Goal: Task Accomplishment & Management: Manage account settings

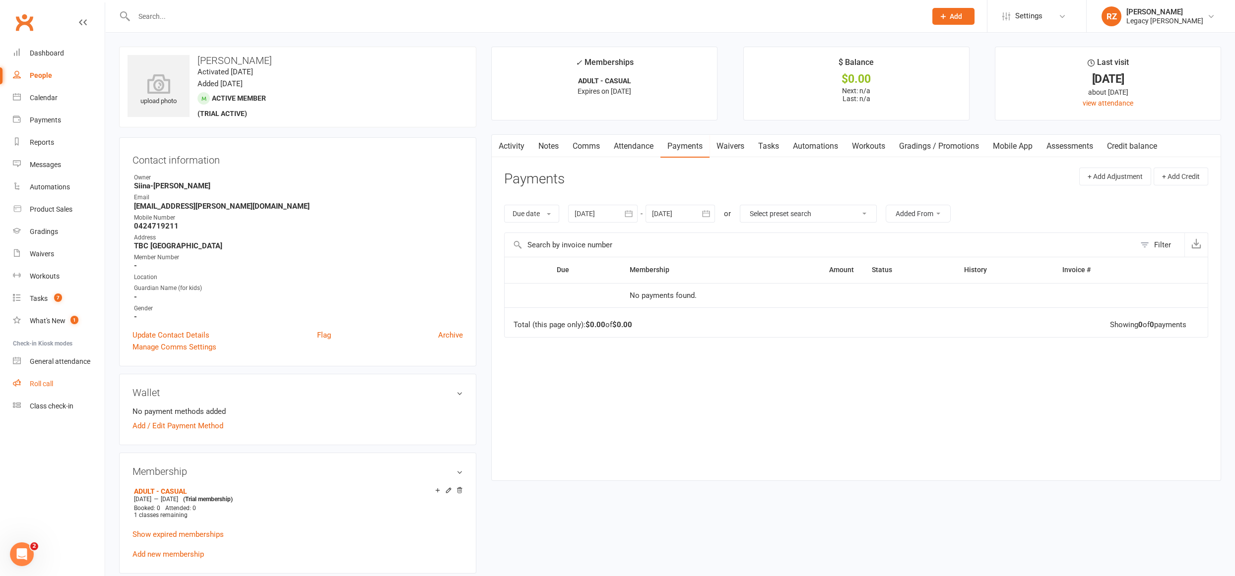
click at [35, 385] on div "Roll call" at bounding box center [41, 384] width 23 height 8
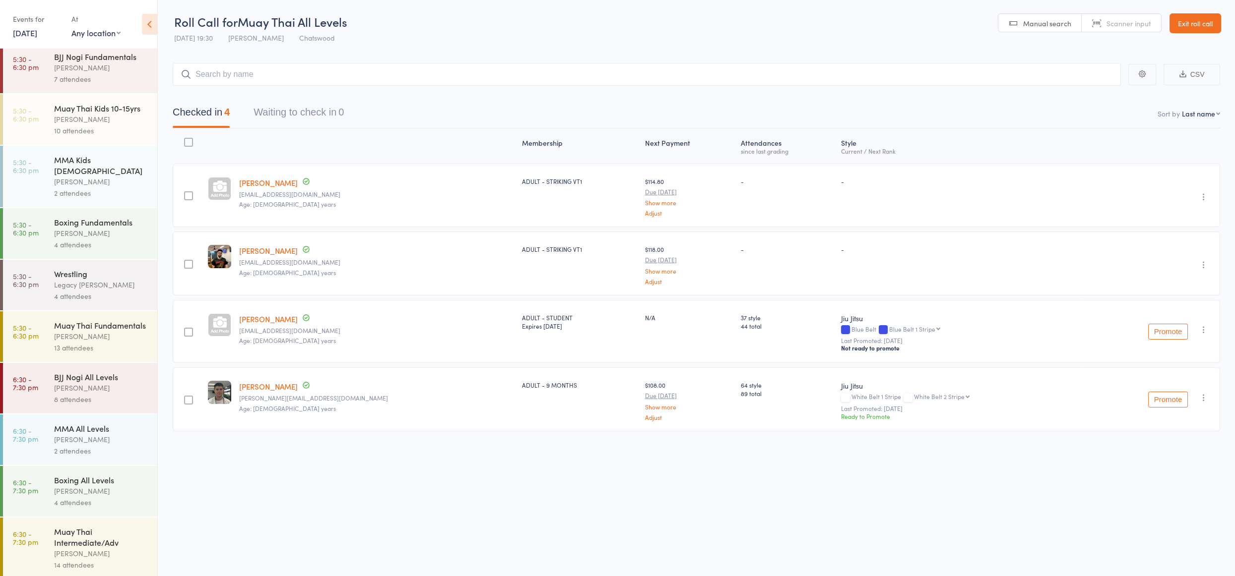
scroll to position [471, 0]
click at [58, 382] on div "Amaury Menezes" at bounding box center [101, 387] width 95 height 11
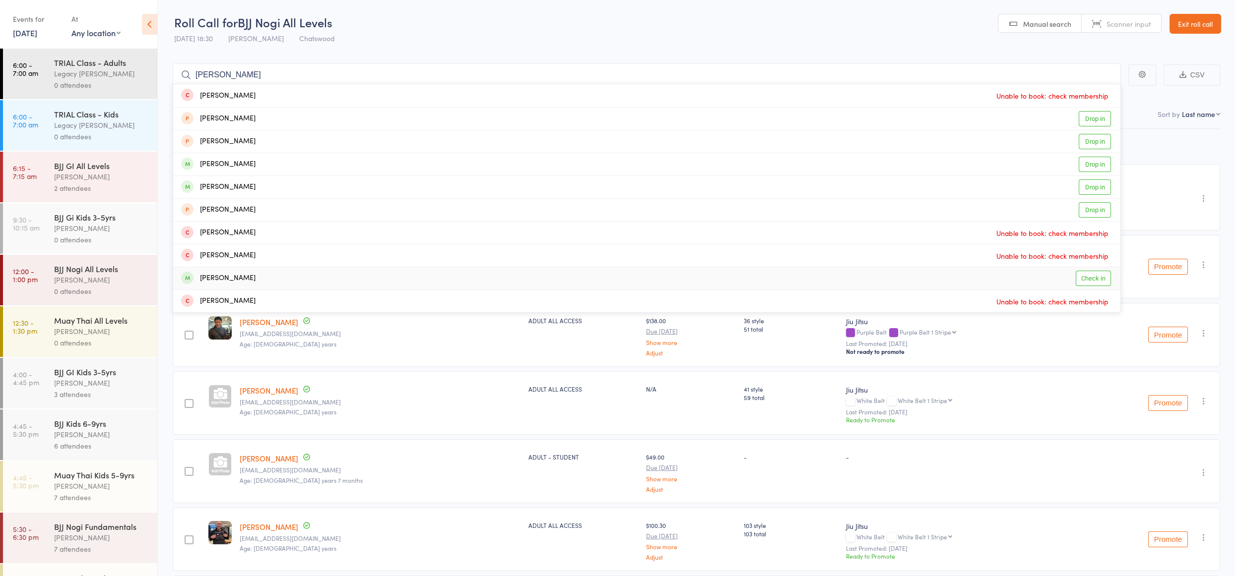
type input "david"
click at [207, 280] on div "[PERSON_NAME]" at bounding box center [218, 278] width 74 height 11
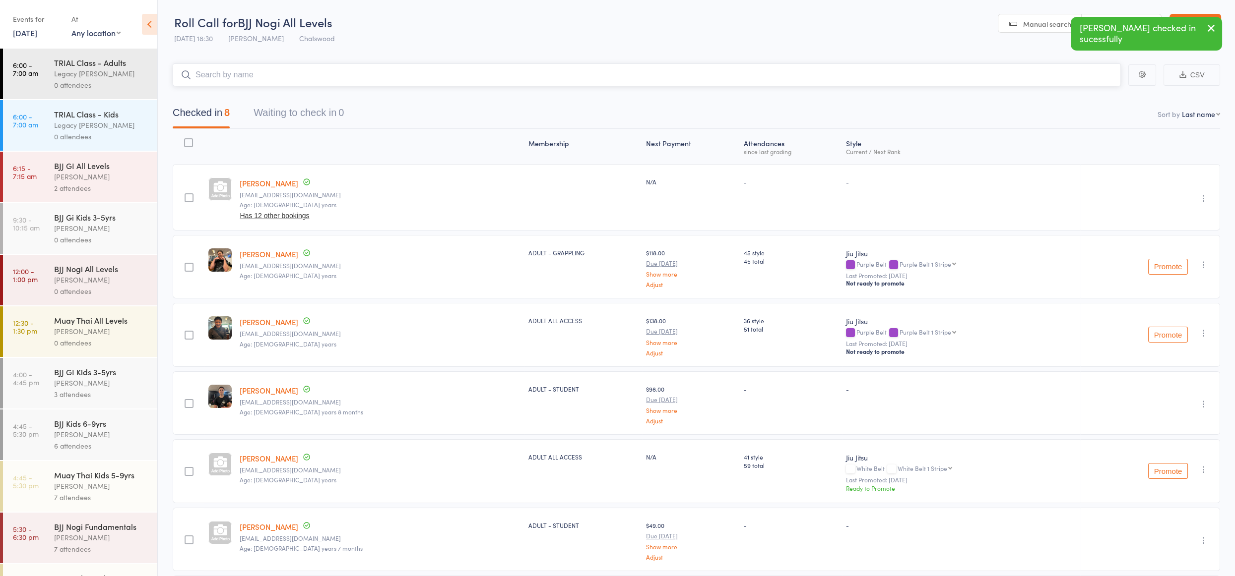
click at [280, 82] on input "search" at bounding box center [647, 74] width 948 height 23
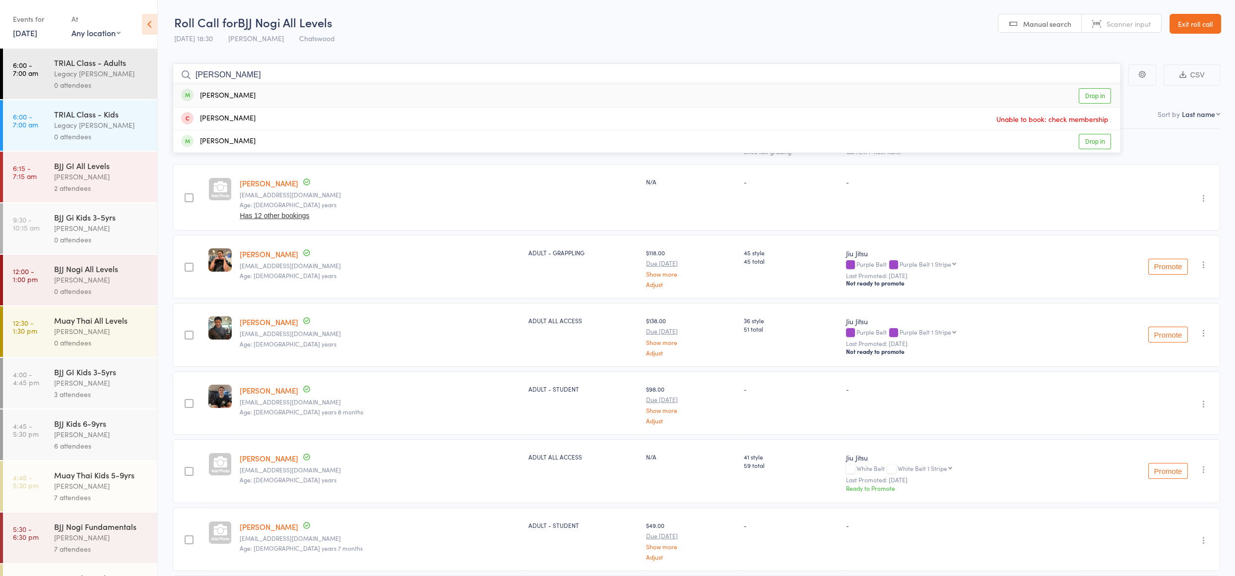
type input "elias"
click at [397, 50] on main "elias Elias Saffioti Drop in Elisabeth Smet Unable to book: check membership Da…" at bounding box center [696, 400] width 1077 height 703
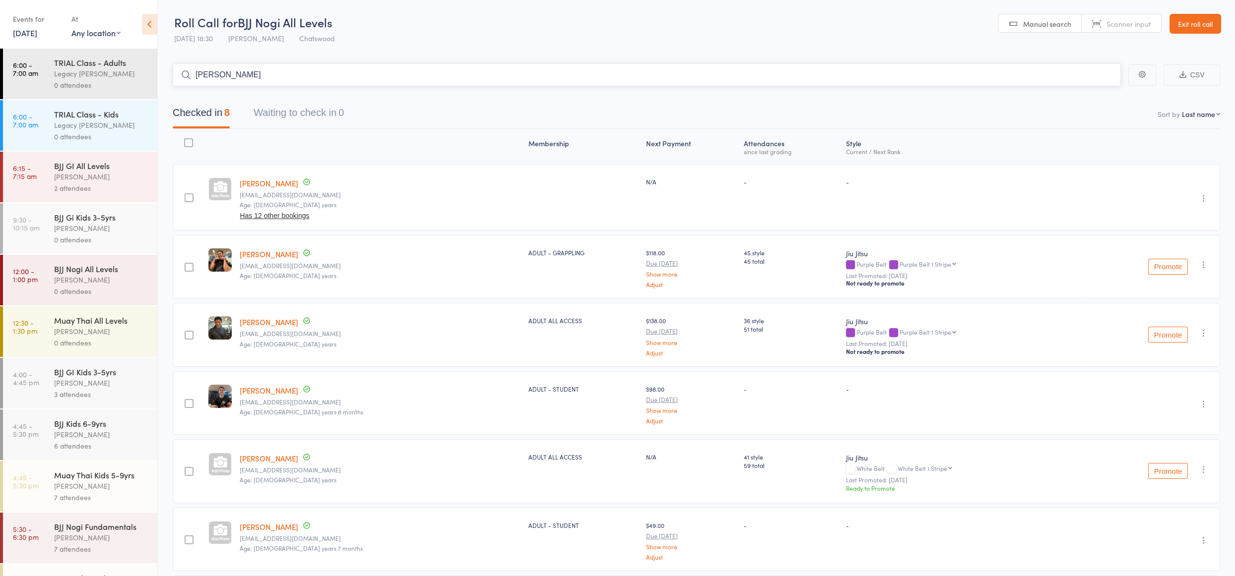
click at [269, 74] on input "elias" at bounding box center [647, 74] width 948 height 23
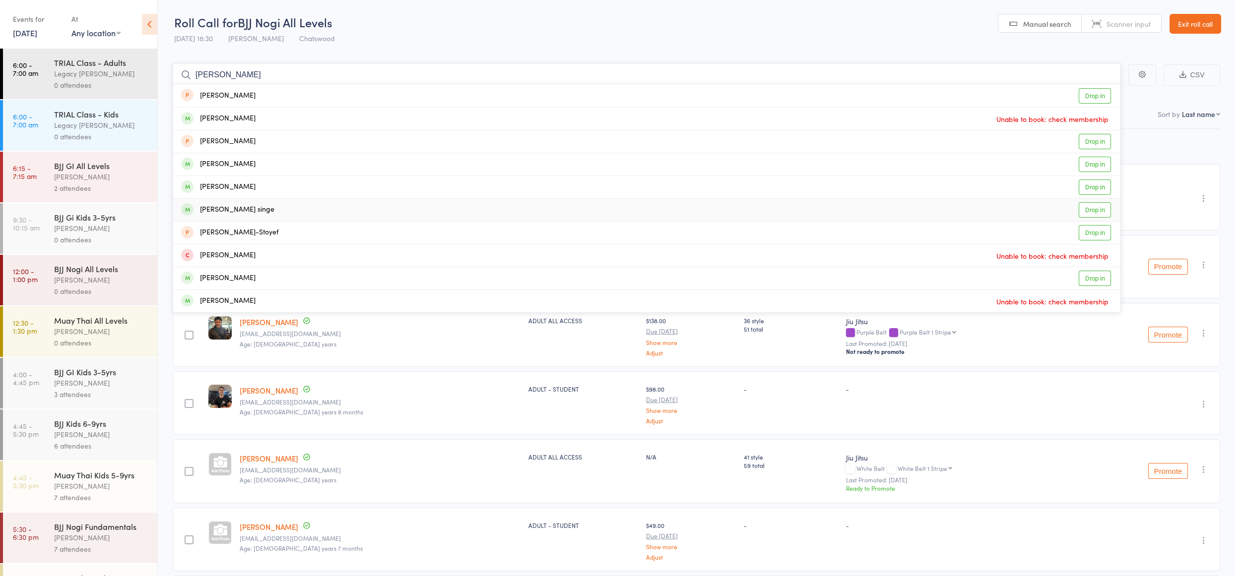
type input "zach"
click at [260, 214] on div "Zachariah Cooper singe" at bounding box center [227, 209] width 93 height 11
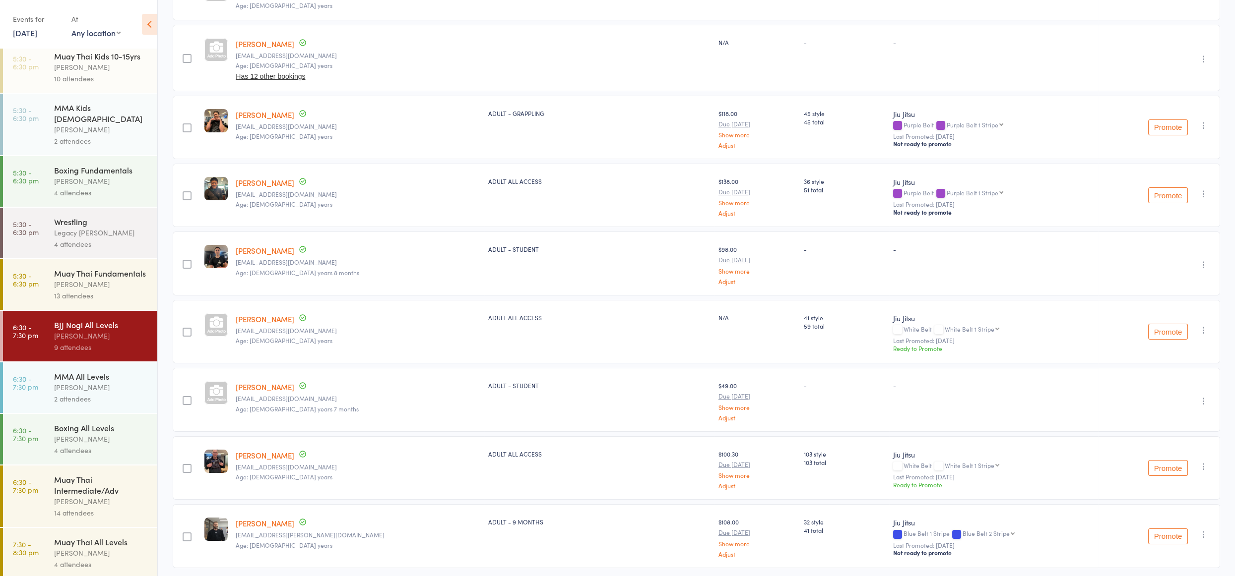
scroll to position [227, 0]
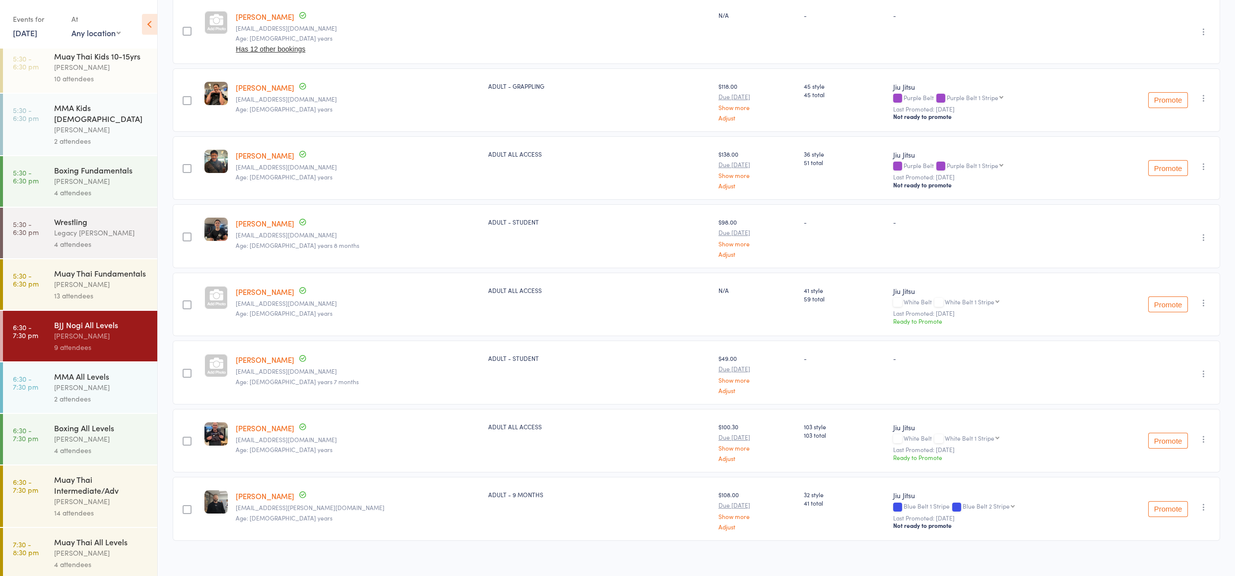
click at [77, 283] on div "[PERSON_NAME]" at bounding box center [101, 284] width 95 height 11
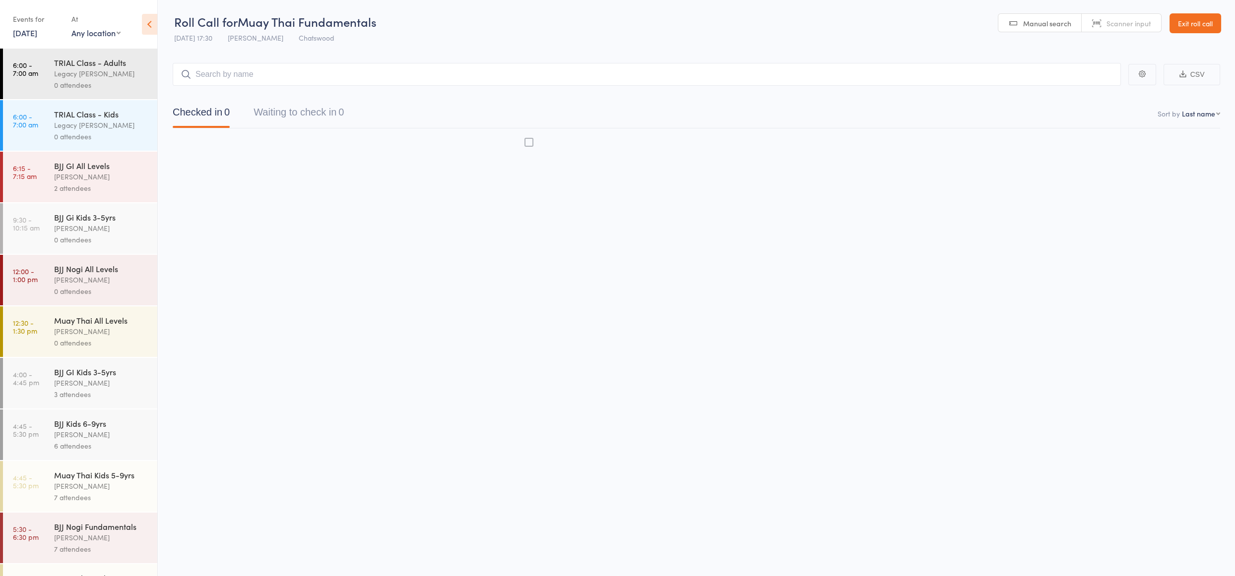
scroll to position [0, 0]
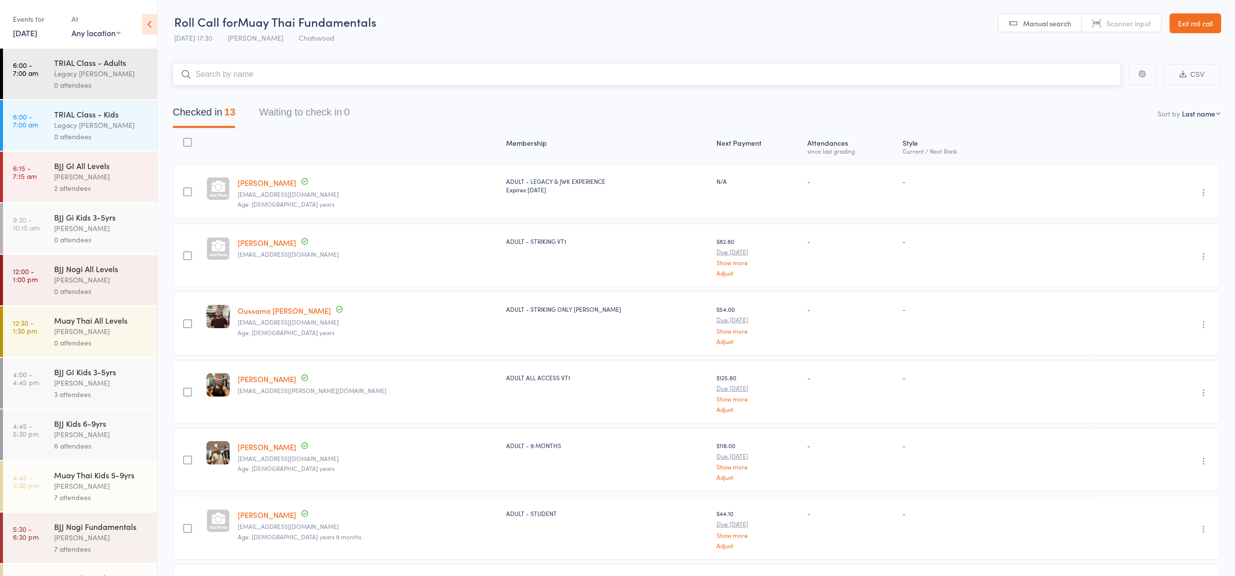
click at [335, 76] on input "search" at bounding box center [647, 74] width 948 height 23
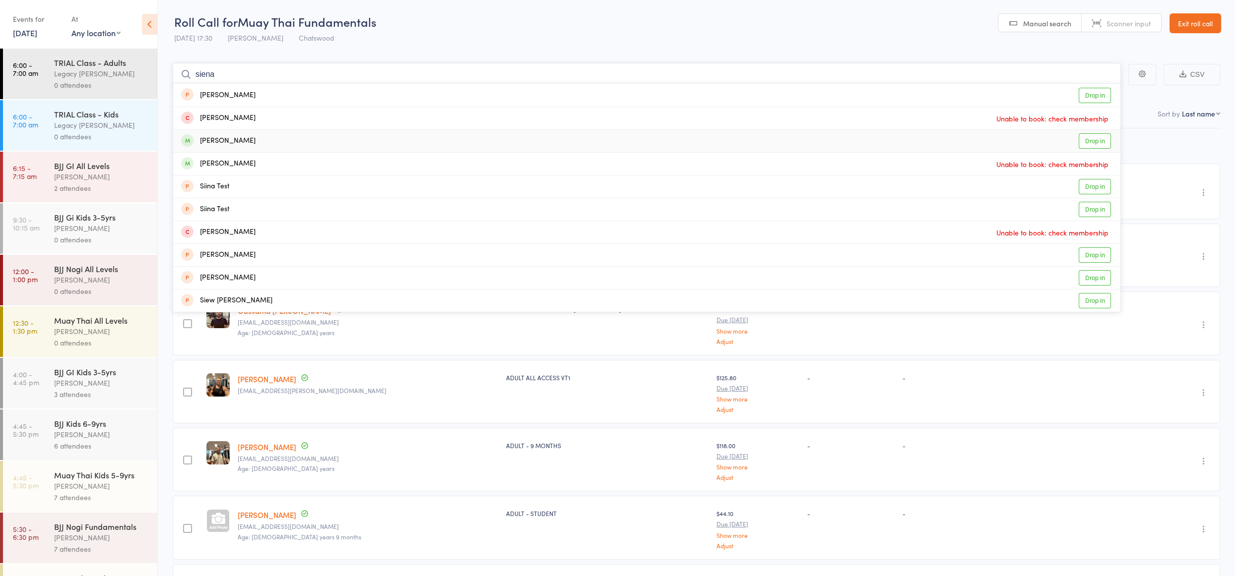
type input "siena"
click at [259, 141] on div "Sienna Huang Drop in" at bounding box center [646, 141] width 947 height 22
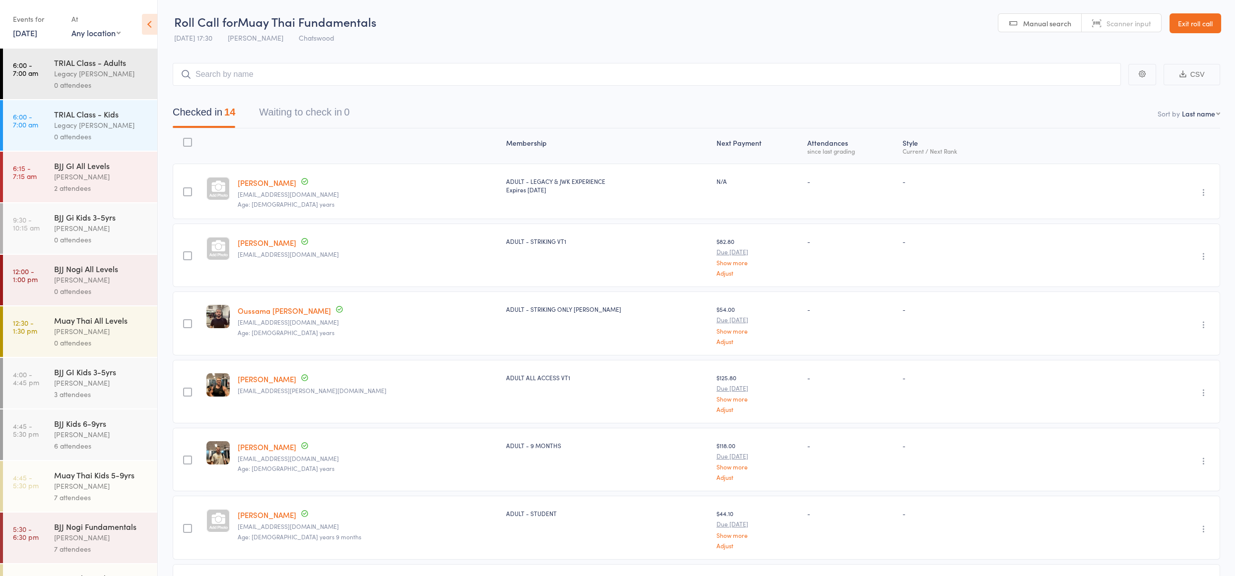
click at [1197, 15] on link "Exit roll call" at bounding box center [1195, 23] width 52 height 20
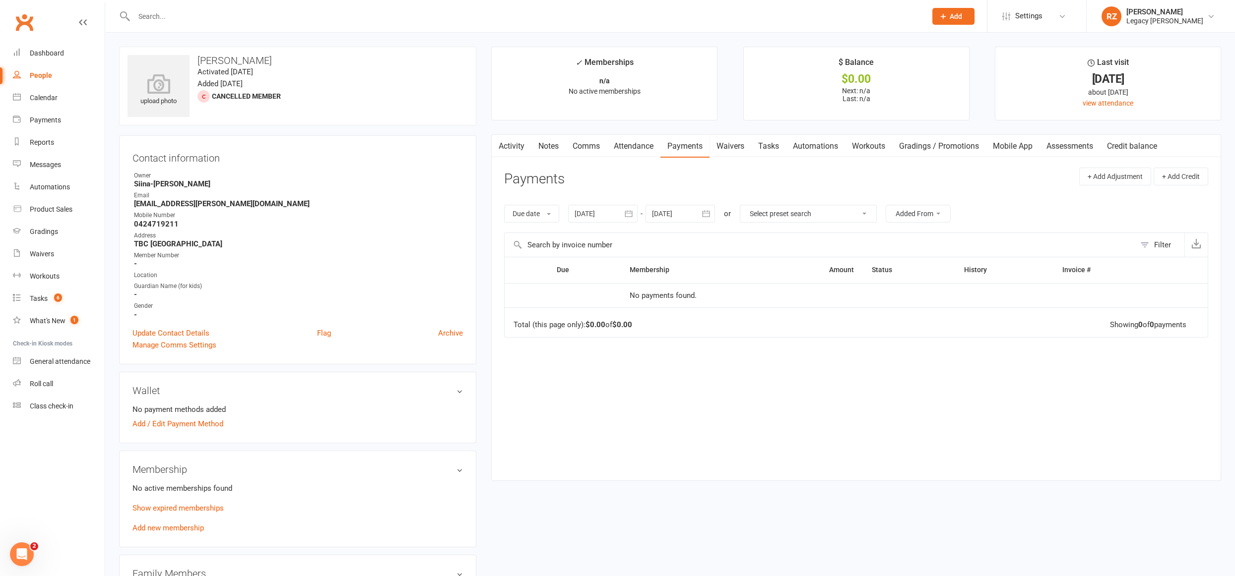
click at [206, 15] on input "text" at bounding box center [525, 16] width 788 height 14
click at [646, 145] on link "Attendance" at bounding box center [634, 146] width 54 height 23
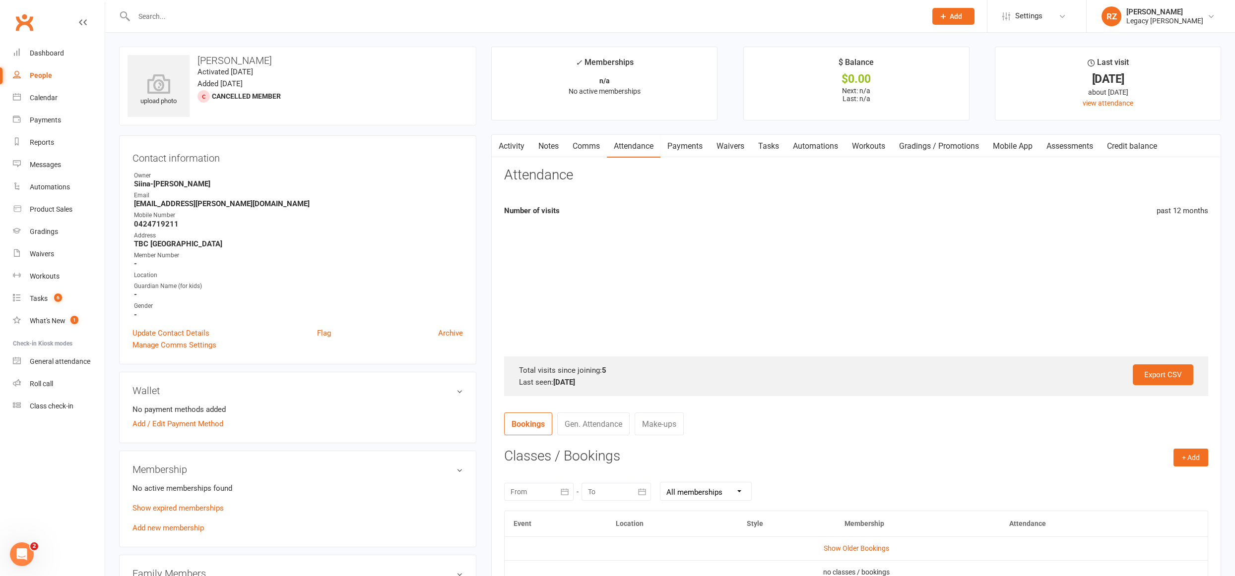
click at [690, 144] on link "Payments" at bounding box center [684, 146] width 49 height 23
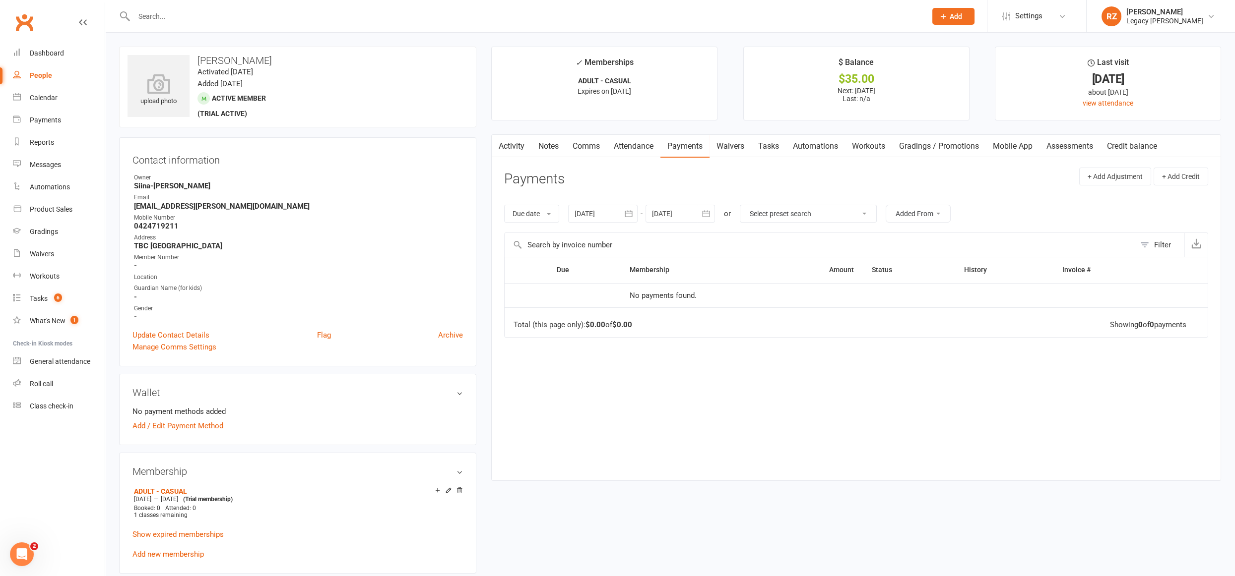
click at [290, 10] on input "text" at bounding box center [525, 16] width 788 height 14
click at [398, 14] on input "text" at bounding box center [525, 16] width 788 height 14
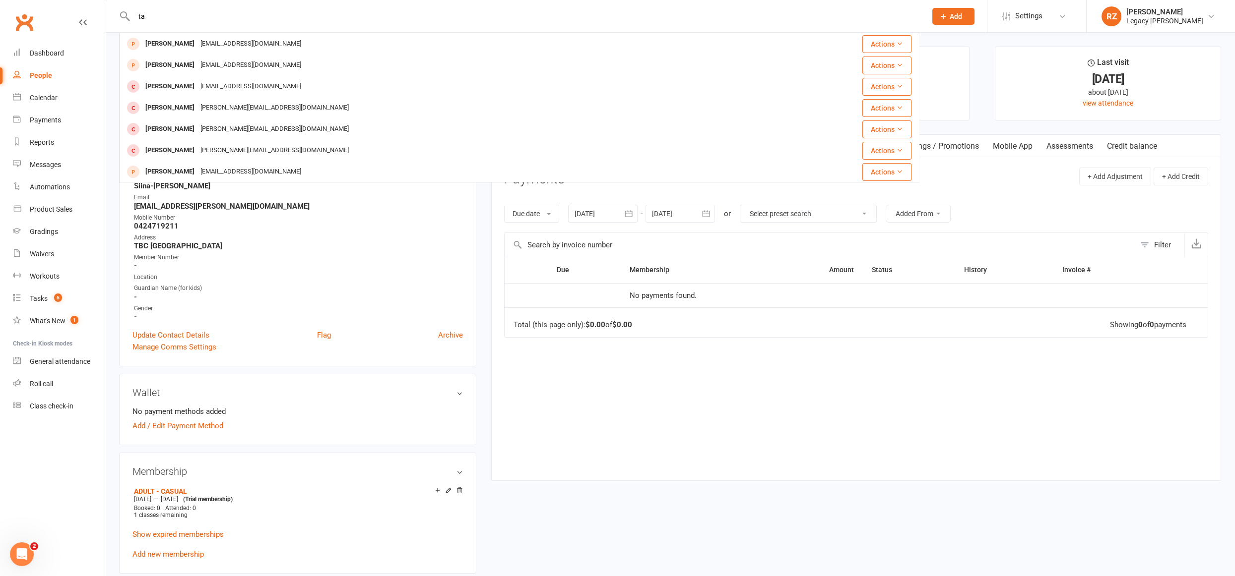
type input "t"
type input "tarahannachoo"
click at [956, 380] on div "Due Contact Membership Amount Status History Invoice # No payments found. Total…" at bounding box center [856, 361] width 704 height 208
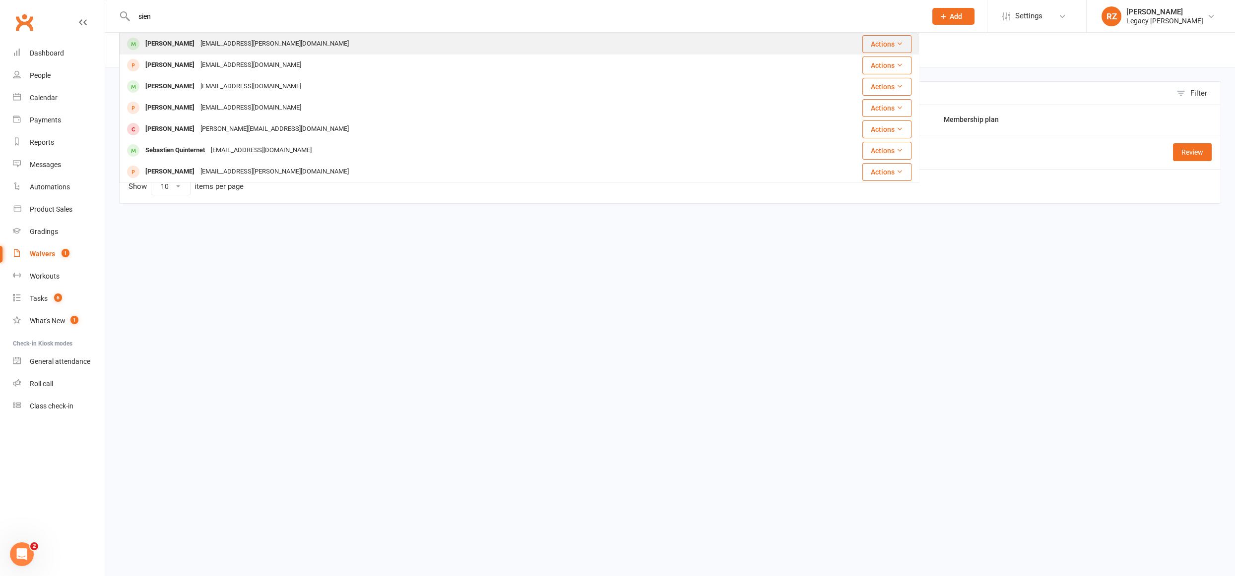
type input "sien"
click at [180, 41] on div "[PERSON_NAME]" at bounding box center [169, 44] width 55 height 14
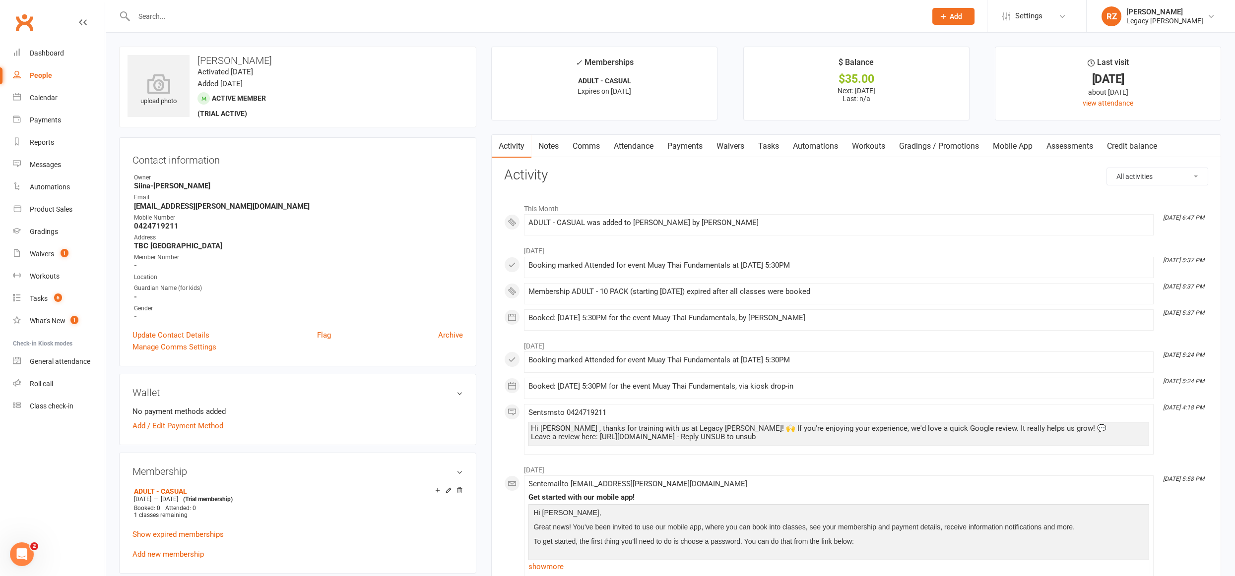
click at [678, 145] on link "Payments" at bounding box center [684, 146] width 49 height 23
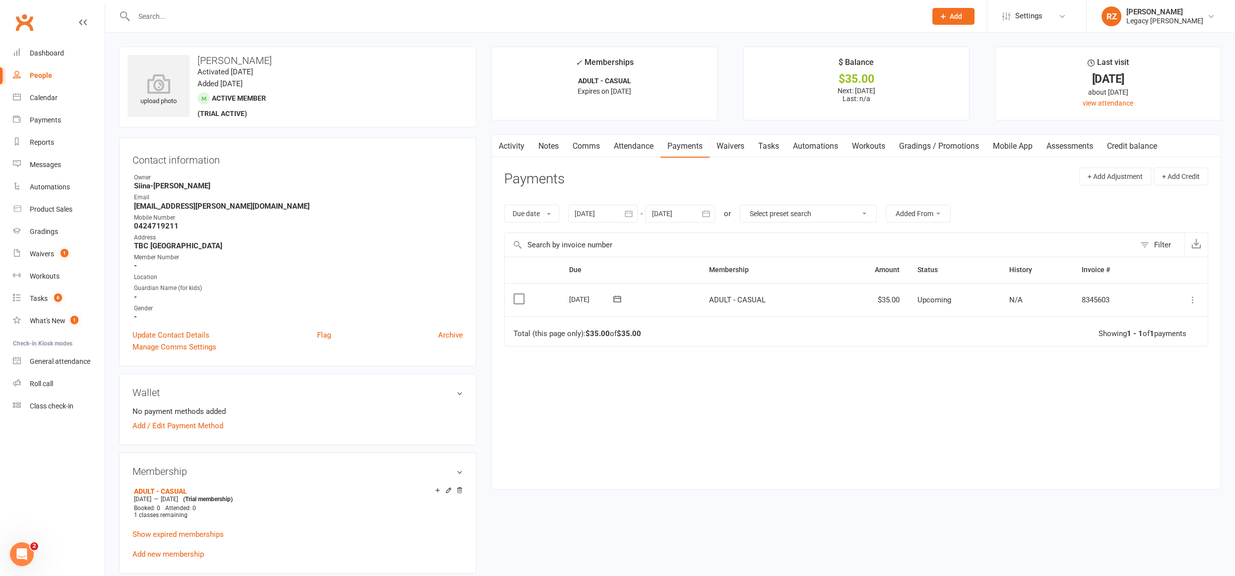
click at [1195, 296] on icon at bounding box center [1193, 300] width 10 height 10
click at [1150, 340] on link "Mark as Paid (POS)" at bounding box center [1149, 339] width 98 height 20
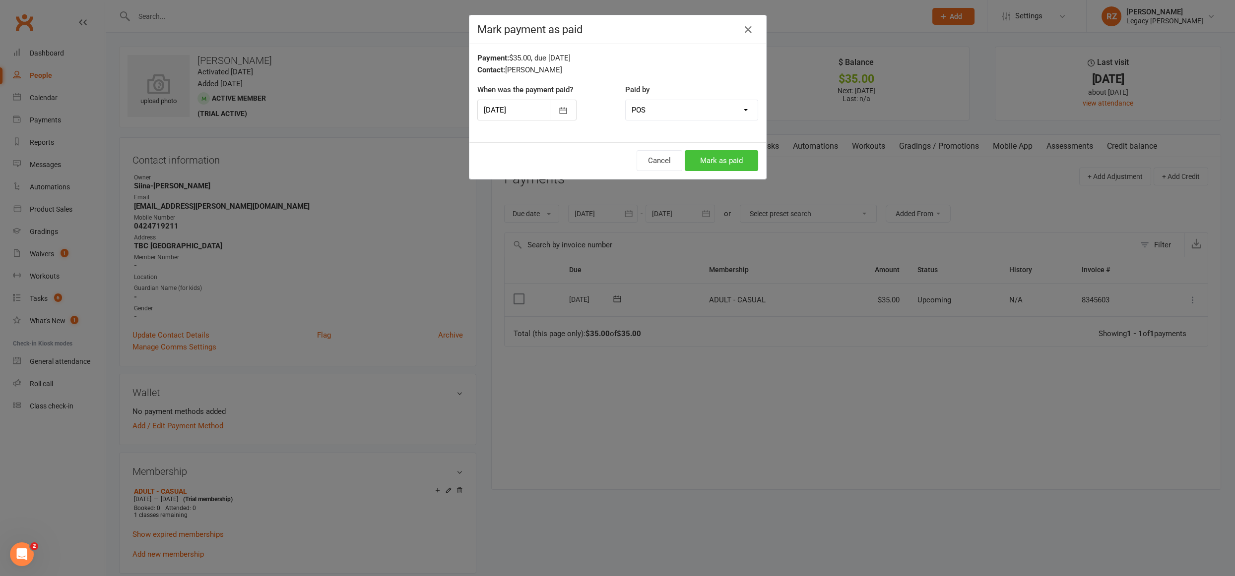
click at [717, 164] on button "Mark as paid" at bounding box center [721, 160] width 73 height 21
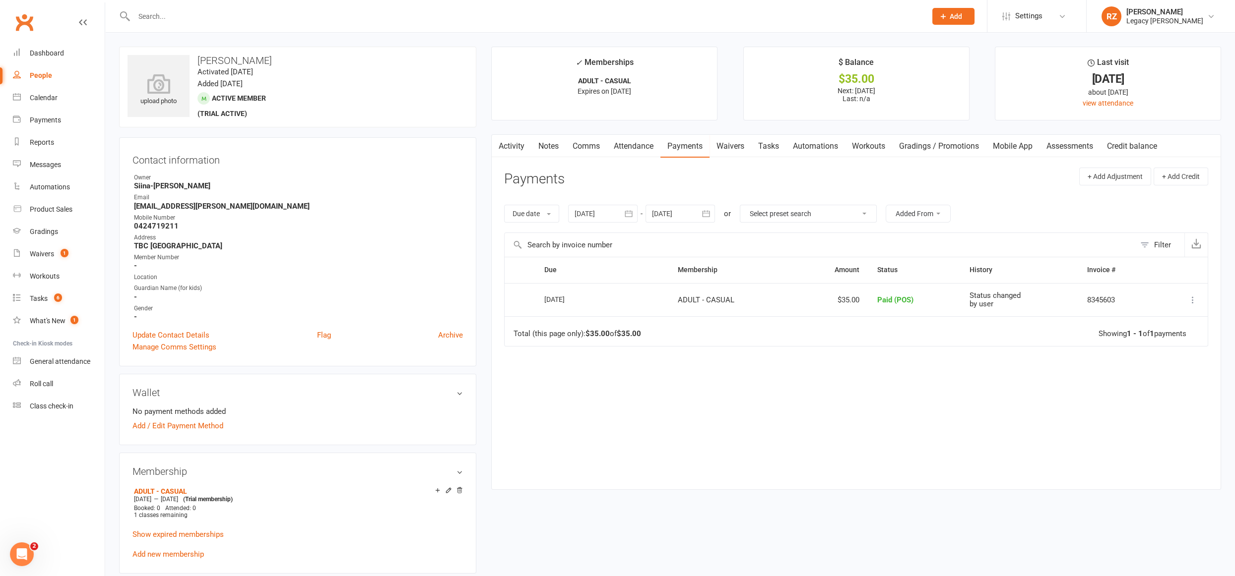
click at [191, 9] on input "text" at bounding box center [525, 16] width 788 height 14
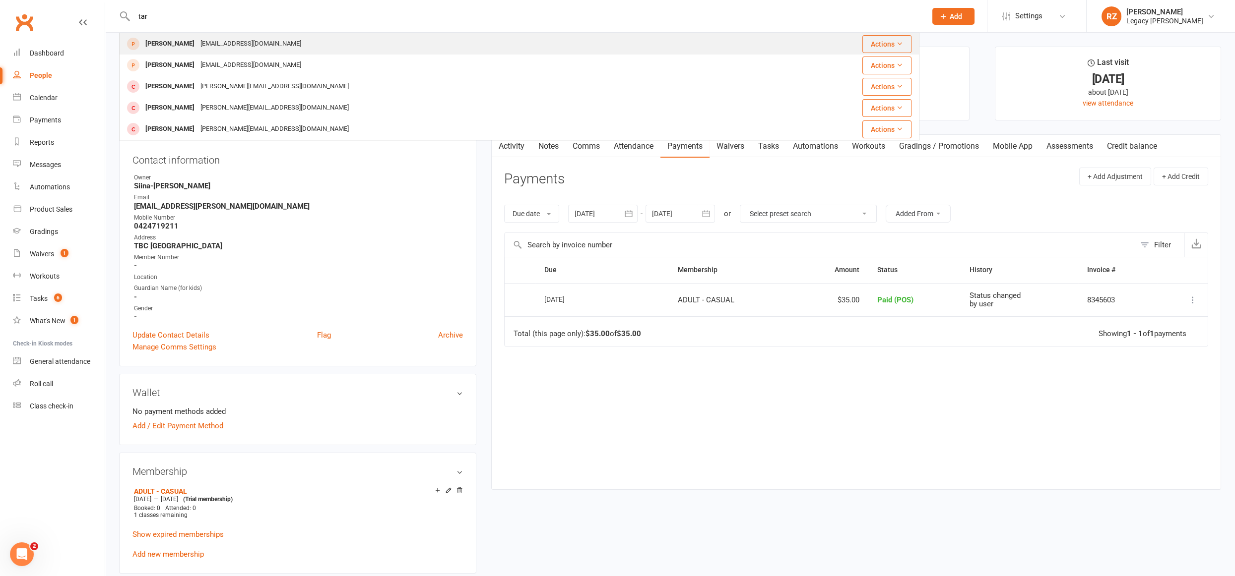
scroll to position [4, 0]
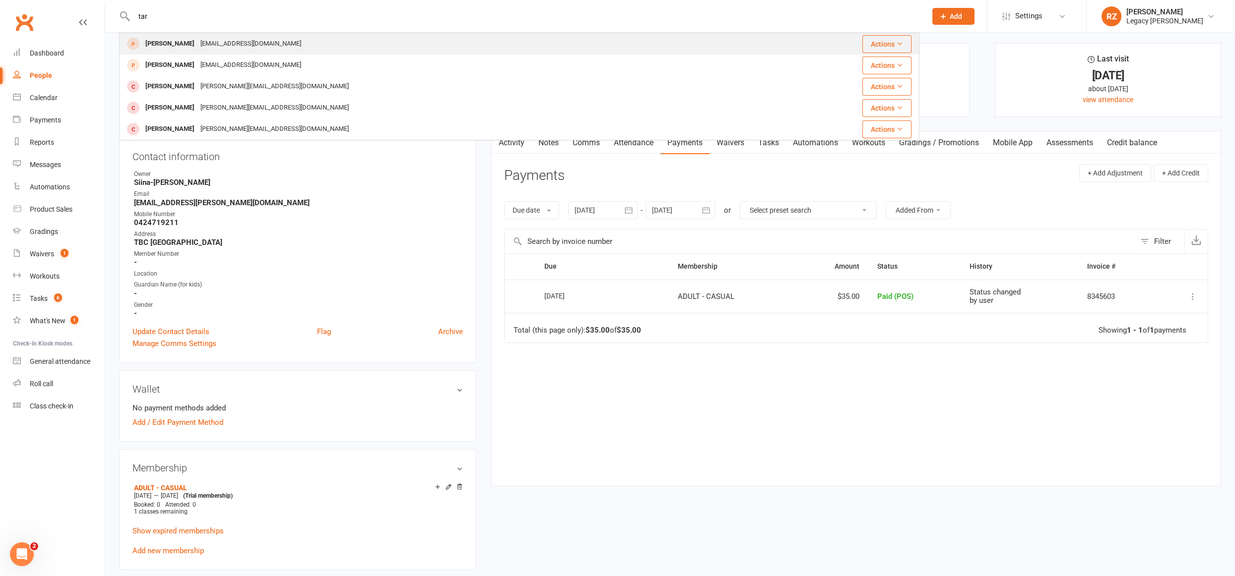
type input "tar"
click at [177, 41] on div "[PERSON_NAME]" at bounding box center [169, 44] width 55 height 14
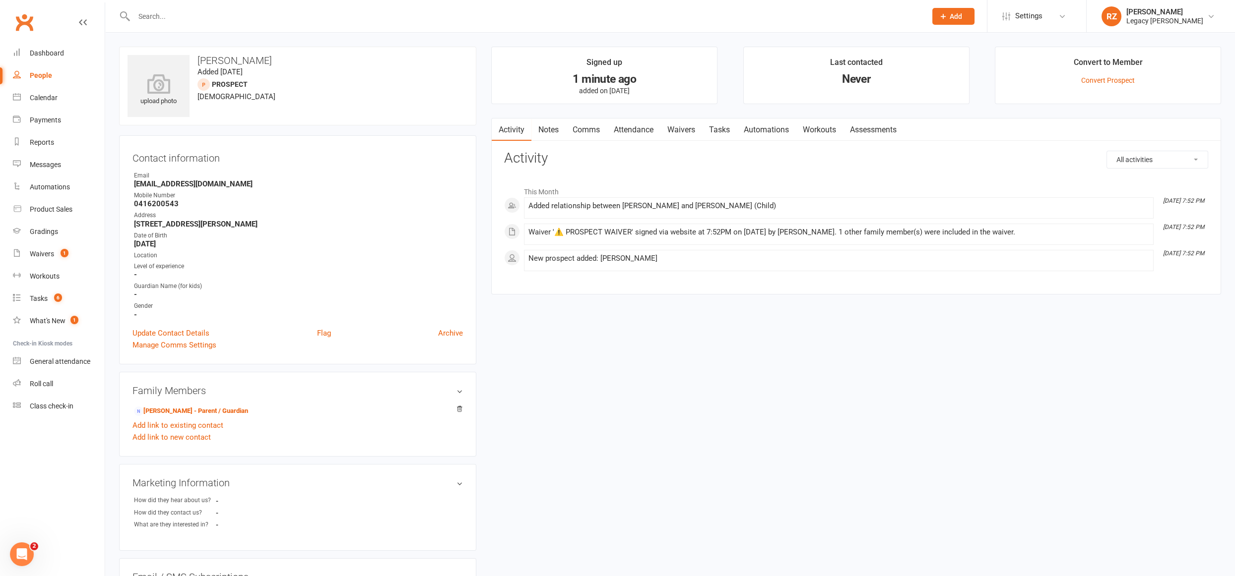
click at [666, 130] on link "Waivers" at bounding box center [681, 130] width 42 height 23
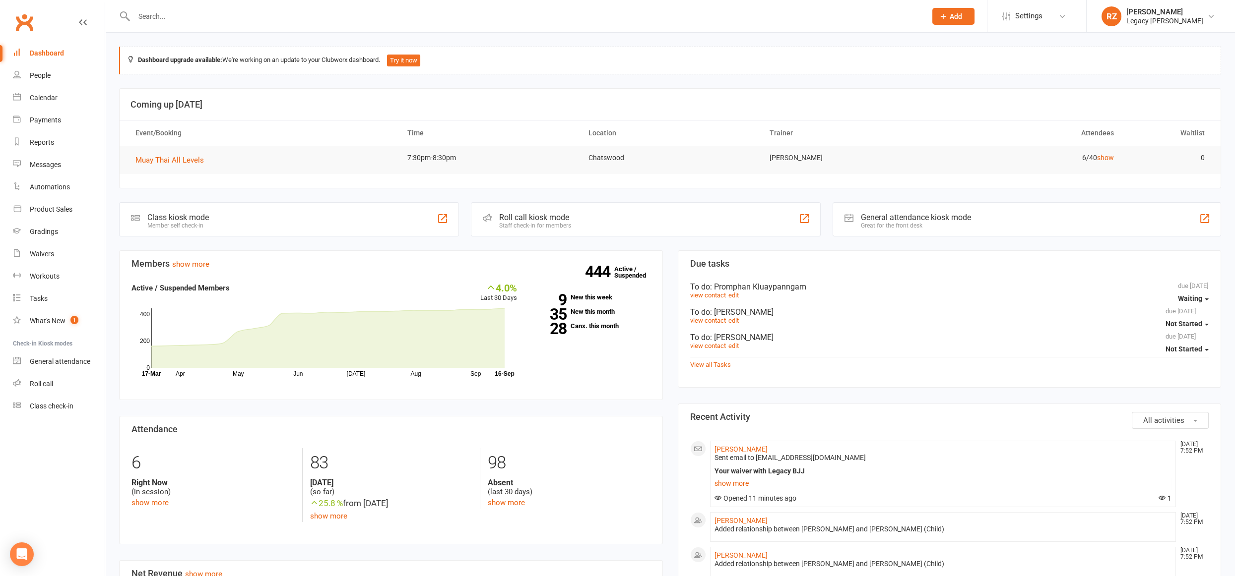
click at [208, 24] on div at bounding box center [519, 16] width 800 height 32
click at [216, 15] on input "text" at bounding box center [525, 16] width 788 height 14
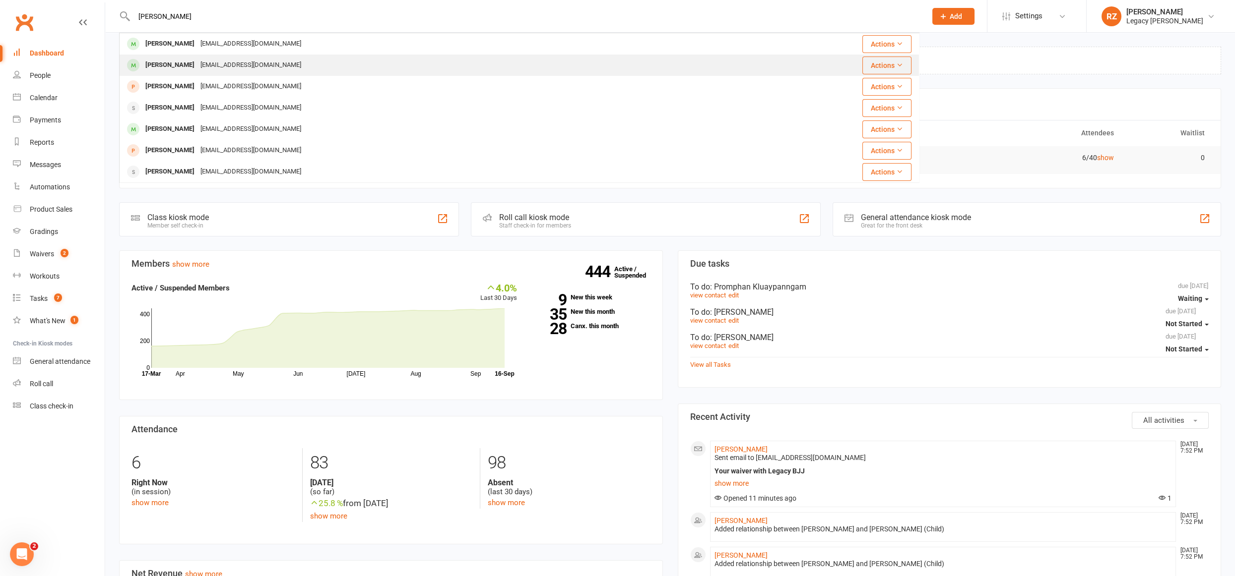
type input "[PERSON_NAME]"
click at [163, 67] on div "[PERSON_NAME]" at bounding box center [169, 65] width 55 height 14
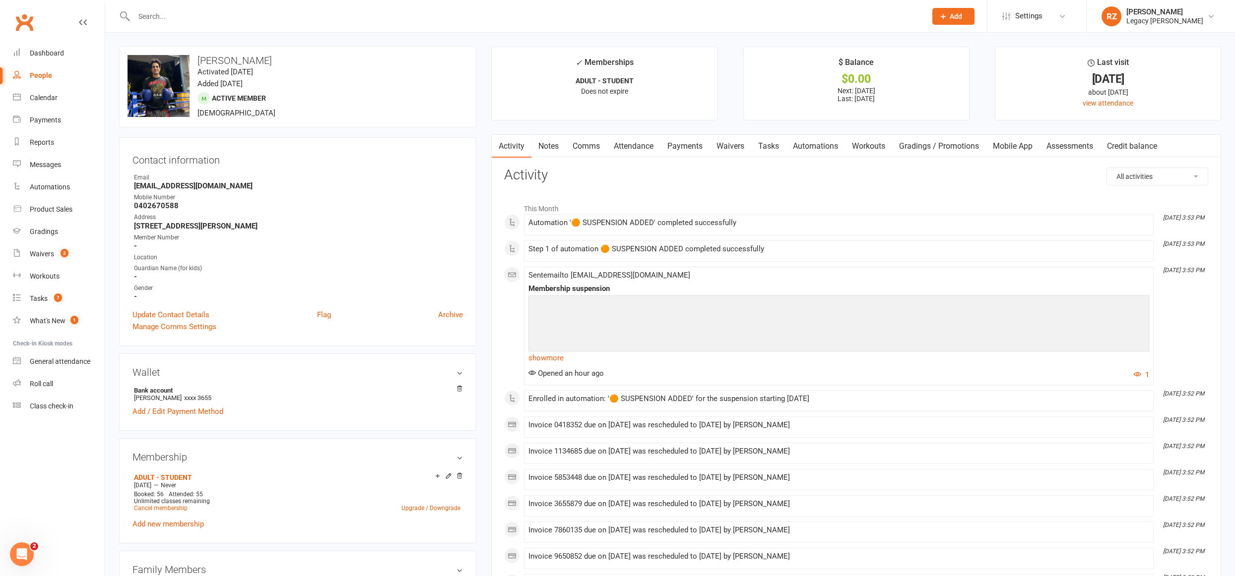
click at [740, 146] on link "Waivers" at bounding box center [730, 146] width 42 height 23
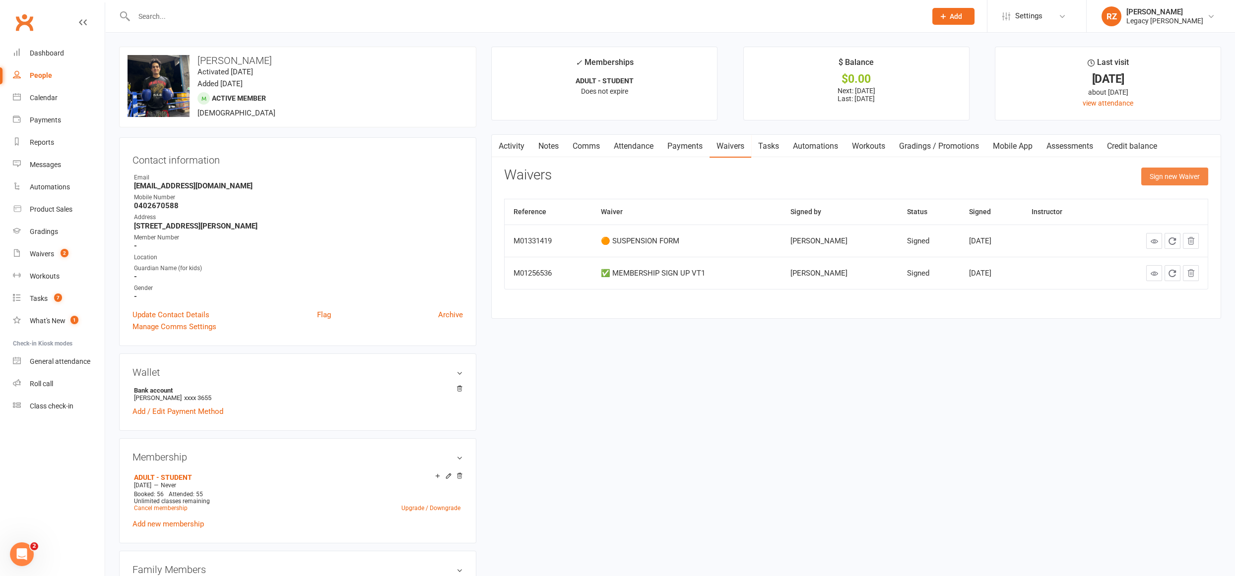
click at [1191, 174] on button "Sign new Waiver" at bounding box center [1174, 177] width 67 height 18
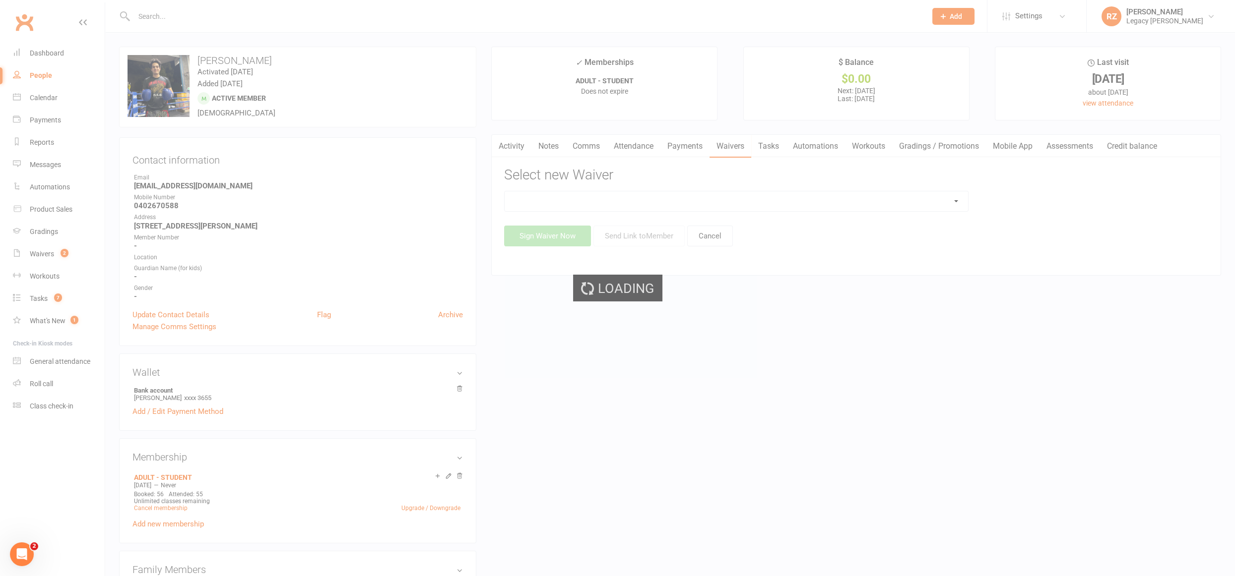
click at [794, 198] on div "Loading" at bounding box center [617, 288] width 1235 height 576
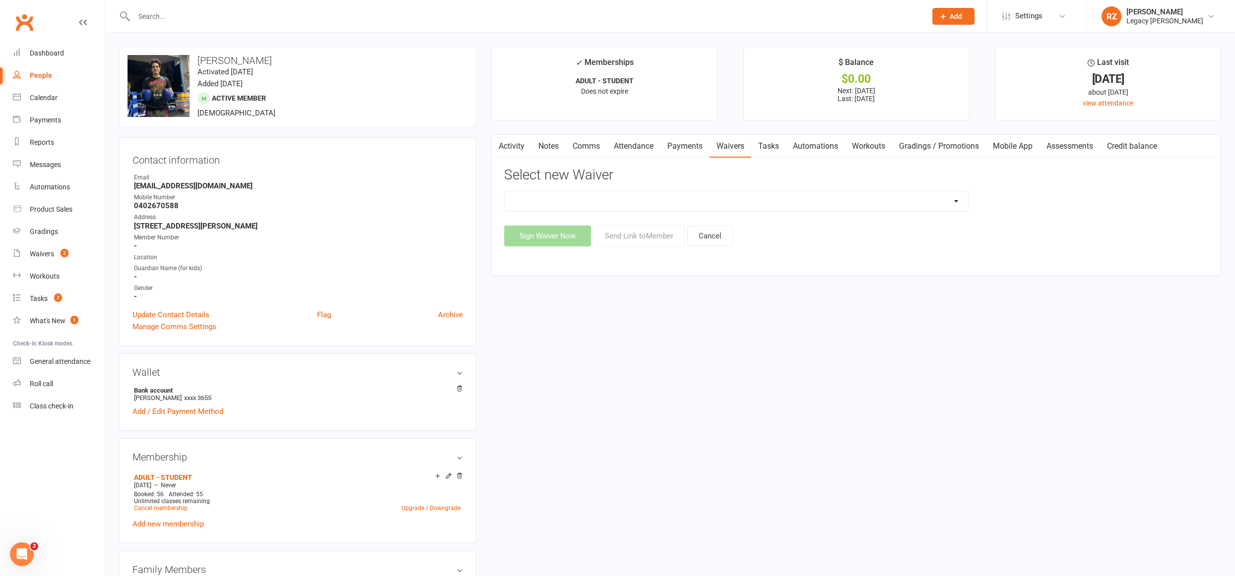
click at [796, 201] on select "❌ CANCELLATION FORM ☑️ CASUAL CLASS / PRIVATE ➖ EXISTING MEMBER WAIVER 🆓 FREE T…" at bounding box center [735, 201] width 463 height 20
select select "10407"
click at [504, 191] on select "❌ CANCELLATION FORM ☑️ CASUAL CLASS / PRIVATE ➖ EXISTING MEMBER WAIVER 🆓 FREE T…" at bounding box center [735, 201] width 463 height 20
click at [623, 237] on button "Send Link to Member" at bounding box center [638, 236] width 91 height 21
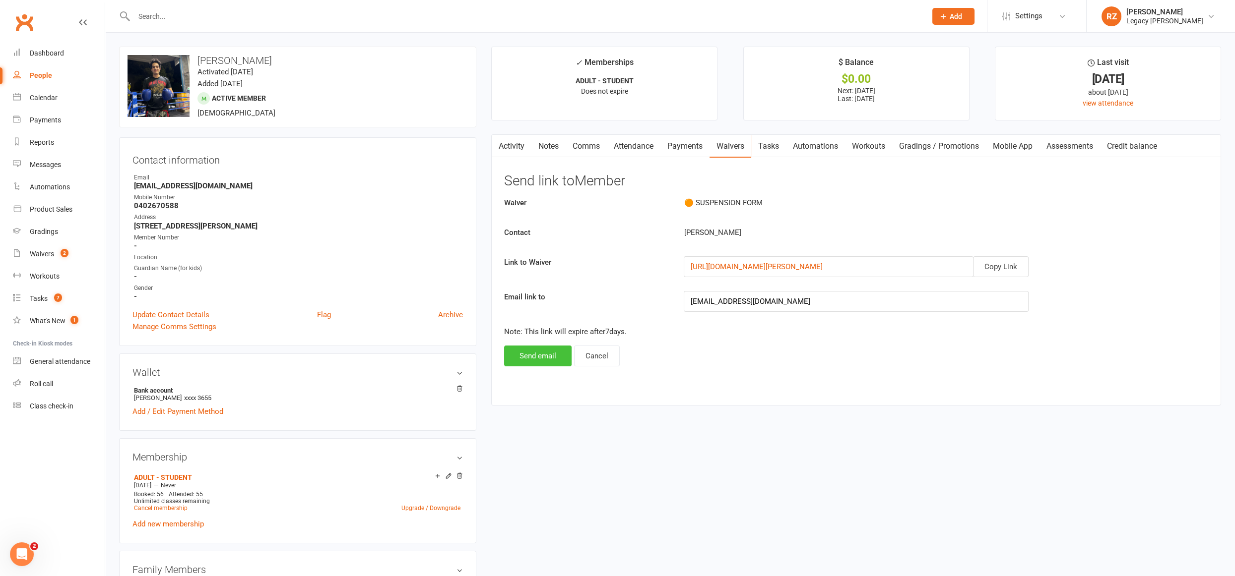
click at [540, 354] on button "Send email" at bounding box center [537, 356] width 67 height 21
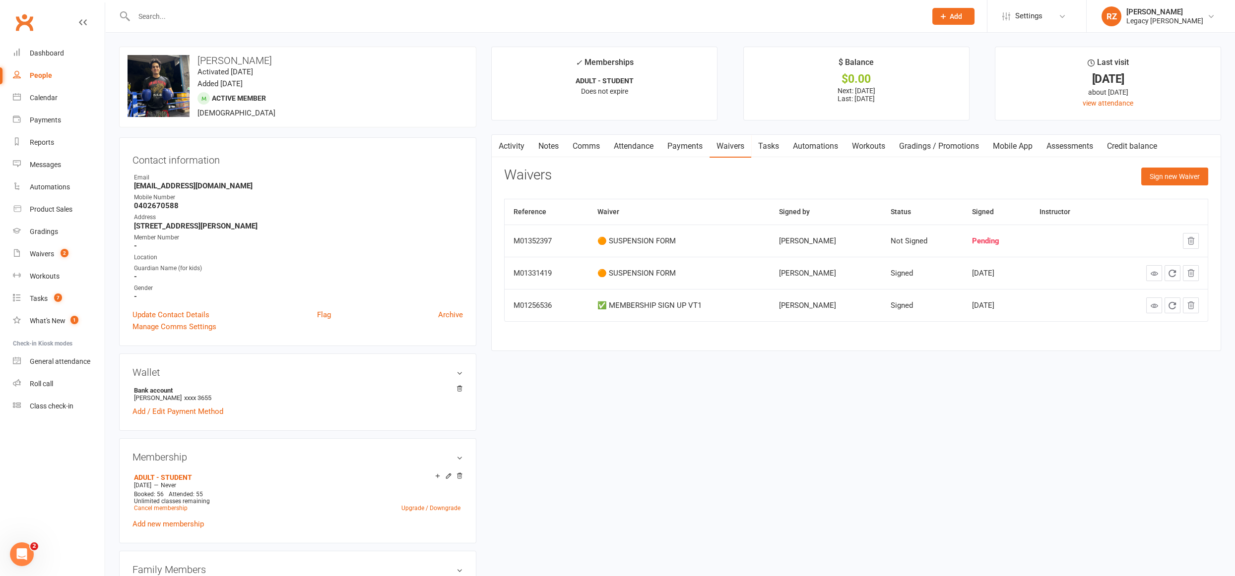
drag, startPoint x: 447, startPoint y: 84, endPoint x: 272, endPoint y: 19, distance: 187.2
click at [444, 81] on div "upload photo change photo Luke Petitto Activated 29 April, 2025 Added 29 April,…" at bounding box center [297, 87] width 357 height 81
click at [274, 10] on input "text" at bounding box center [525, 16] width 788 height 14
click at [269, 17] on input "text" at bounding box center [525, 16] width 788 height 14
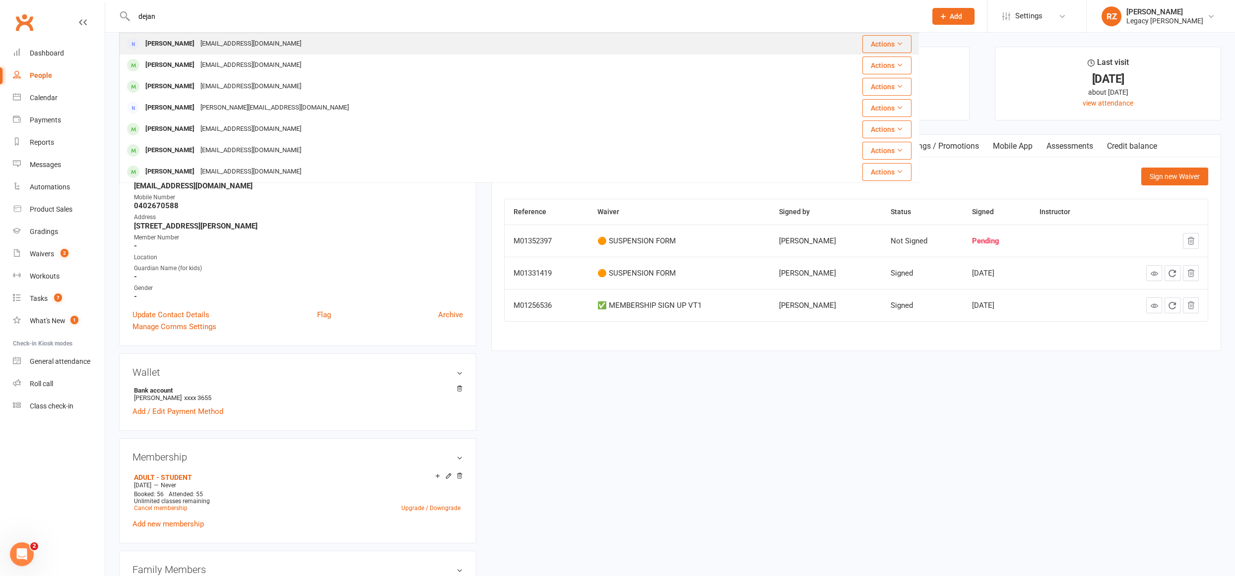
type input "dejan"
click at [259, 48] on div "dejan.mirkovic@gmx.net" at bounding box center [250, 44] width 107 height 14
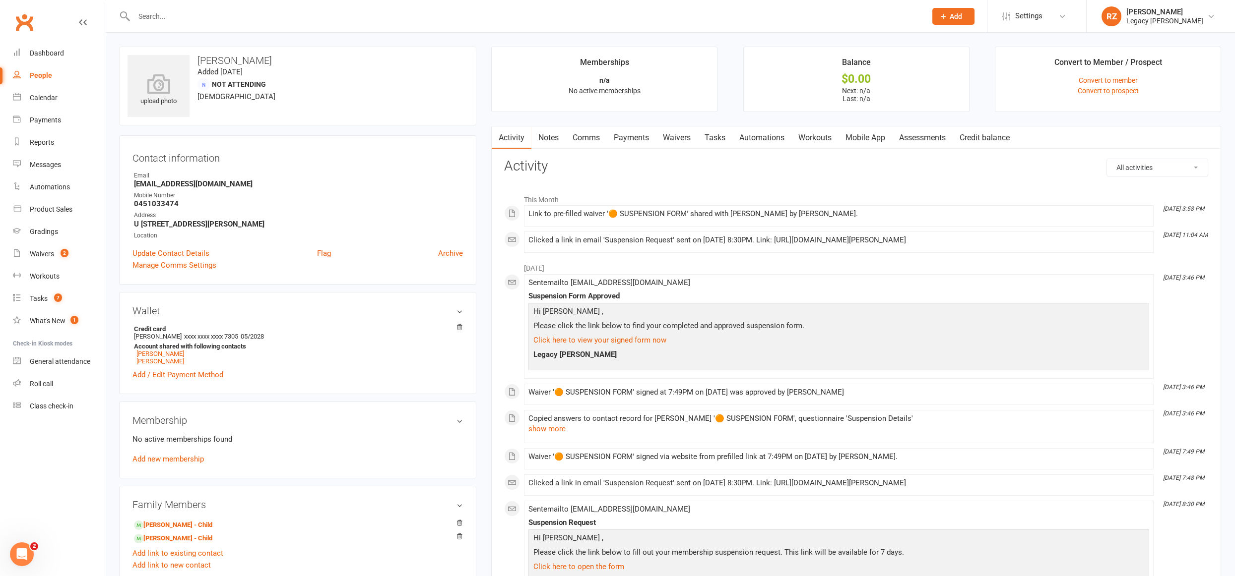
click at [690, 141] on link "Waivers" at bounding box center [677, 137] width 42 height 23
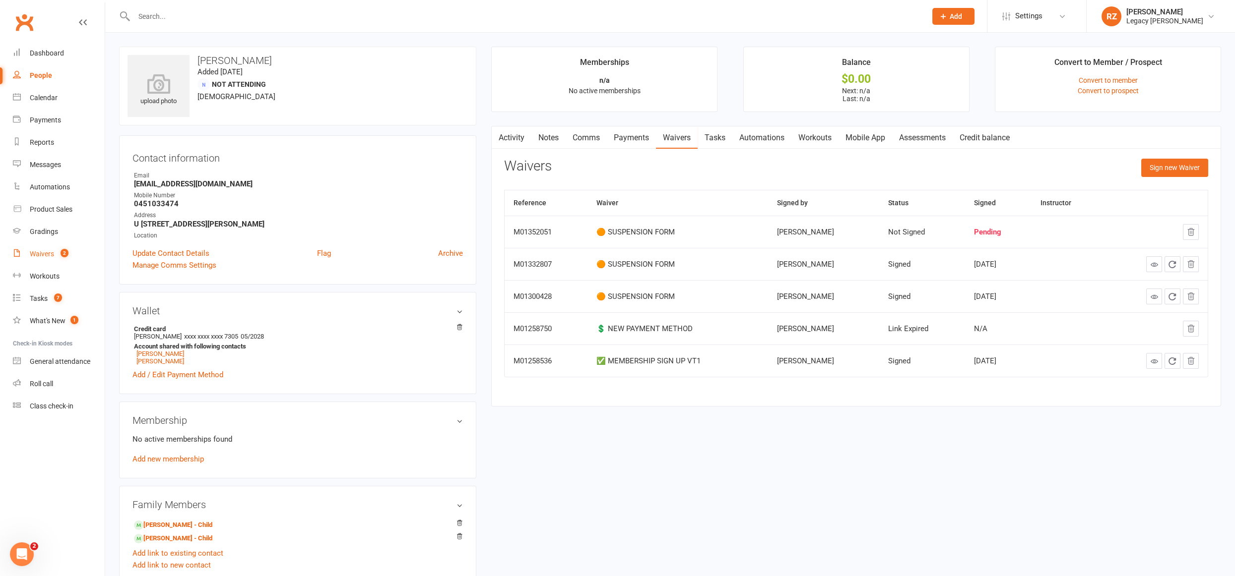
click at [55, 252] on link "Waivers 2" at bounding box center [59, 254] width 92 height 22
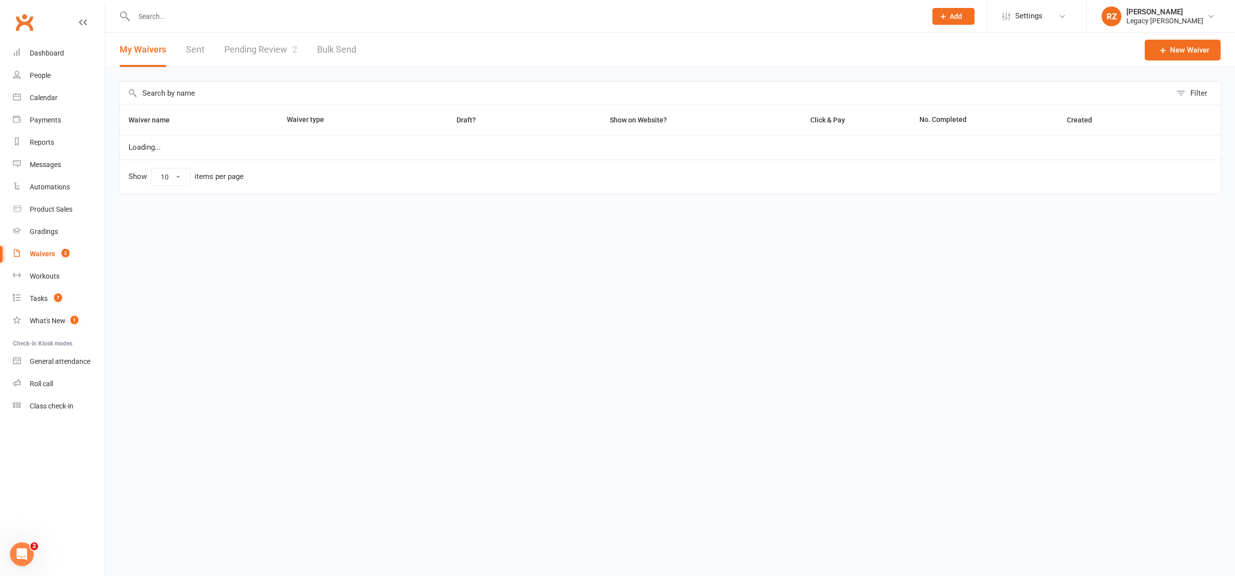
click at [280, 38] on link "Pending Review 2" at bounding box center [260, 50] width 73 height 34
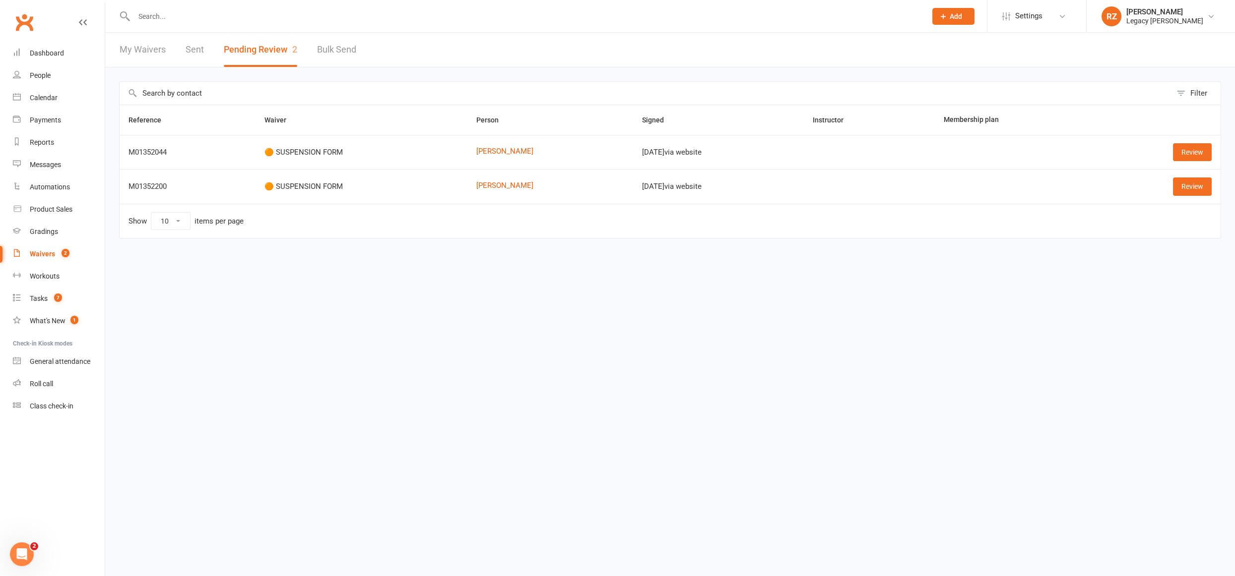
drag, startPoint x: 600, startPoint y: 249, endPoint x: 769, endPoint y: 230, distance: 170.2
click at [603, 248] on div "Reference Waiver Person Signed Instructor Membership plan M01352044 🟠 SUSPENSIO…" at bounding box center [670, 179] width 1102 height 148
click at [1210, 194] on td "Review" at bounding box center [1157, 186] width 125 height 34
click at [1200, 188] on link "Review" at bounding box center [1192, 187] width 39 height 18
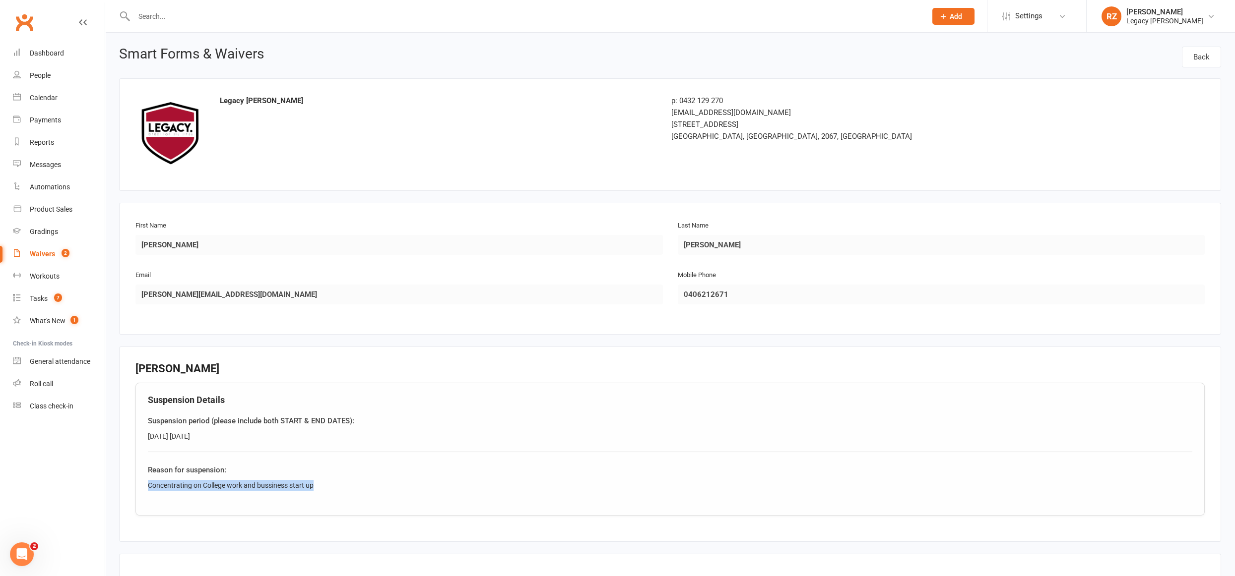
drag, startPoint x: 310, startPoint y: 483, endPoint x: 134, endPoint y: 479, distance: 175.6
click at [134, 479] on fieldset "Josh Cummings Suspension Details Suspension period (please include both START &…" at bounding box center [670, 444] width 1102 height 195
copy div "Concentrating on College work and bussiness start up"
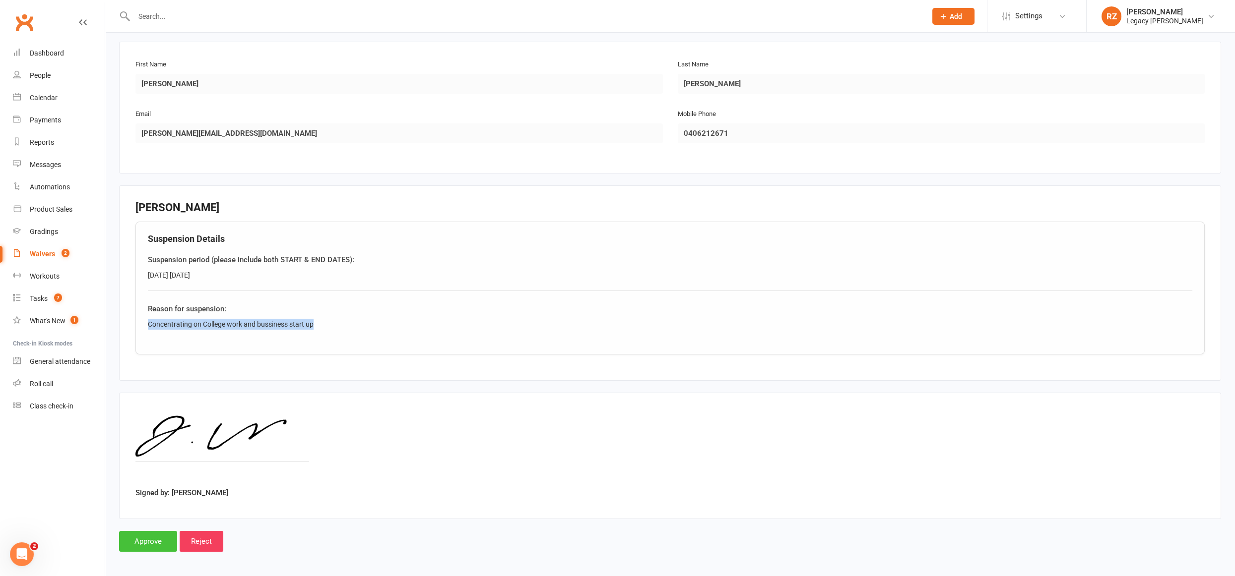
click at [144, 544] on input "Approve" at bounding box center [148, 541] width 58 height 21
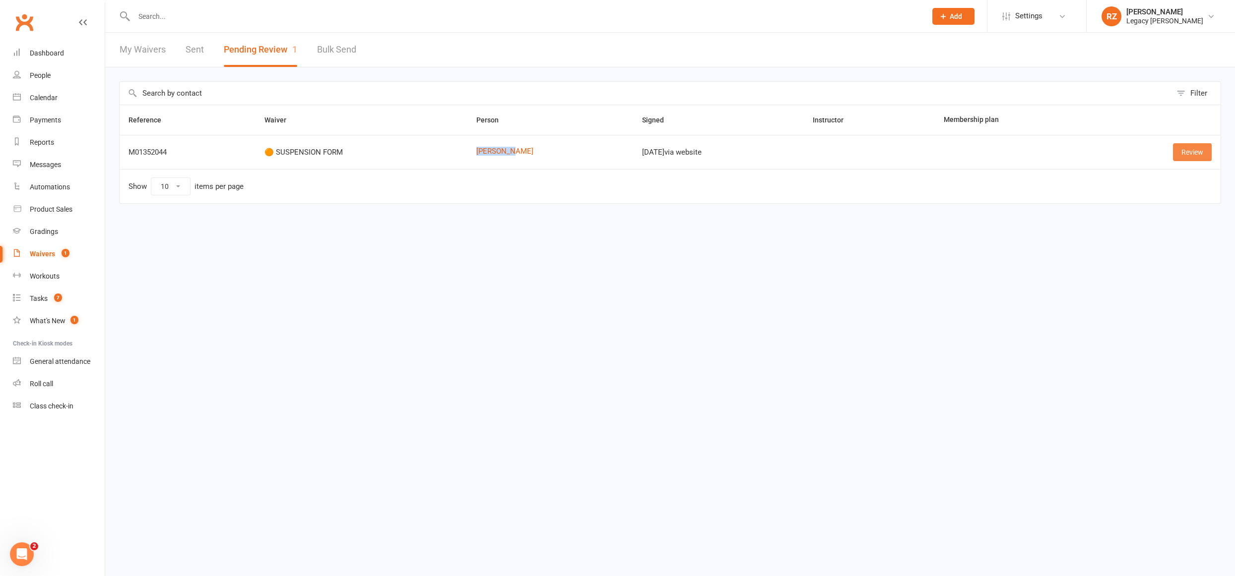
click at [1207, 158] on link "Review" at bounding box center [1192, 152] width 39 height 18
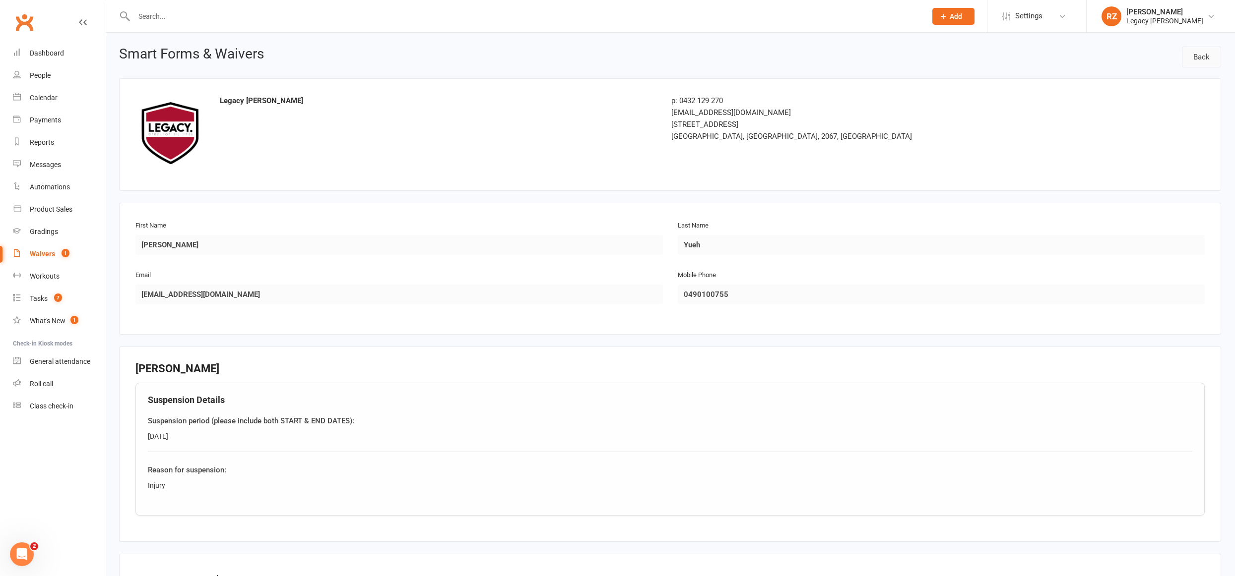
click at [1218, 61] on link "Back" at bounding box center [1201, 57] width 39 height 21
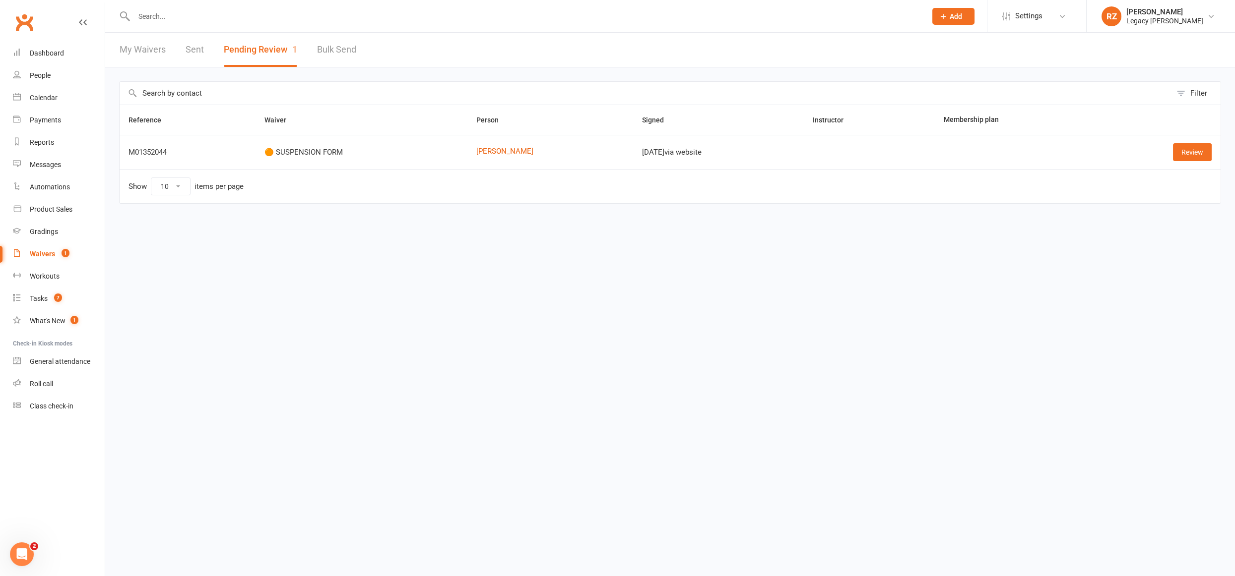
click at [191, 16] on input "text" at bounding box center [525, 16] width 788 height 14
type input "e"
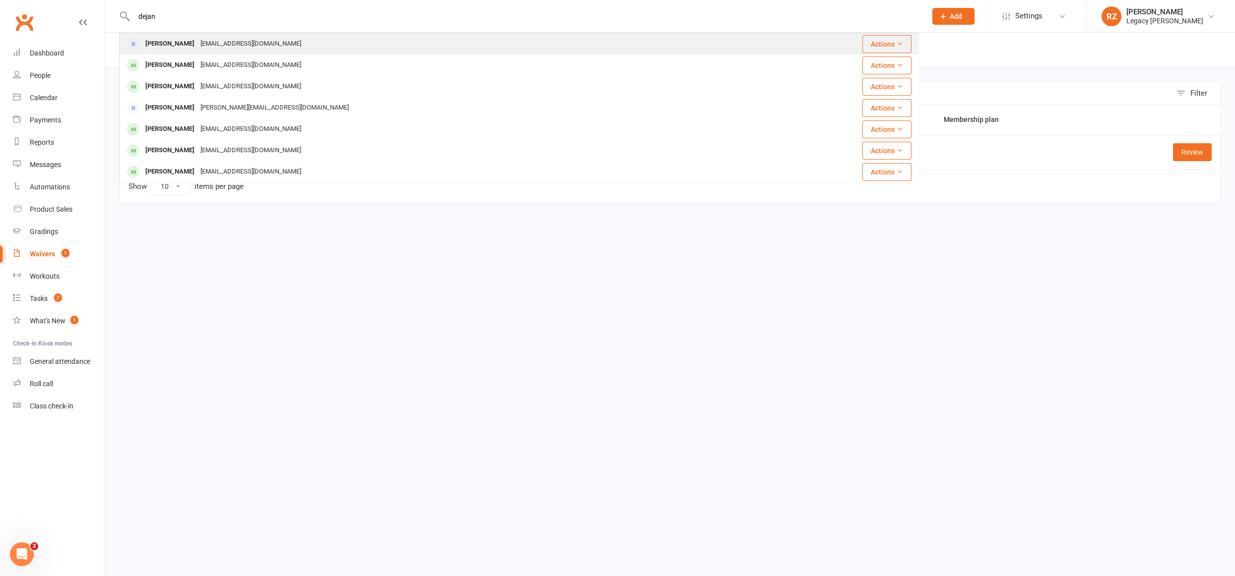
type input "dejan"
click at [172, 40] on div "Dejan Mirkovic" at bounding box center [169, 44] width 55 height 14
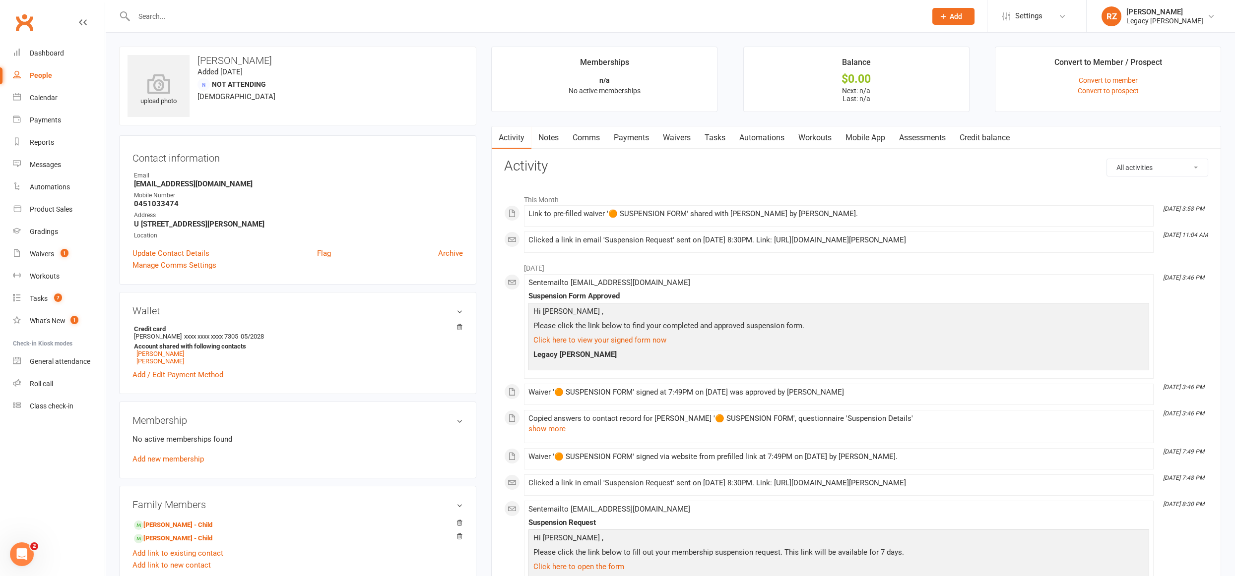
click at [137, 18] on input "text" at bounding box center [525, 16] width 788 height 14
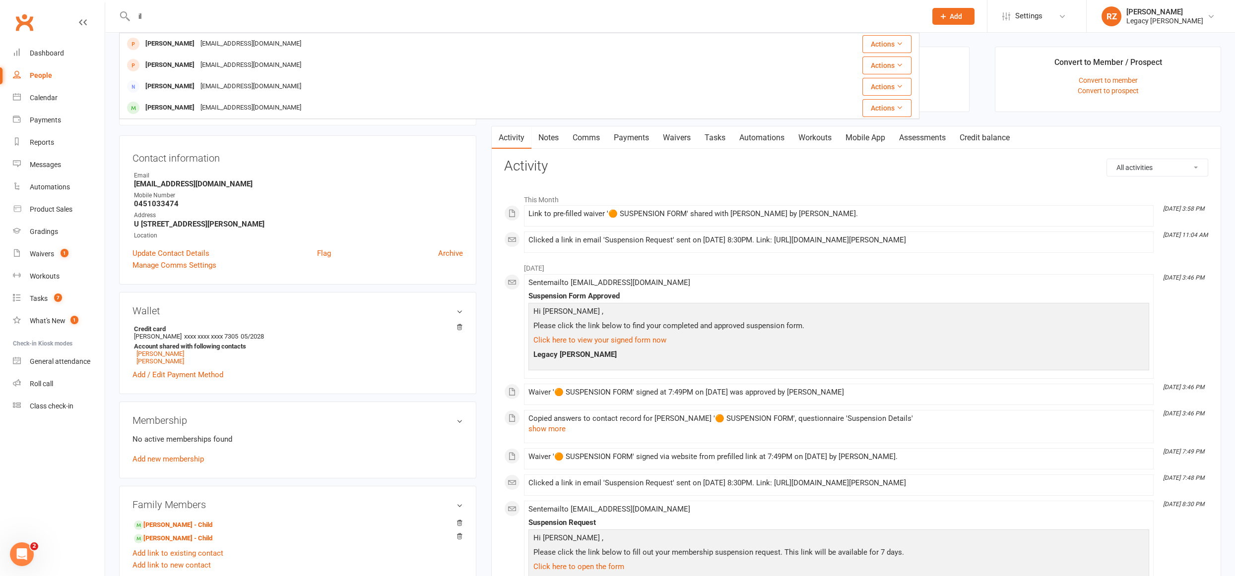
type input "i"
type input "m"
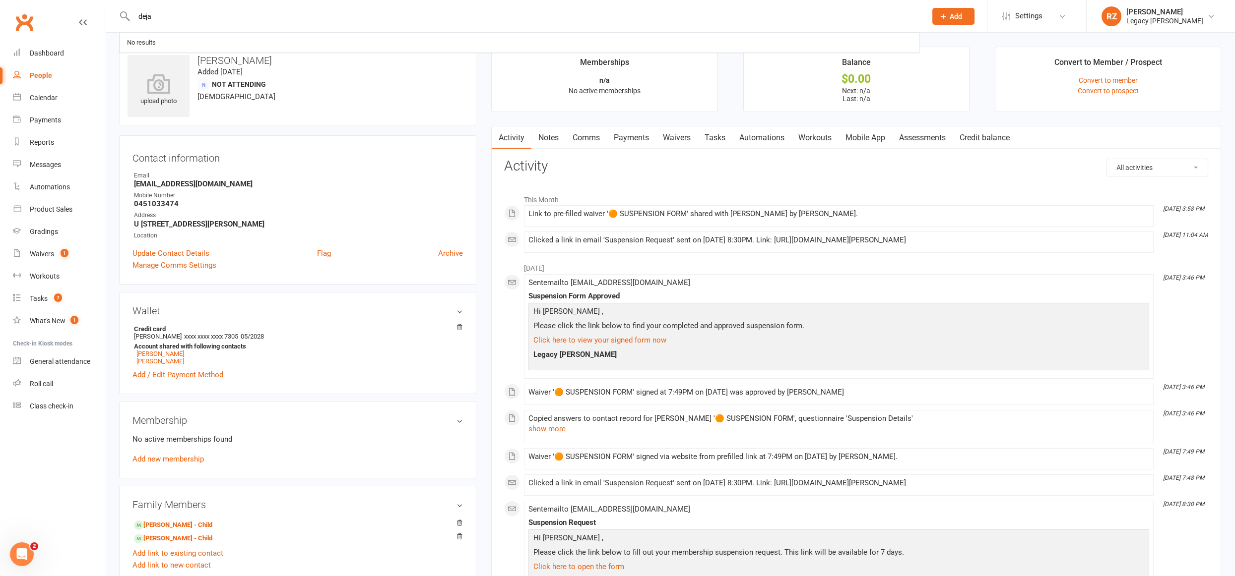
type input "dejan"
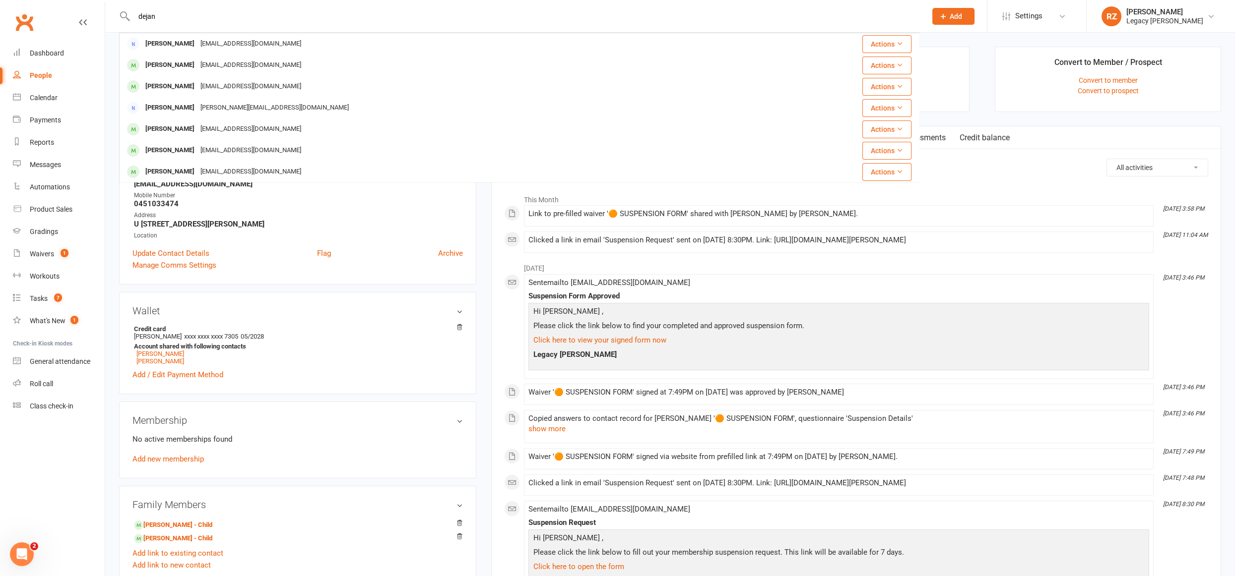
click at [216, 15] on input "dejan" at bounding box center [525, 16] width 788 height 14
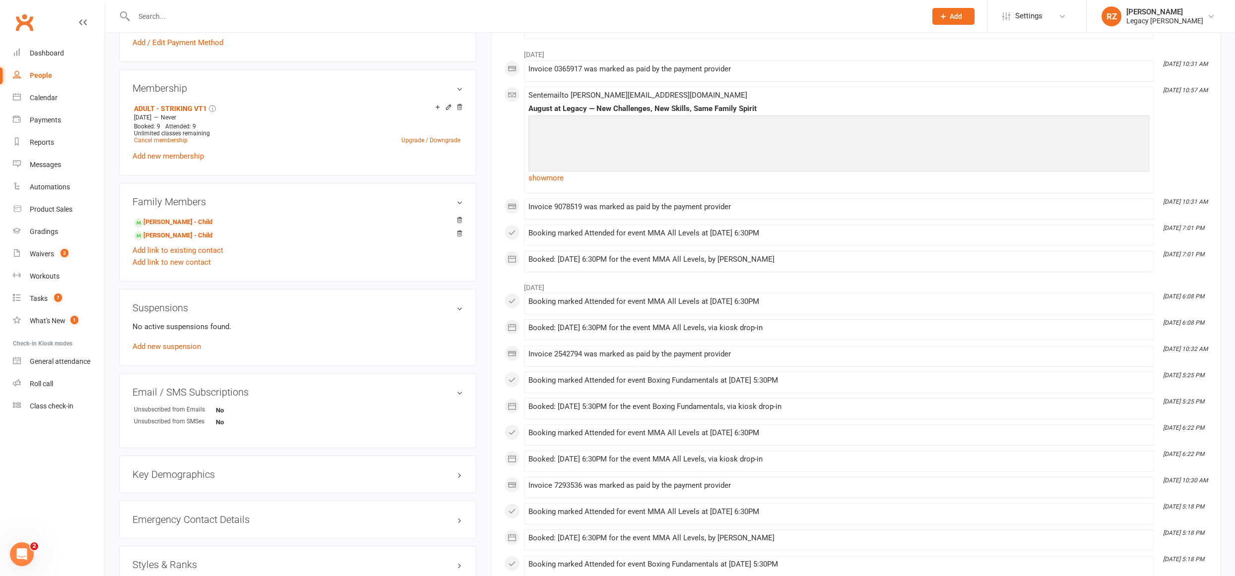
scroll to position [398, 0]
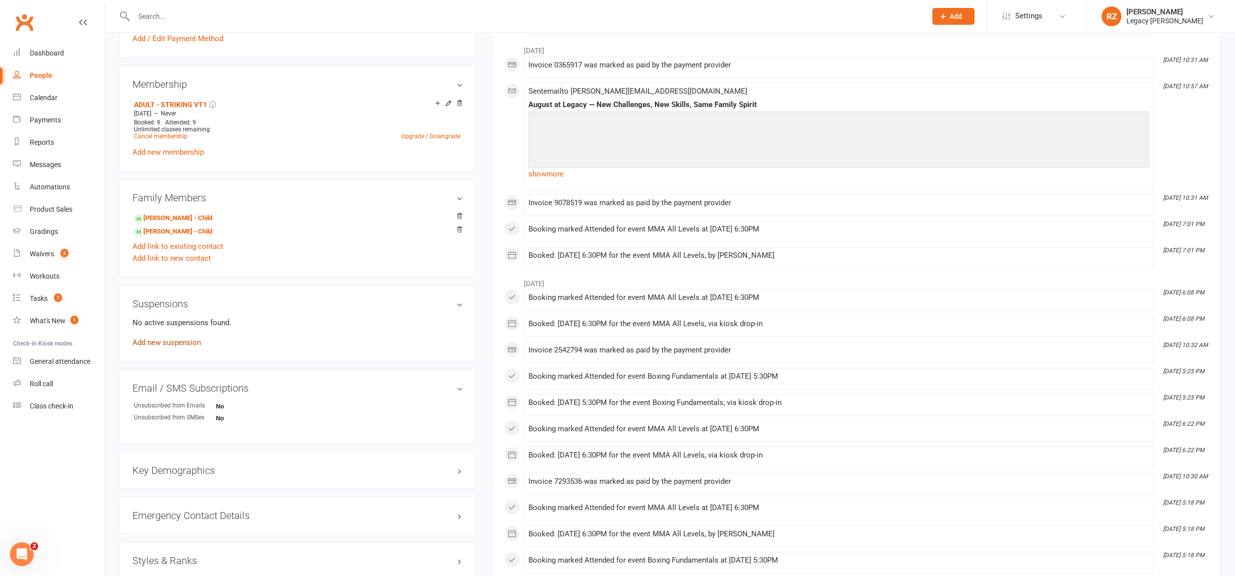
click at [182, 343] on link "Add new suspension" at bounding box center [166, 342] width 68 height 9
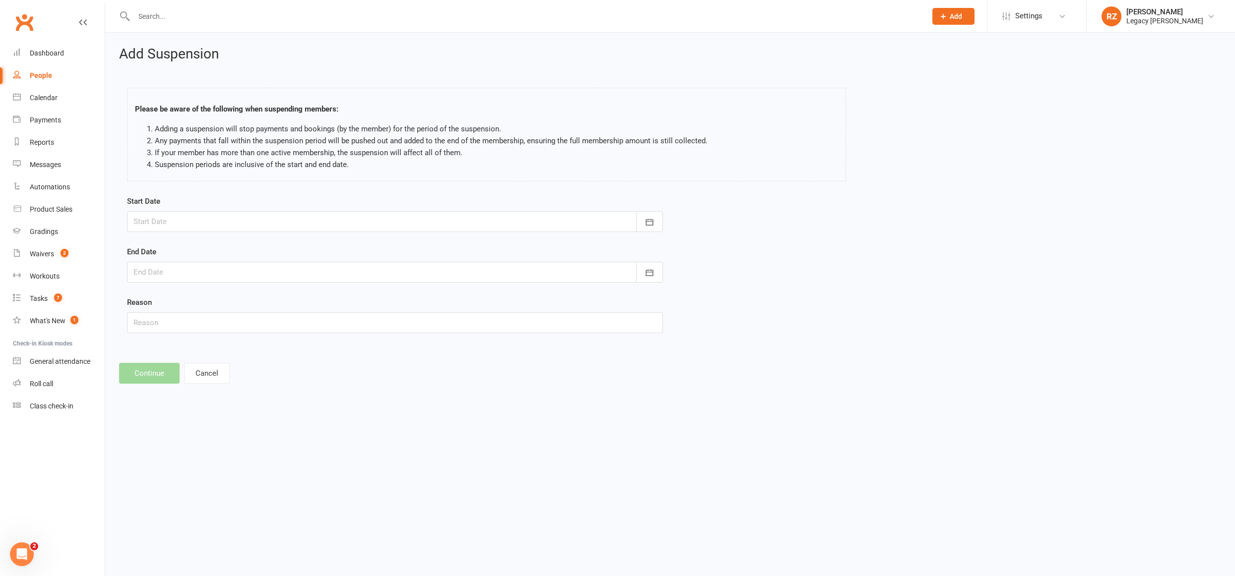
click at [206, 223] on div at bounding box center [395, 221] width 536 height 21
click at [207, 319] on span "16" at bounding box center [211, 322] width 8 height 8
type input "[DATE]"
click at [255, 269] on div at bounding box center [395, 272] width 536 height 21
click at [241, 309] on th "Wed" at bounding box center [232, 317] width 21 height 16
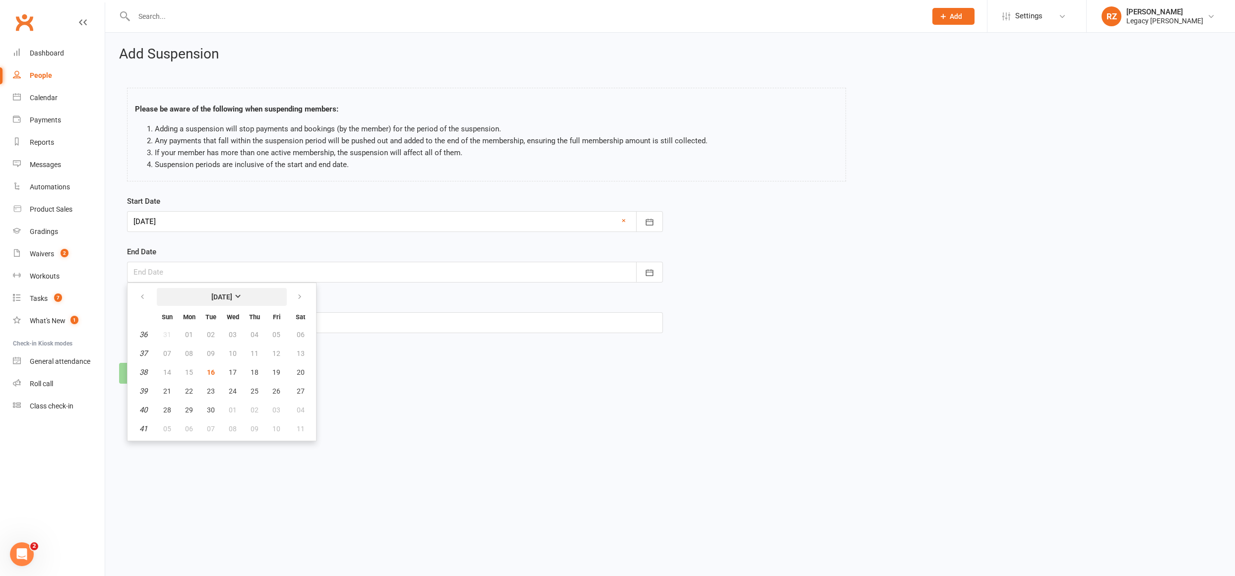
click at [247, 298] on button "[DATE]" at bounding box center [222, 297] width 130 height 18
click at [262, 292] on icon "button" at bounding box center [265, 296] width 7 height 8
click at [186, 311] on span "February" at bounding box center [200, 315] width 28 height 9
click at [163, 327] on button "01" at bounding box center [167, 335] width 21 height 18
type input "01 Feb 2026"
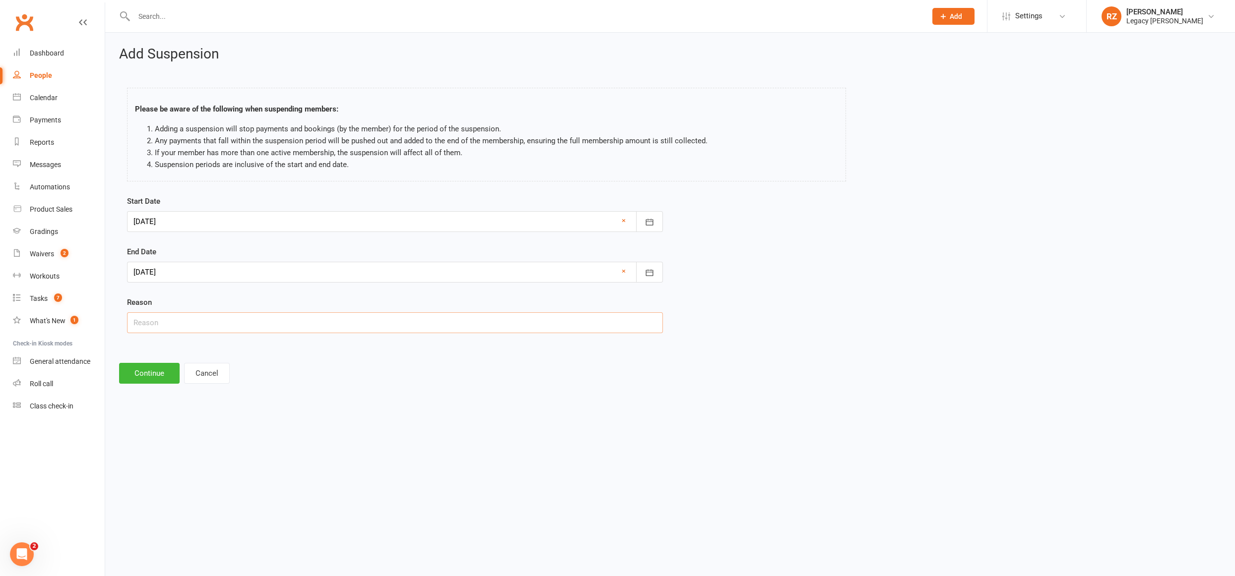
click at [163, 320] on input "text" at bounding box center [395, 323] width 536 height 21
paste input "Concentrating on College work and bussiness start up"
type input "Concentrating on College work and bussiness start up"
click at [142, 371] on button "Continue" at bounding box center [149, 373] width 61 height 21
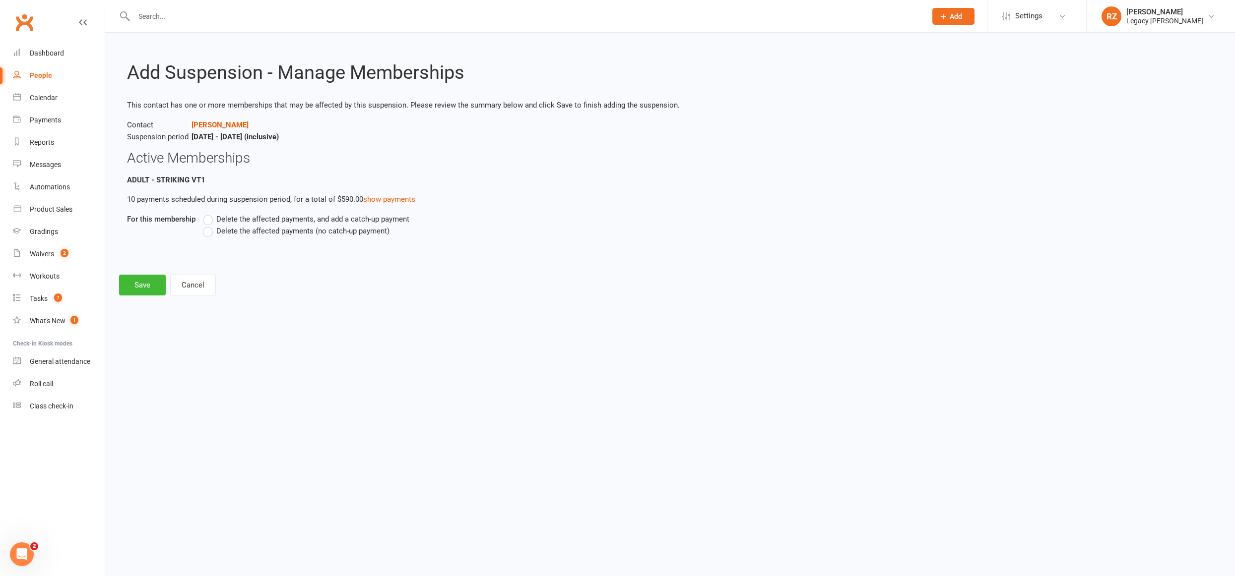
click at [212, 222] on label "Delete the affected payments, and add a catch-up payment" at bounding box center [306, 219] width 206 height 12
click at [209, 213] on input "Delete the affected payments, and add a catch-up payment" at bounding box center [206, 213] width 6 height 0
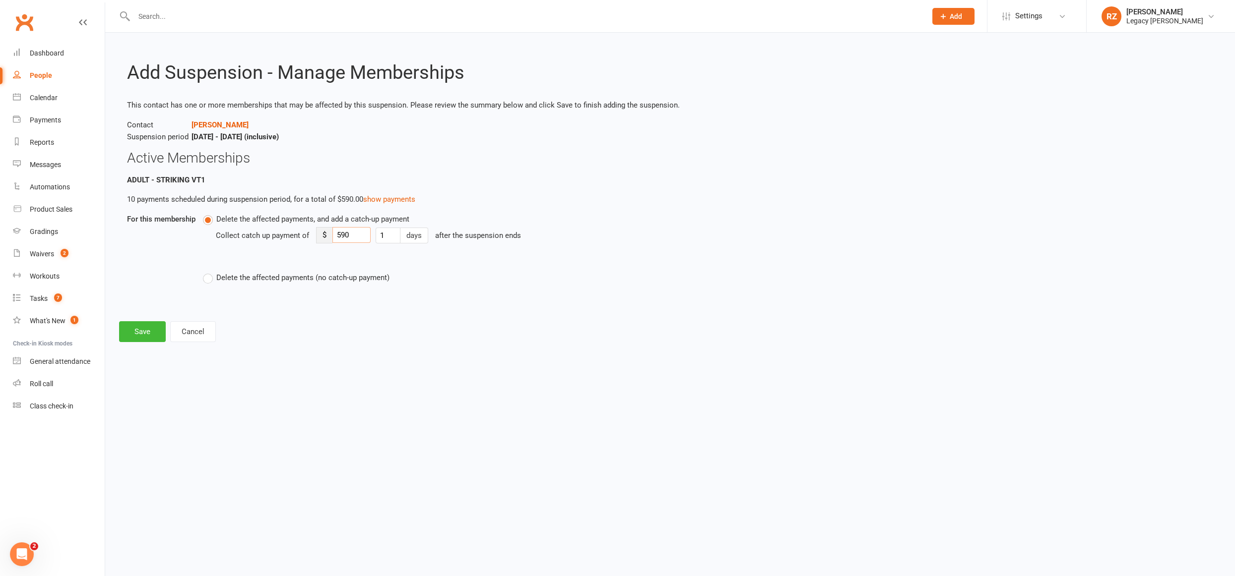
click at [357, 232] on input "590" at bounding box center [351, 235] width 38 height 16
type input "50"
click at [415, 321] on div "Add Suspension - Manage Memberships This contact has one or more memberships th…" at bounding box center [670, 194] width 1130 height 323
click at [119, 331] on button "Save" at bounding box center [142, 331] width 47 height 21
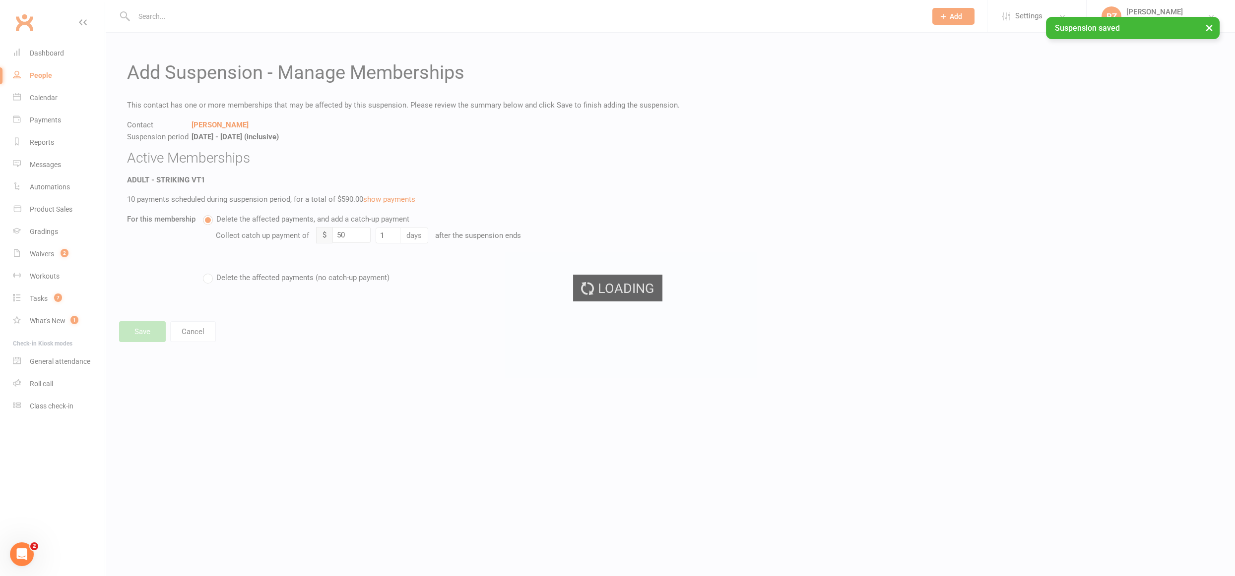
click at [399, 334] on div "Loading" at bounding box center [617, 288] width 1235 height 576
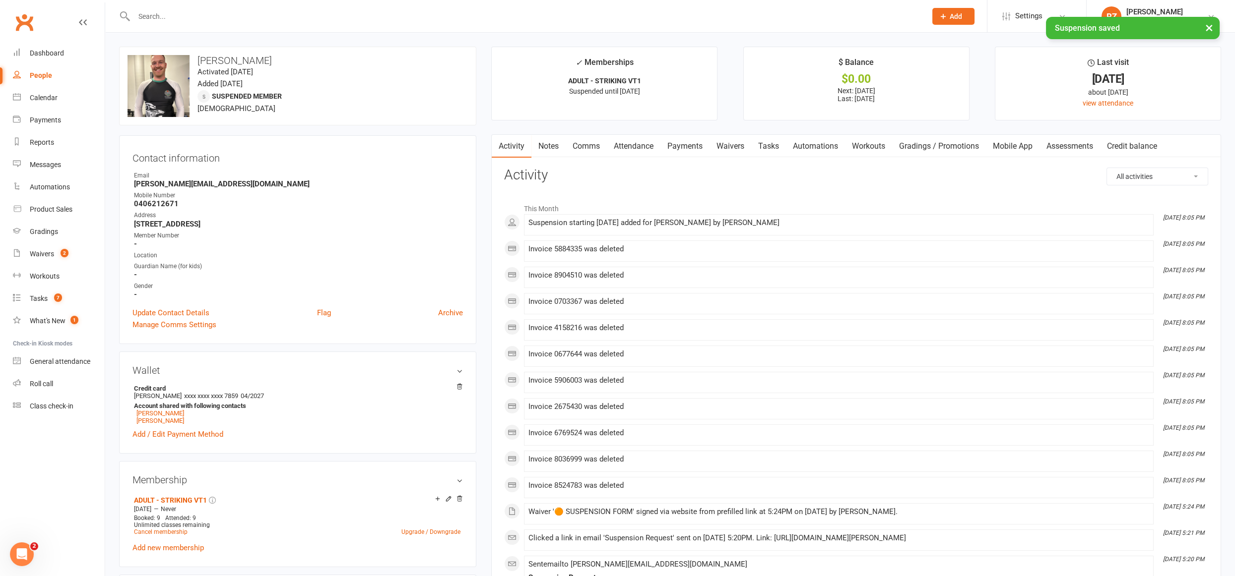
click at [693, 143] on link "Payments" at bounding box center [684, 146] width 49 height 23
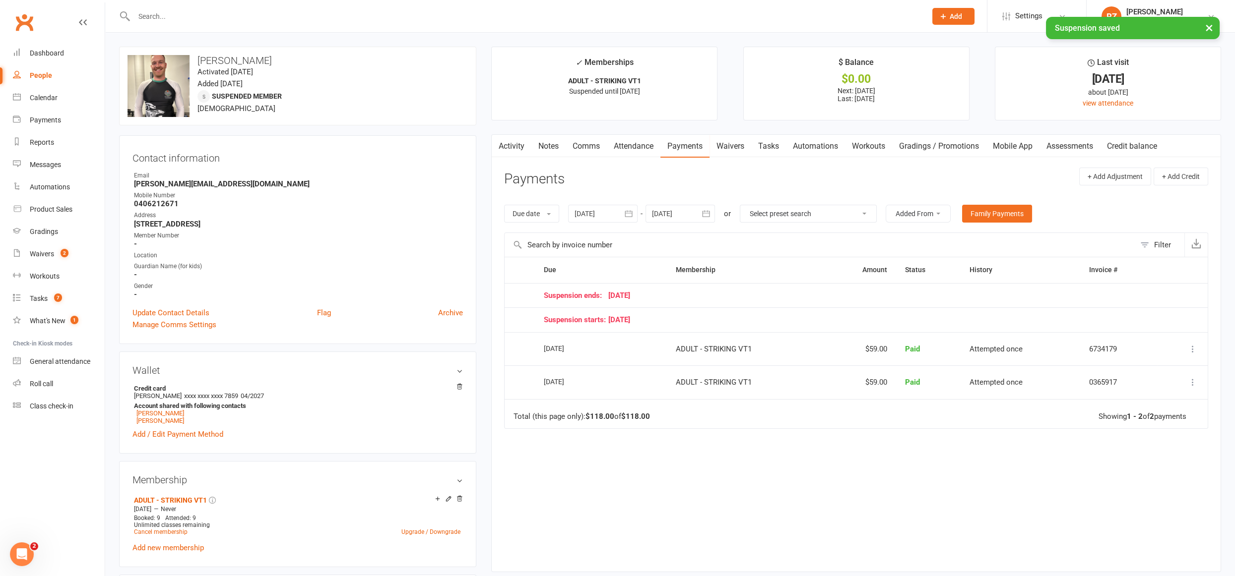
click at [678, 210] on div at bounding box center [679, 214] width 69 height 18
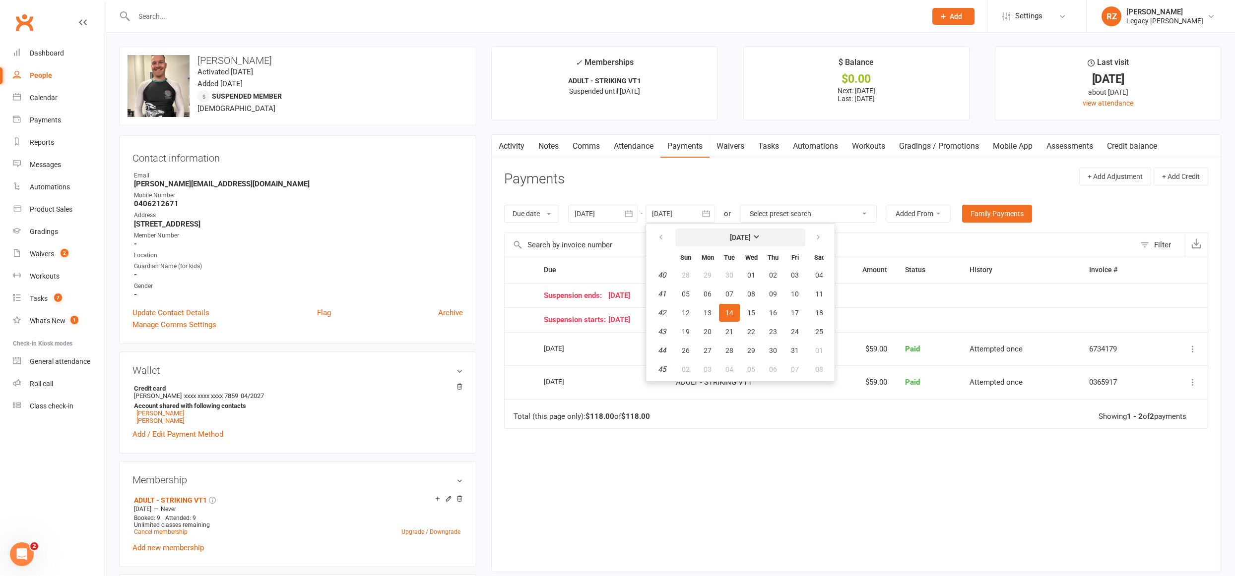
click at [751, 239] on strong "[DATE]" at bounding box center [740, 238] width 21 height 8
click at [783, 232] on icon "button" at bounding box center [784, 236] width 7 height 8
click at [714, 271] on span "May" at bounding box center [719, 275] width 14 height 9
click at [711, 277] on span "27" at bounding box center [707, 275] width 8 height 8
type input "27 Apr 2026"
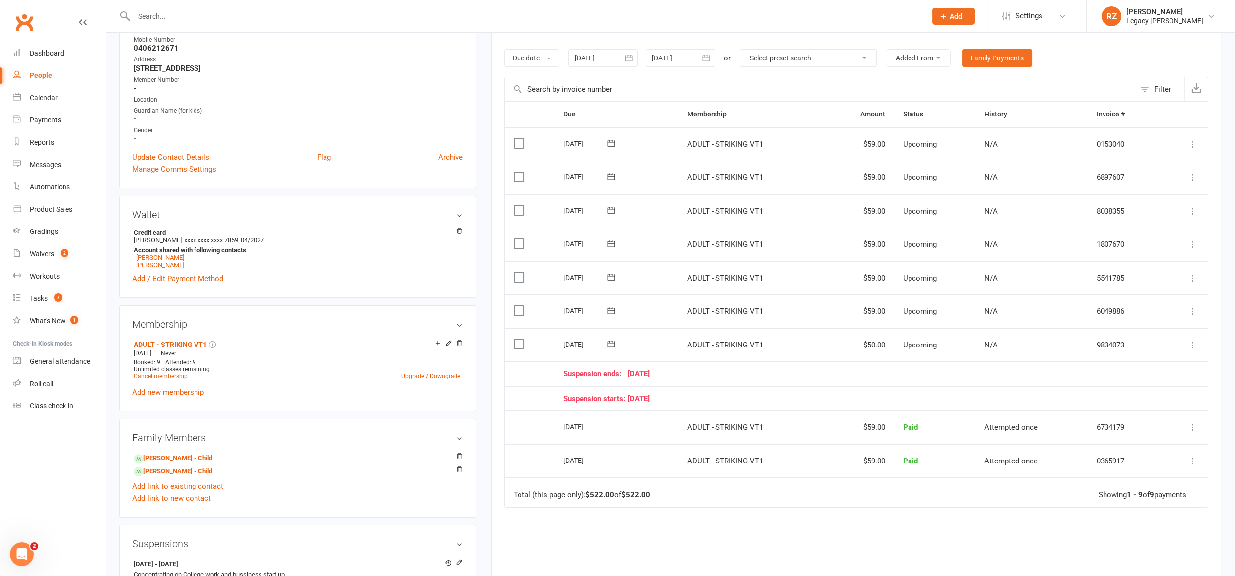
scroll to position [162, 0]
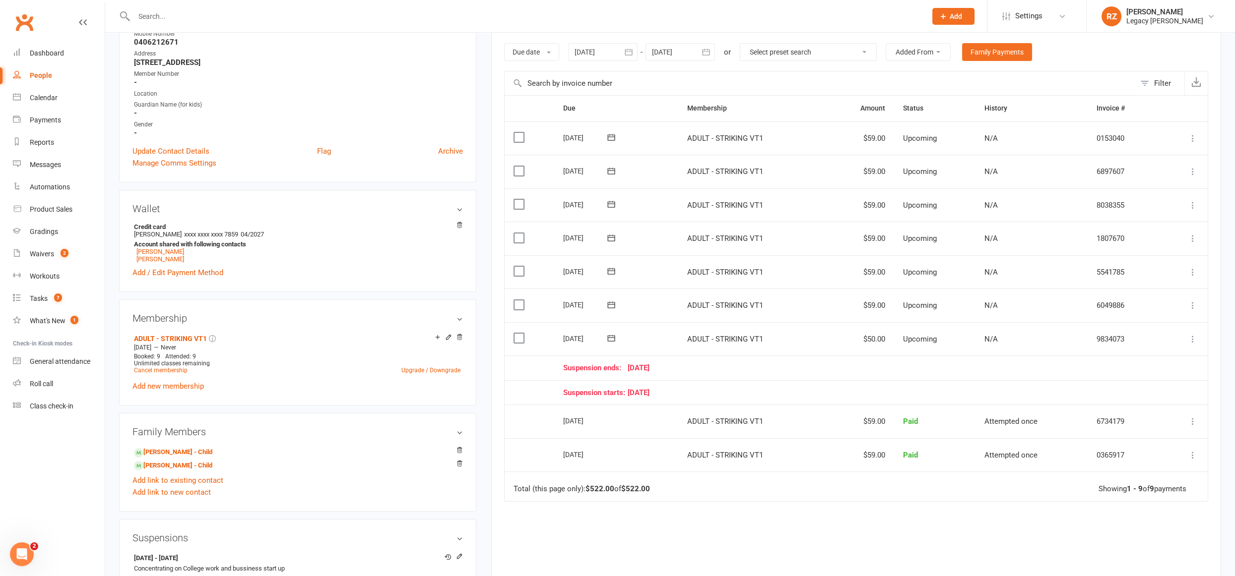
click at [1194, 301] on icon at bounding box center [1193, 306] width 10 height 10
click at [1121, 444] on link "Bulk reschedule from this date" at bounding box center [1139, 444] width 117 height 20
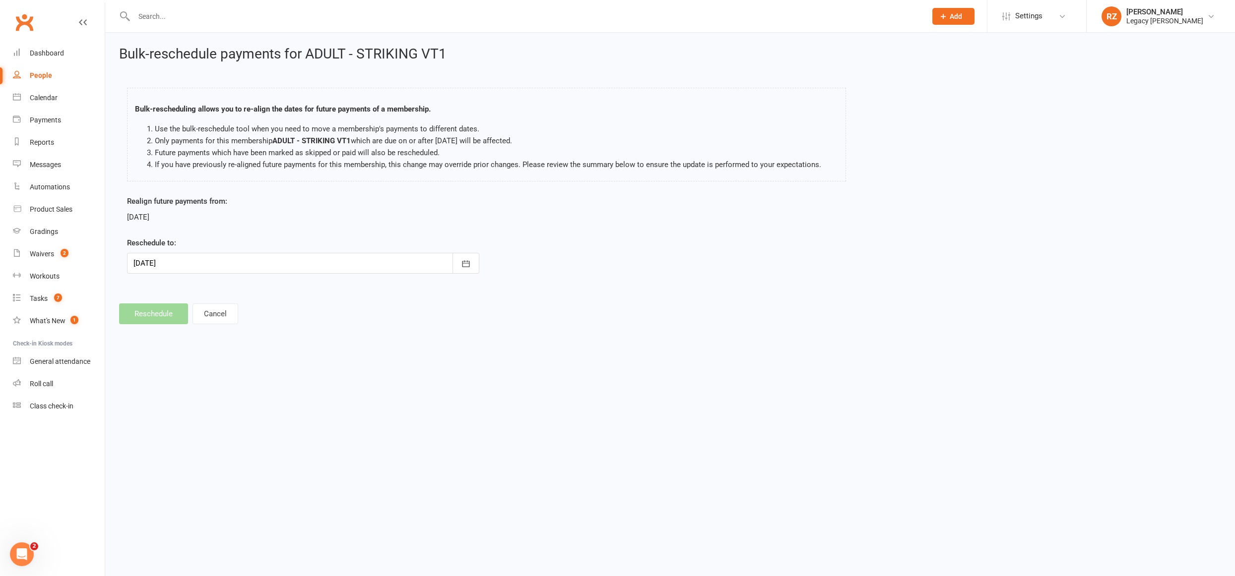
click at [231, 266] on div at bounding box center [303, 263] width 352 height 21
click at [222, 321] on button "04" at bounding box center [232, 326] width 21 height 18
type input "04 Feb 2026"
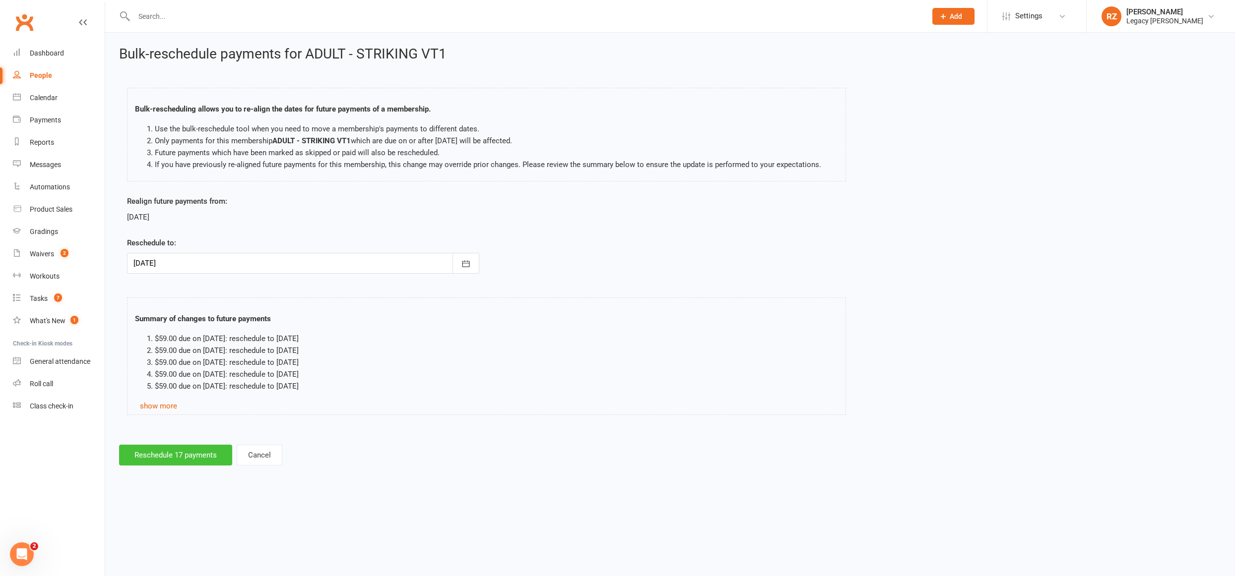
click at [176, 453] on button "Reschedule 17 payments" at bounding box center [175, 455] width 113 height 21
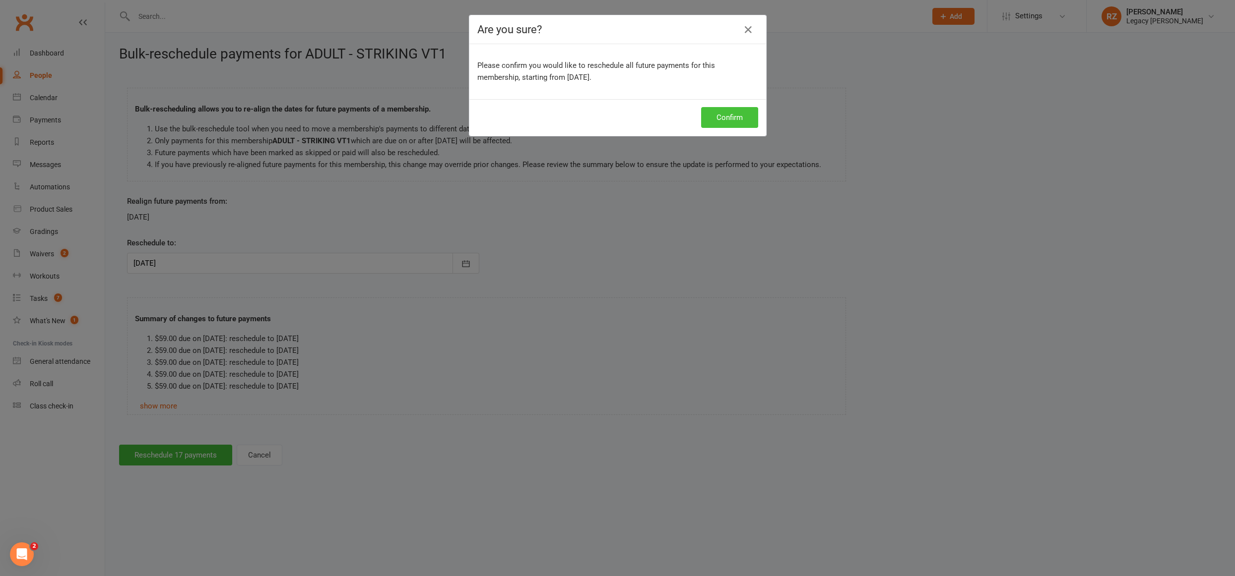
click at [717, 120] on button "Confirm" at bounding box center [729, 117] width 57 height 21
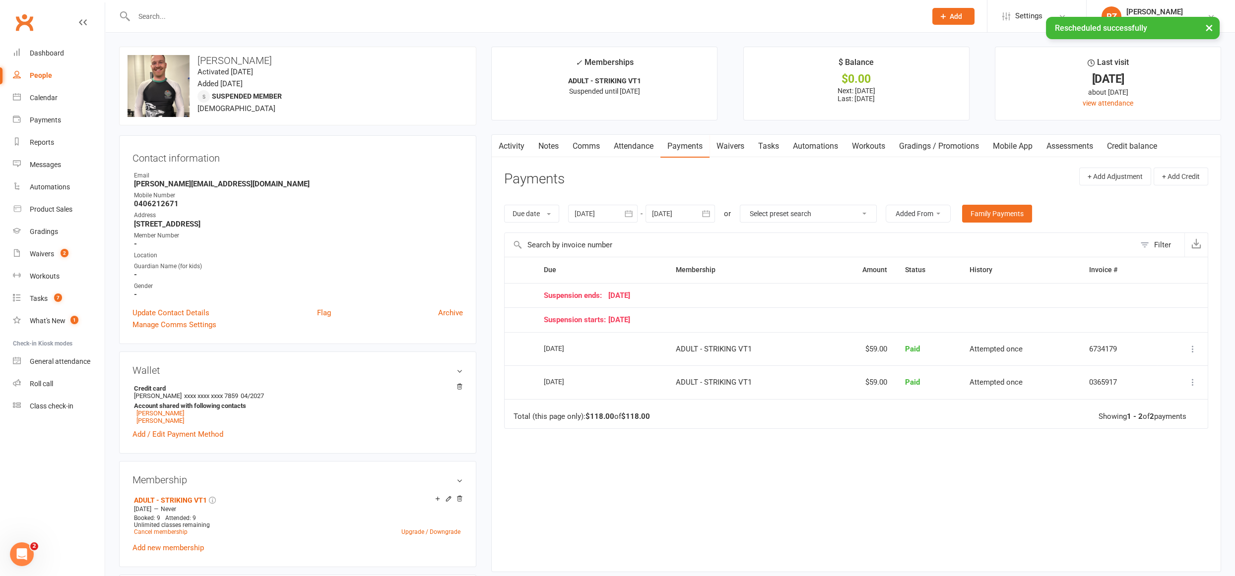
click at [678, 218] on div at bounding box center [679, 214] width 69 height 18
click at [730, 236] on strong "[DATE]" at bounding box center [740, 238] width 21 height 8
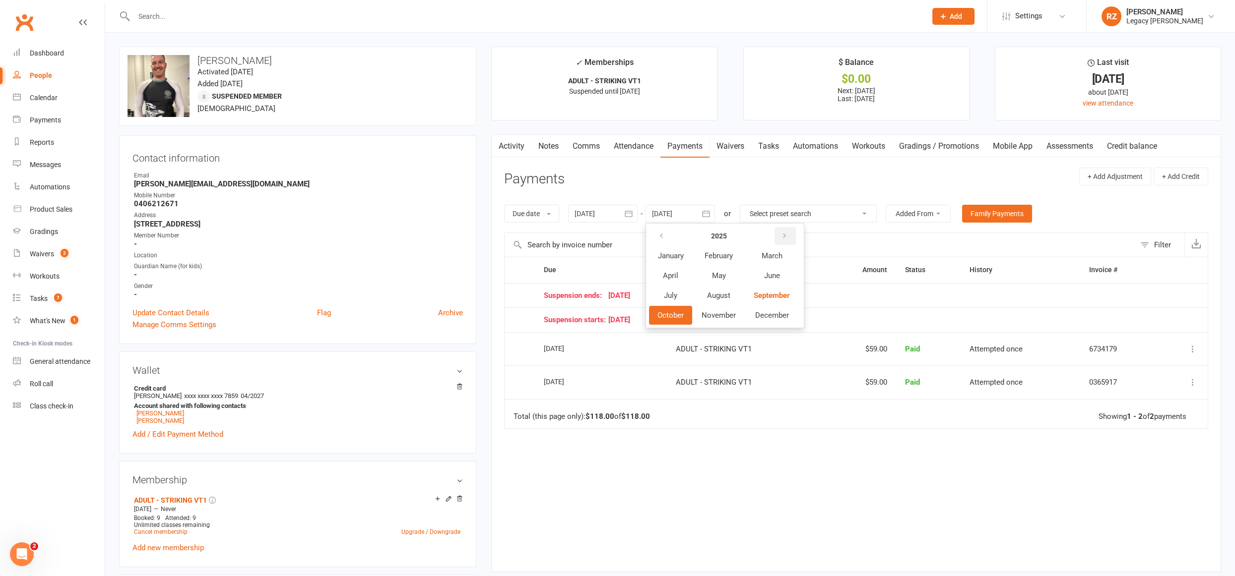
click at [780, 230] on button "button" at bounding box center [784, 236] width 21 height 18
click at [722, 275] on span "May" at bounding box center [719, 275] width 14 height 9
click at [719, 285] on button "05" at bounding box center [729, 294] width 21 height 18
type input "05 May 2026"
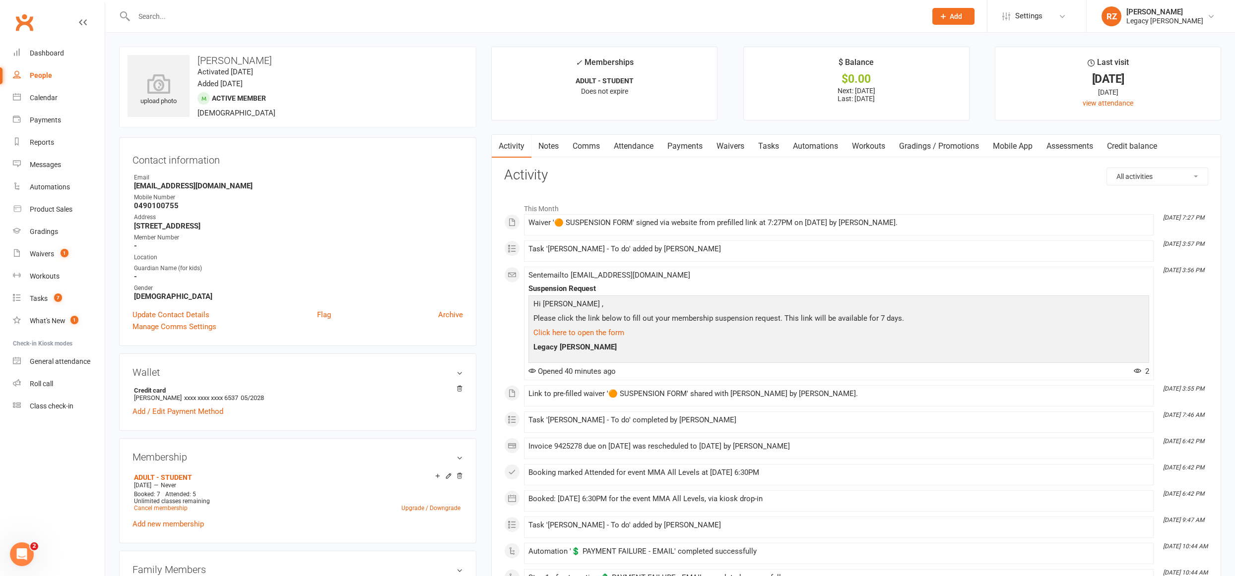
click at [686, 135] on link "Payments" at bounding box center [684, 146] width 49 height 23
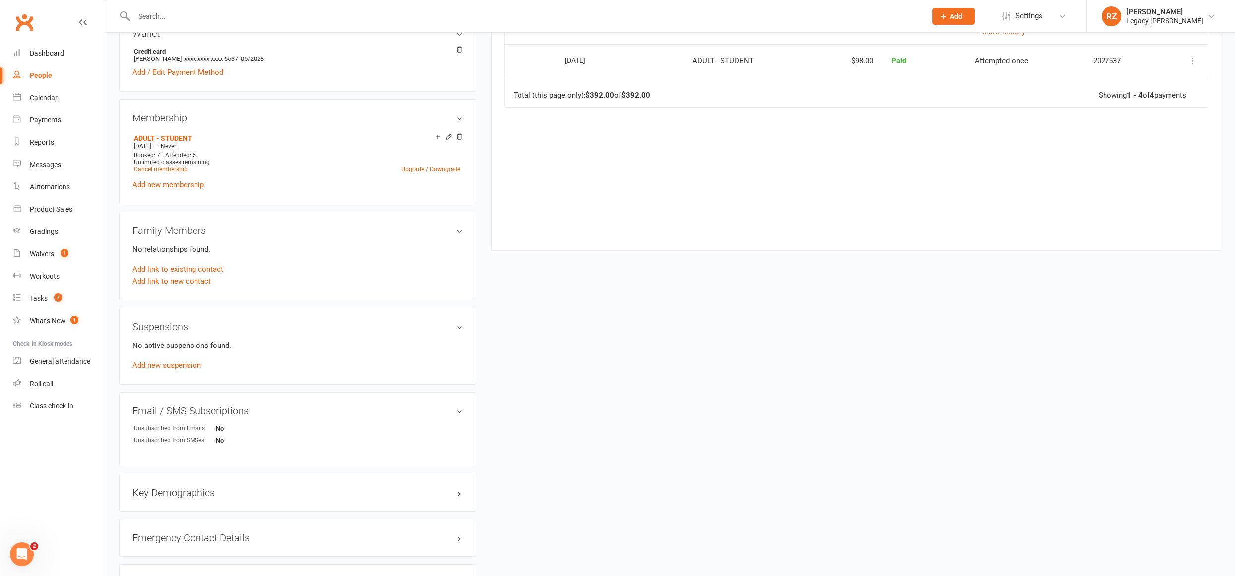
scroll to position [354, 0]
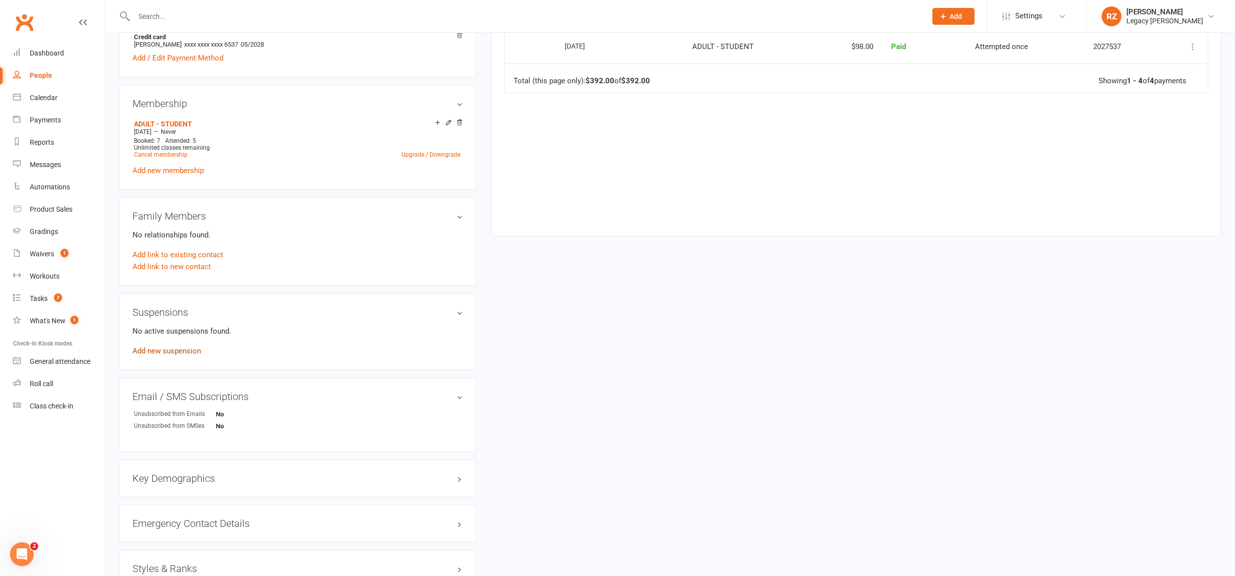
click at [163, 350] on link "Add new suspension" at bounding box center [166, 351] width 68 height 9
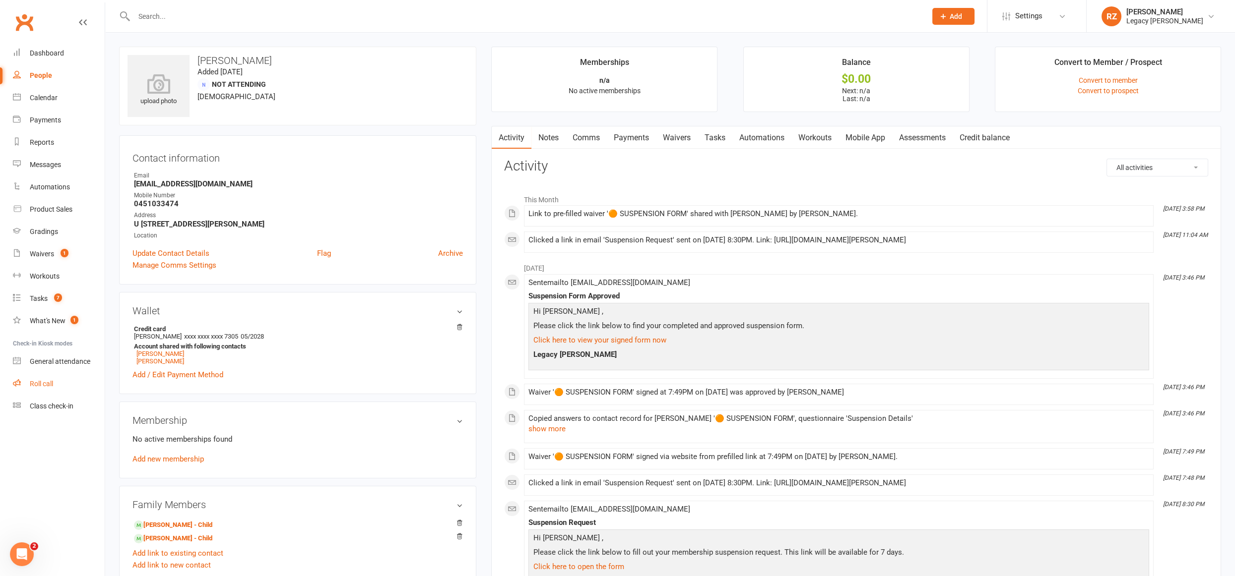
click at [35, 380] on div "Roll call" at bounding box center [41, 384] width 23 height 8
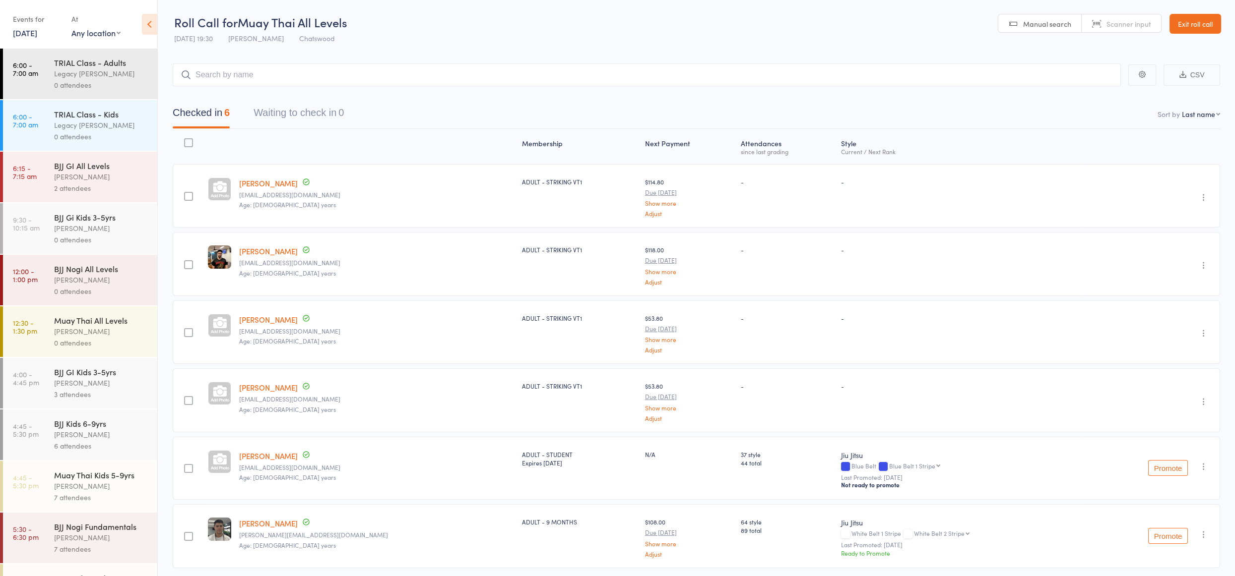
click at [76, 444] on div "6 attendees" at bounding box center [101, 446] width 95 height 11
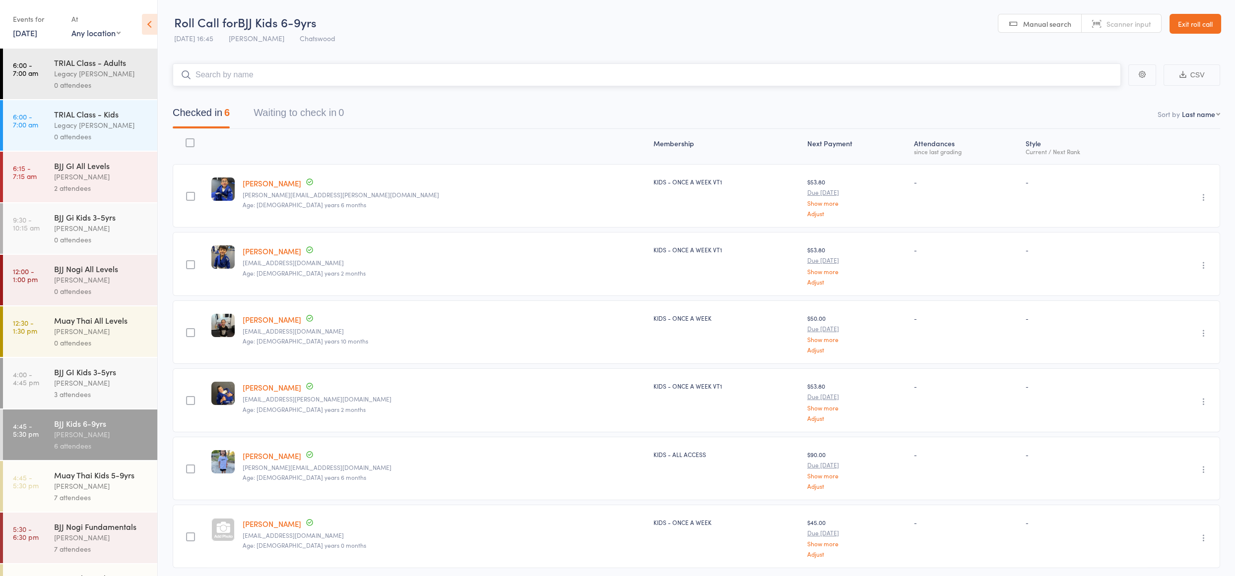
scroll to position [30, 0]
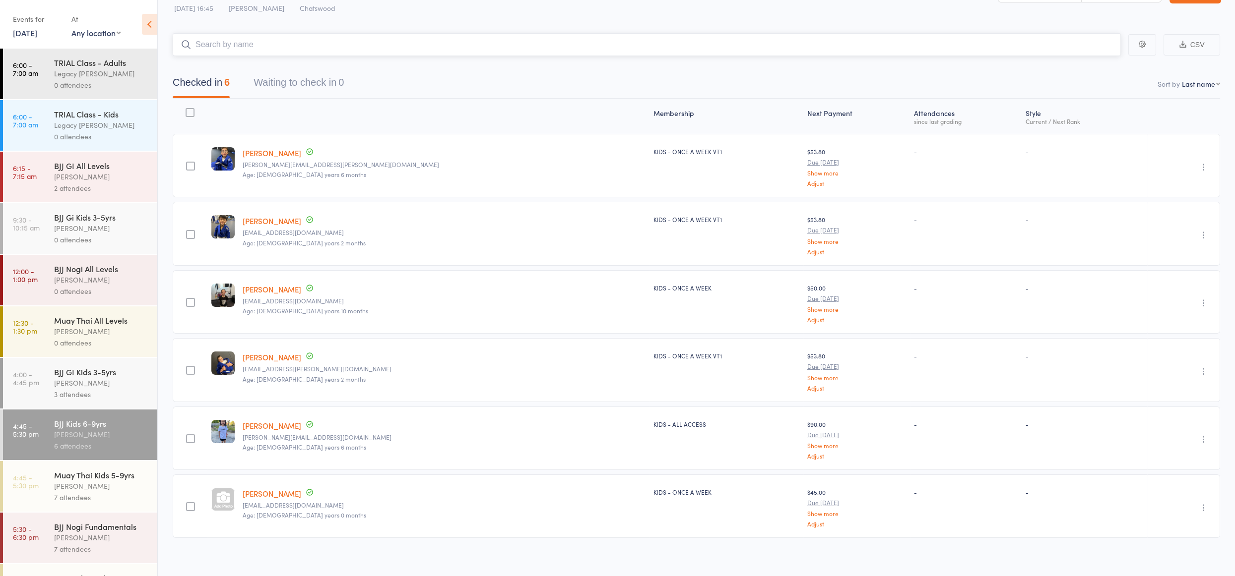
click at [273, 42] on input "search" at bounding box center [647, 44] width 948 height 23
click at [496, 47] on input "search" at bounding box center [647, 44] width 948 height 23
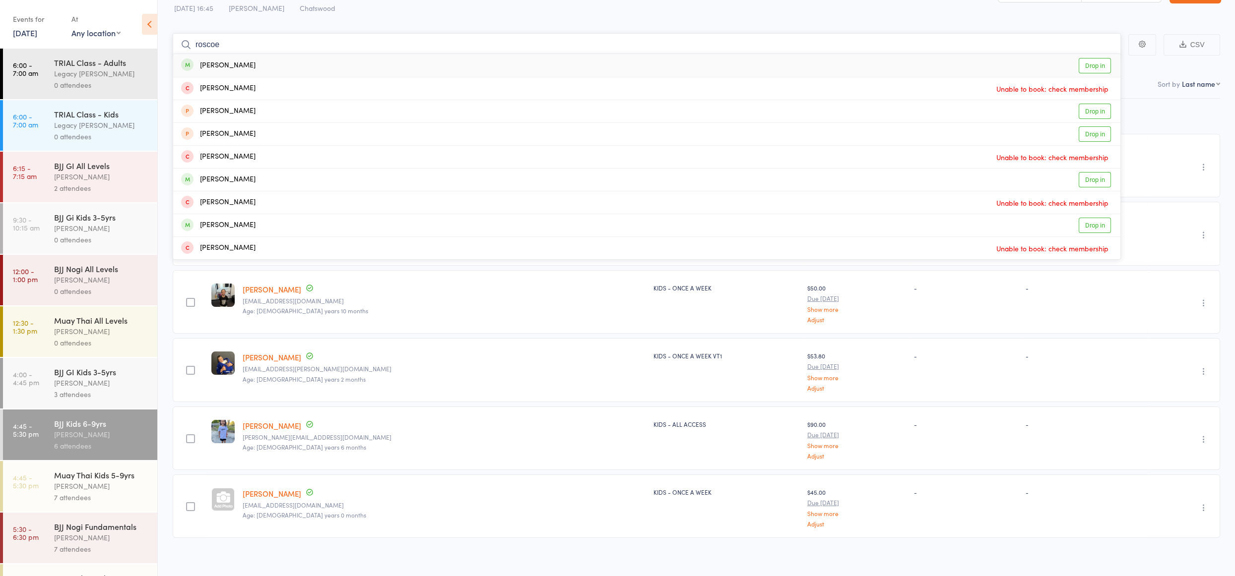
type input "roscoe"
click at [497, 59] on div "[PERSON_NAME] Drop in" at bounding box center [646, 65] width 947 height 23
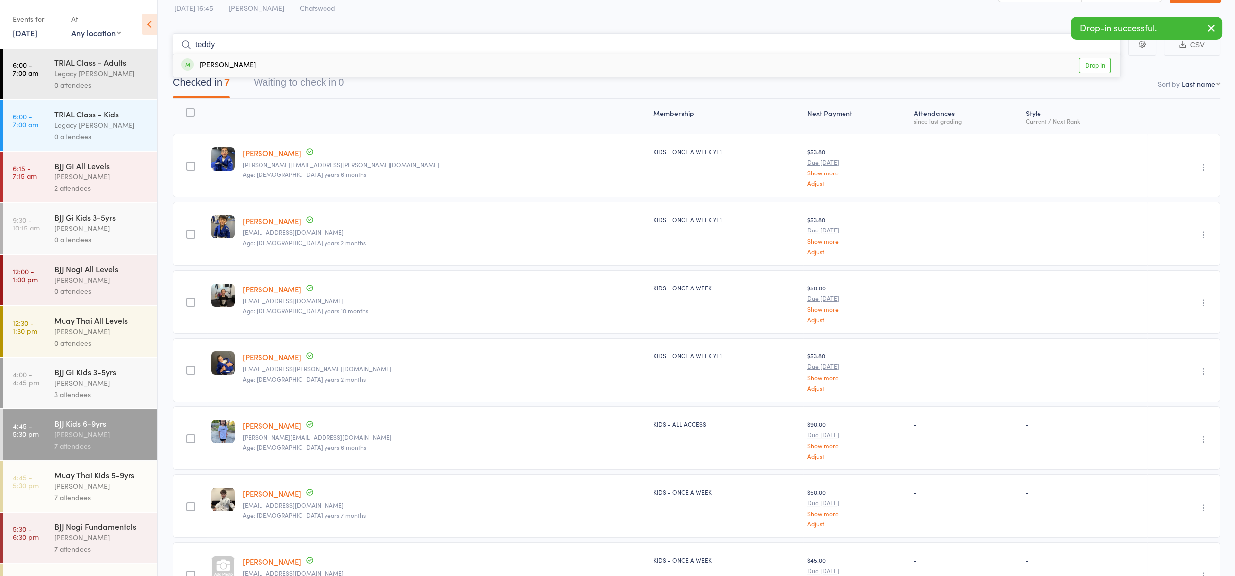
type input "teddy"
click at [443, 59] on div "[PERSON_NAME] Drop in" at bounding box center [646, 65] width 947 height 23
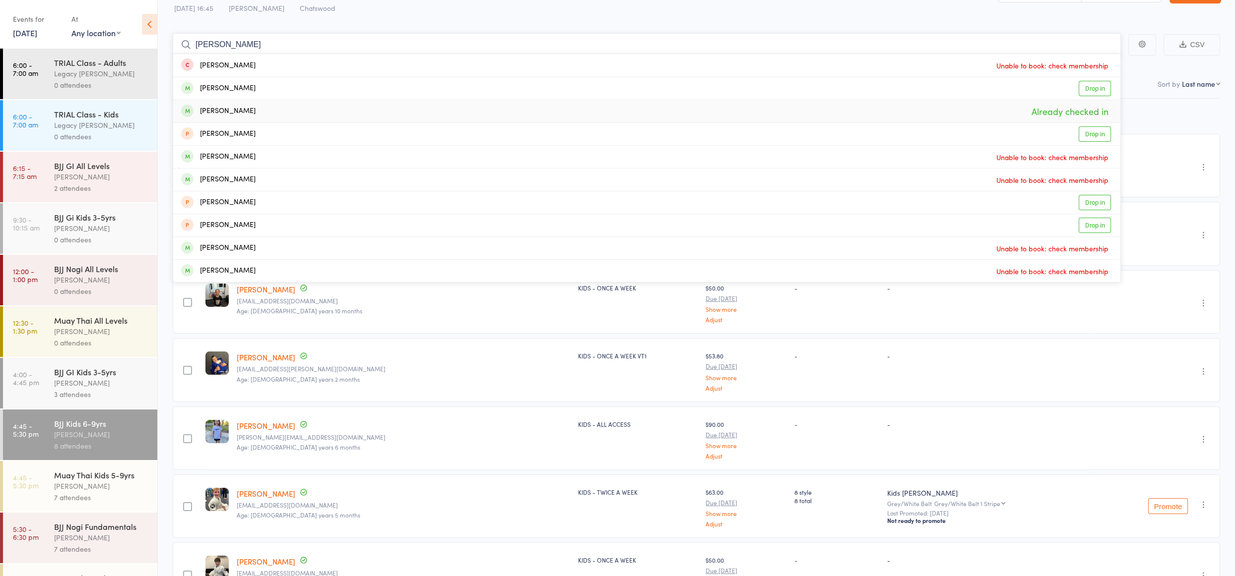
type input "[PERSON_NAME]"
click at [319, 104] on div "[PERSON_NAME] Already checked in" at bounding box center [646, 111] width 947 height 22
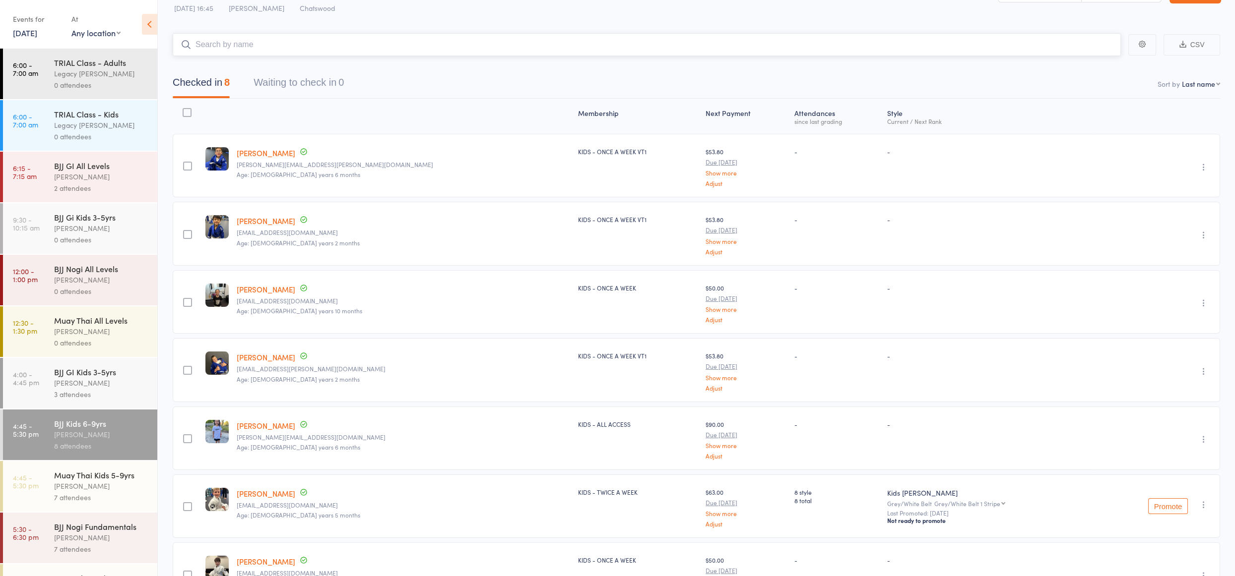
click at [315, 40] on input "search" at bounding box center [647, 44] width 948 height 23
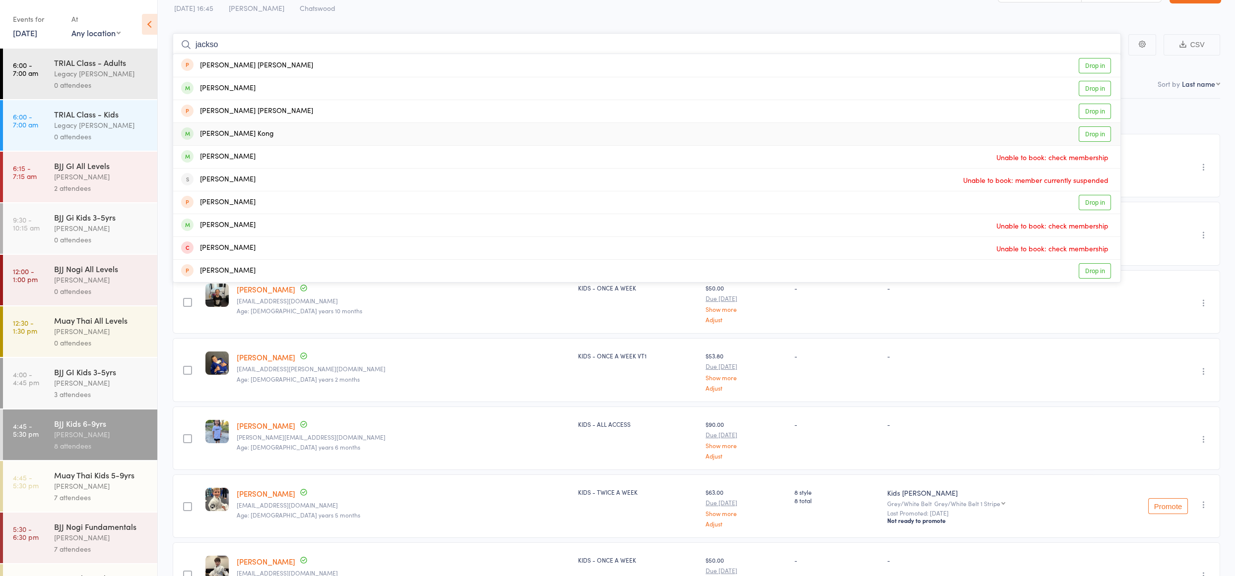
type input "jackso"
click at [291, 130] on div "Jackson Kong Drop in" at bounding box center [646, 134] width 947 height 22
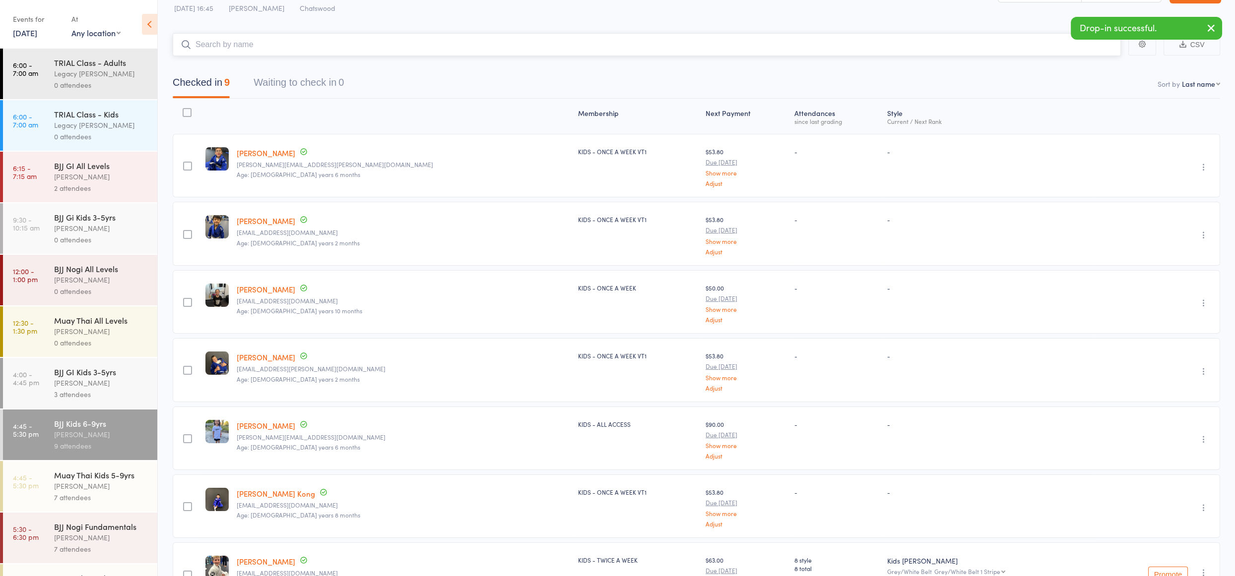
click at [270, 49] on input "search" at bounding box center [647, 44] width 948 height 23
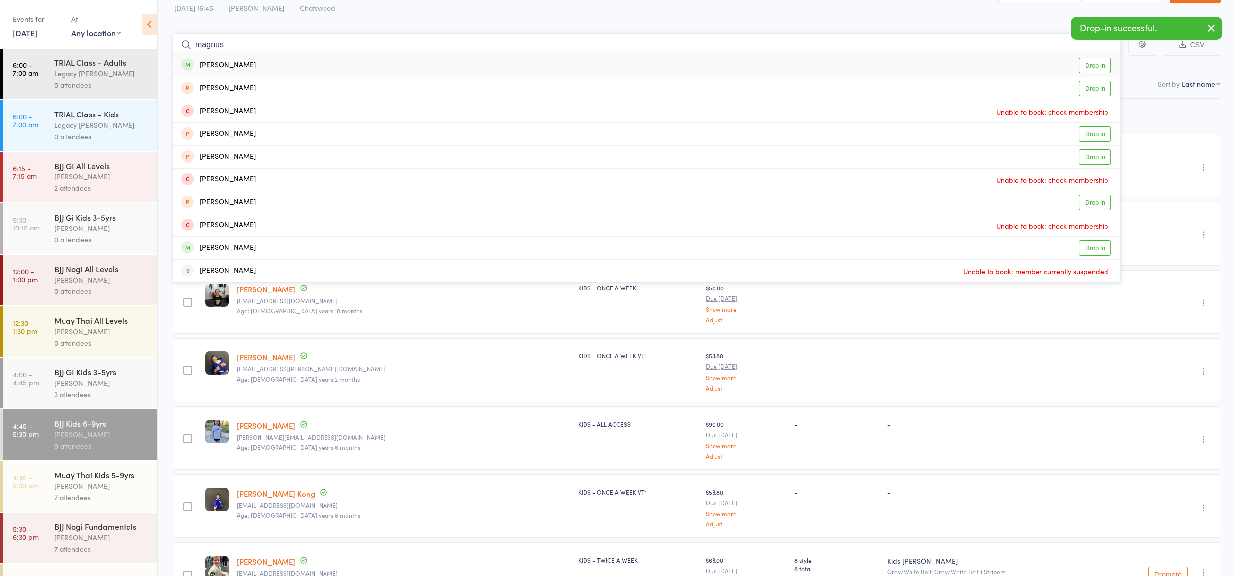
type input "magnus"
click at [266, 63] on div "Magnus Stephan Drop in" at bounding box center [646, 65] width 947 height 23
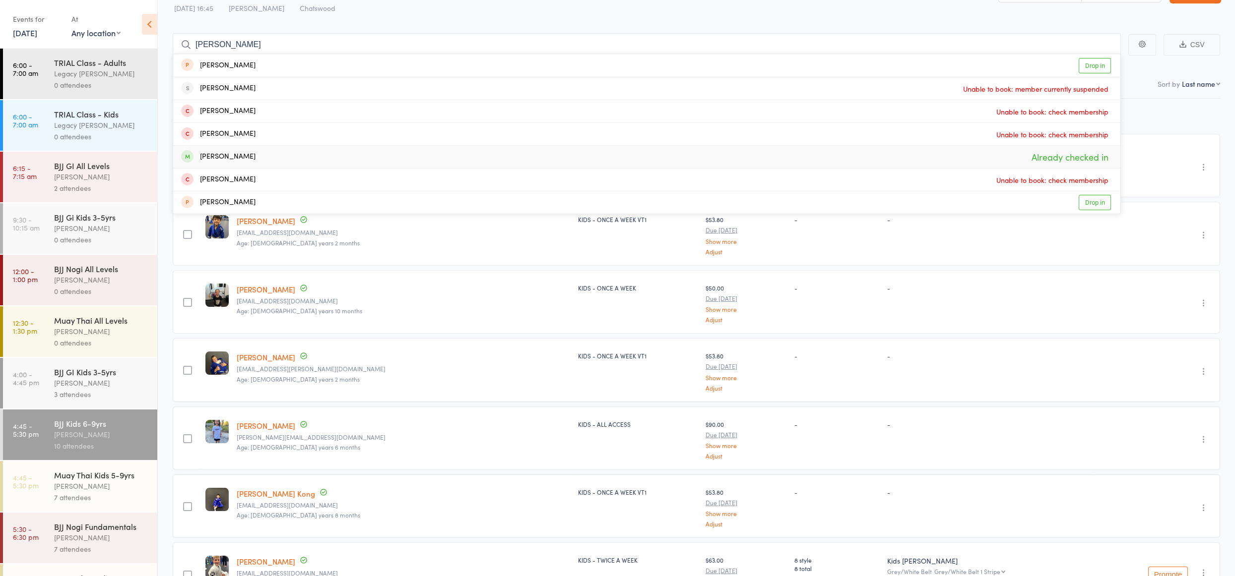
scroll to position [31, 0]
click at [263, 42] on input "eric" at bounding box center [647, 44] width 948 height 23
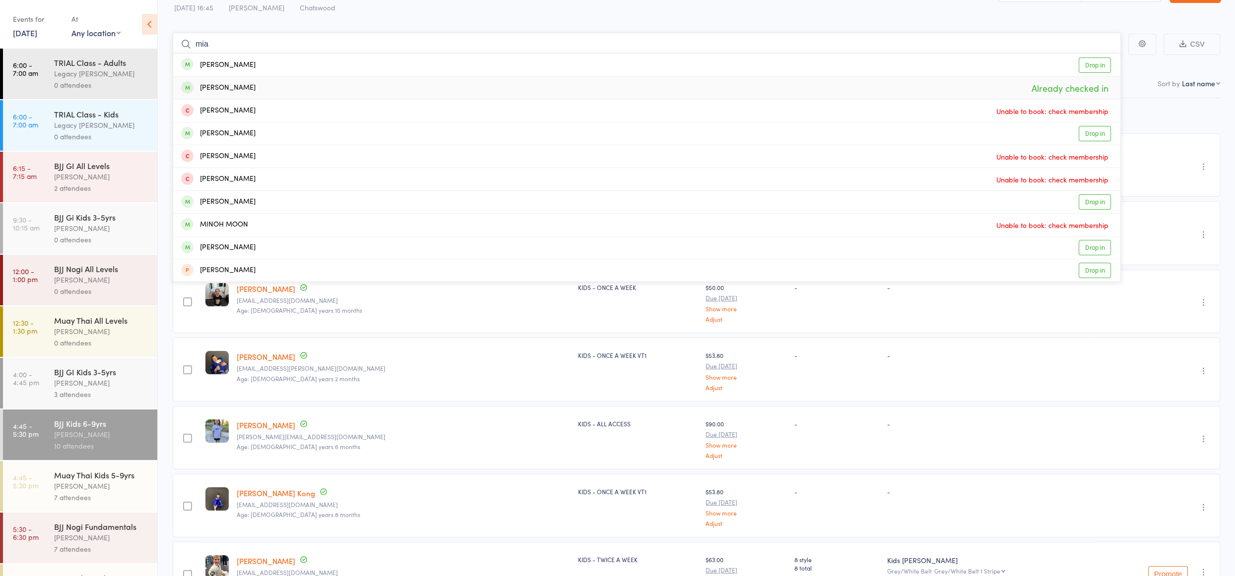
type input "mia"
click at [258, 85] on div "Mia Gambotto Already checked in" at bounding box center [646, 88] width 947 height 22
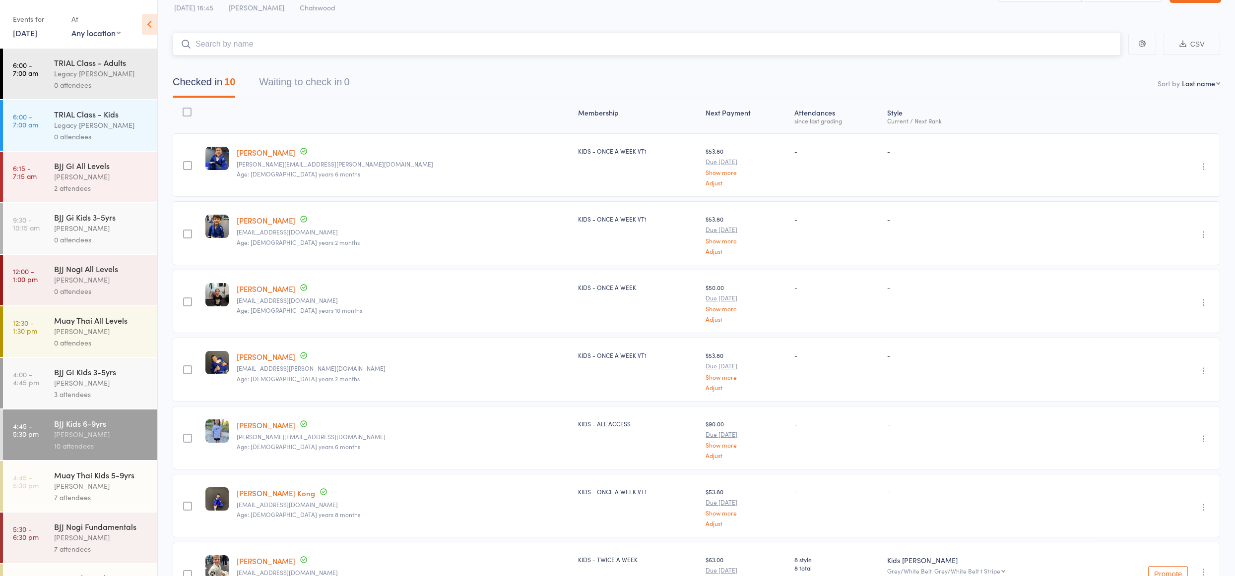
click at [278, 47] on input "search" at bounding box center [647, 44] width 948 height 23
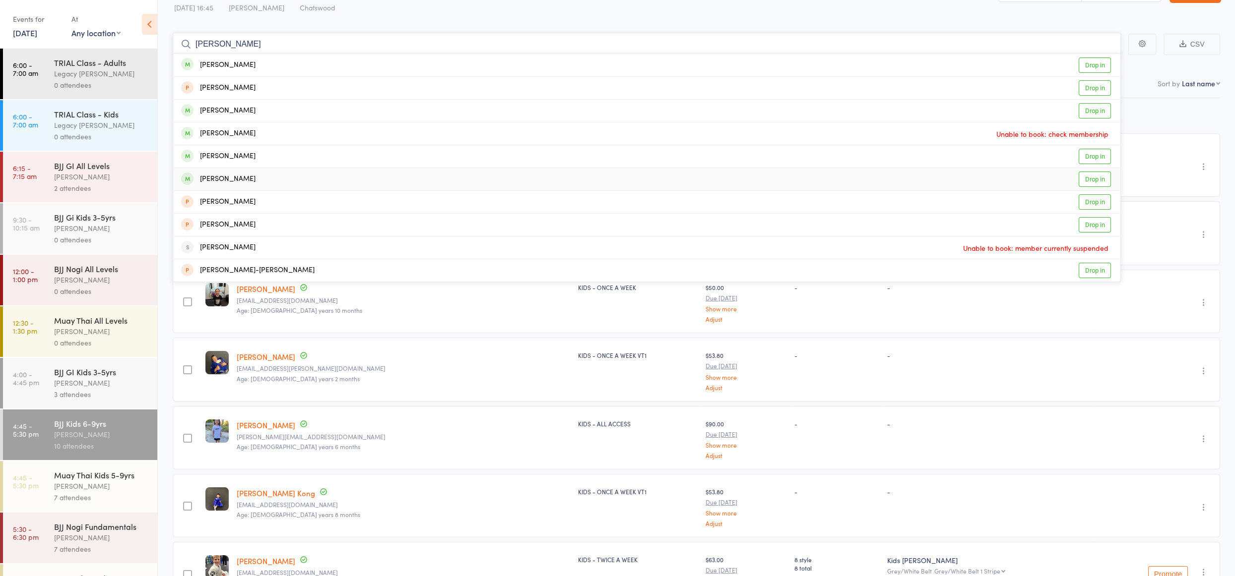
type input "luca"
click at [255, 180] on div "Luca Gambotto Drop in" at bounding box center [646, 179] width 947 height 22
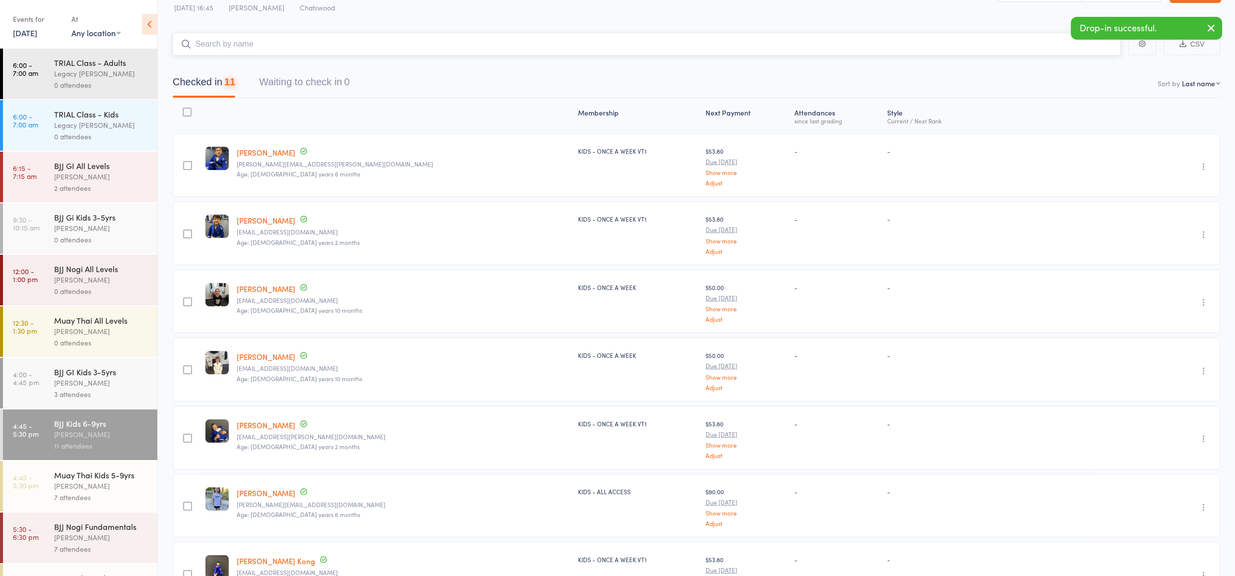
click at [281, 42] on input "search" at bounding box center [647, 44] width 948 height 23
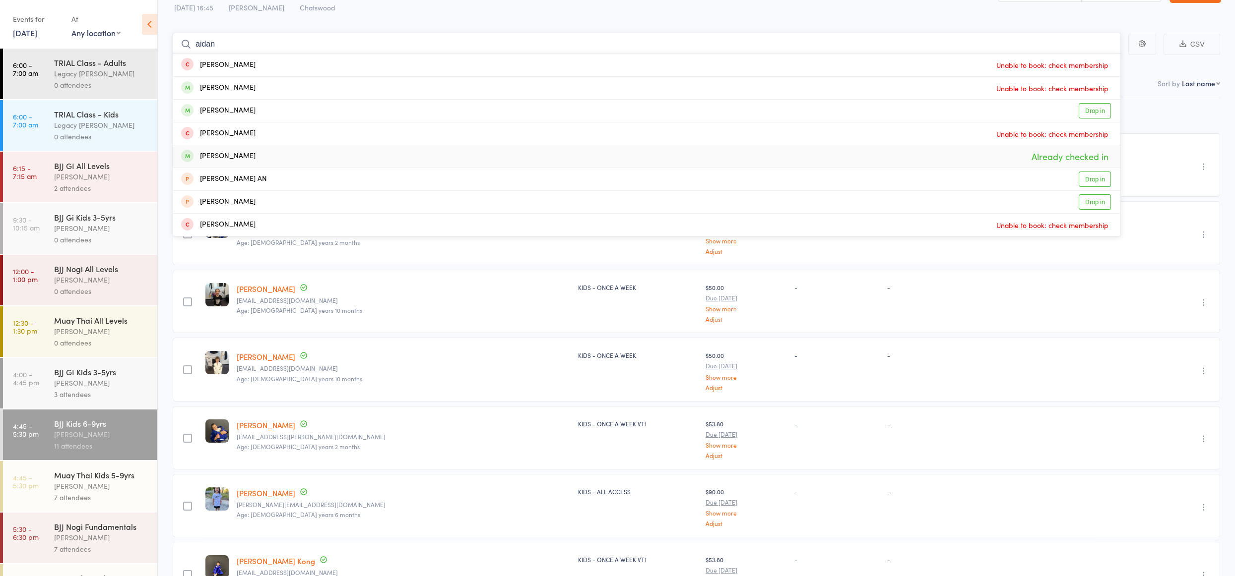
scroll to position [24, 0]
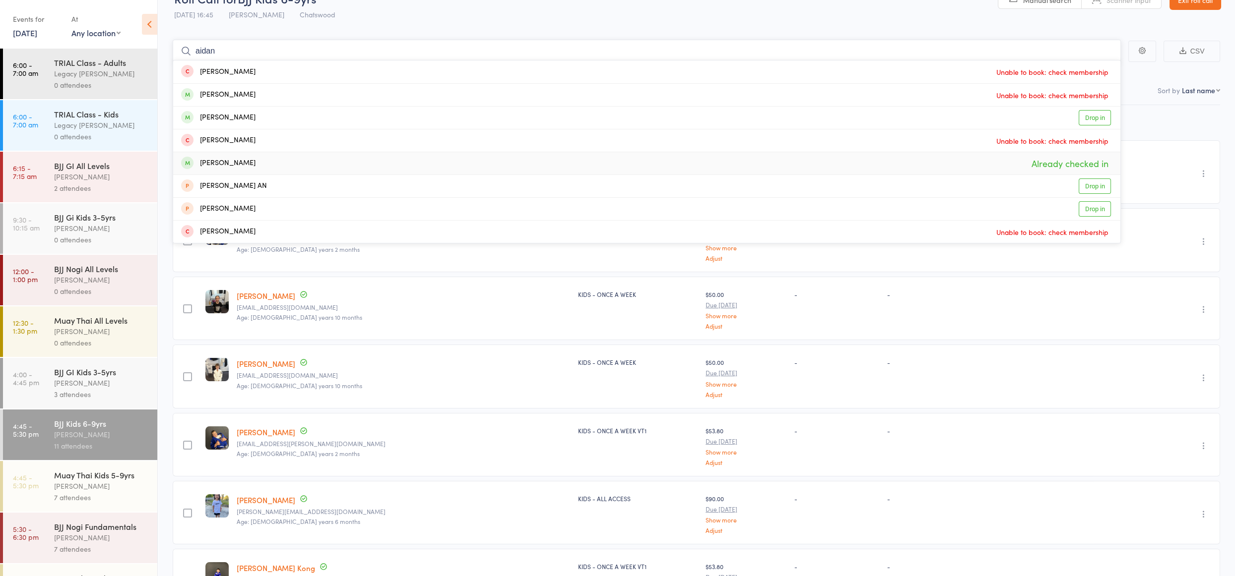
drag, startPoint x: 261, startPoint y: 155, endPoint x: 237, endPoint y: 51, distance: 107.6
click at [237, 51] on input "aidan" at bounding box center [647, 51] width 948 height 23
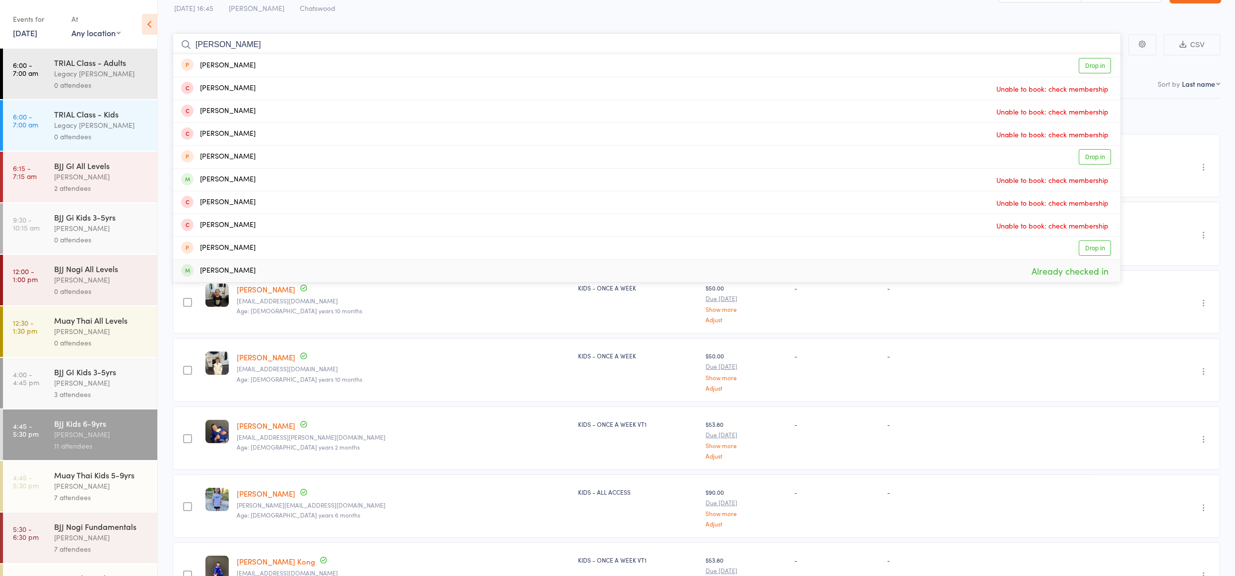
scroll to position [31, 0]
type input "michael"
click at [287, 275] on div "Michael Giannattasio Already checked in" at bounding box center [646, 270] width 947 height 22
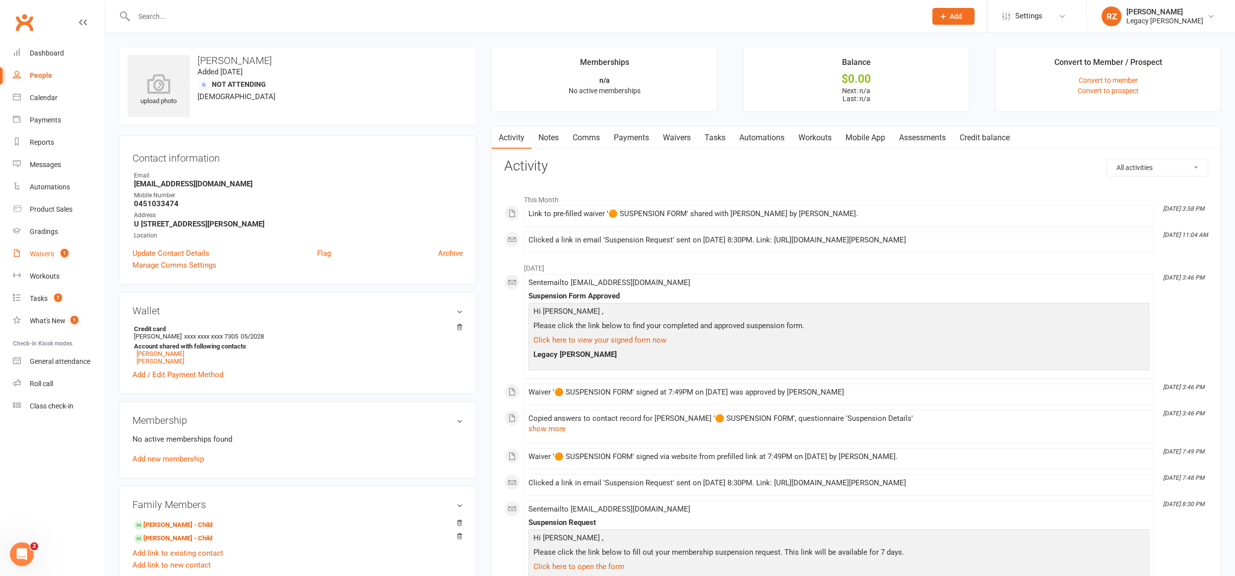
click at [54, 255] on link "Waivers 1" at bounding box center [59, 254] width 92 height 22
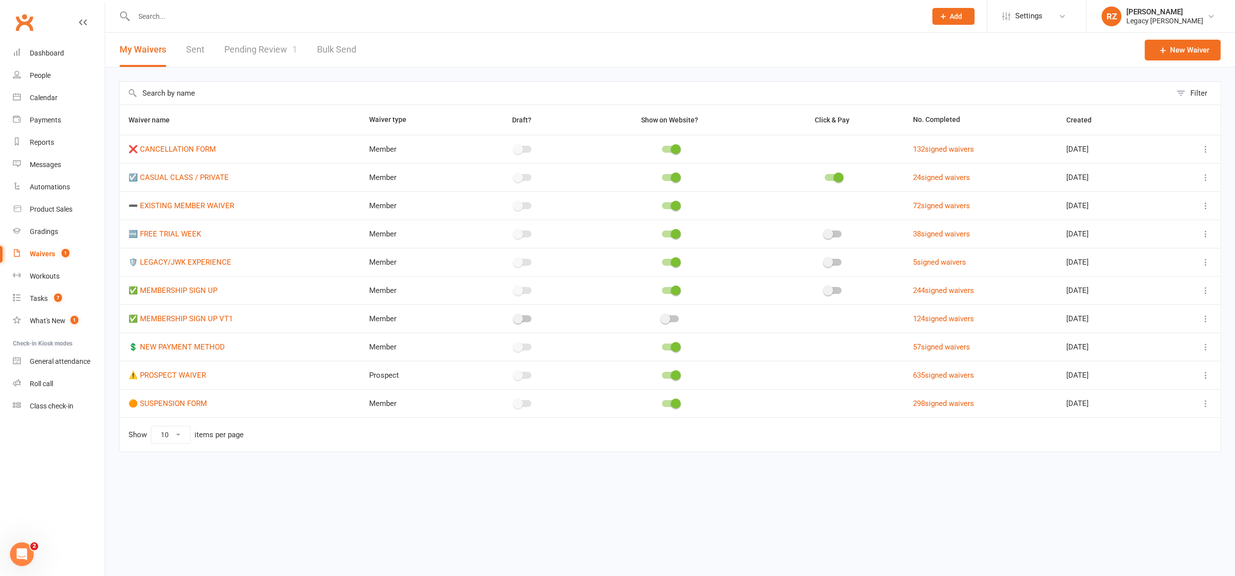
click at [267, 16] on input "text" at bounding box center [525, 16] width 788 height 14
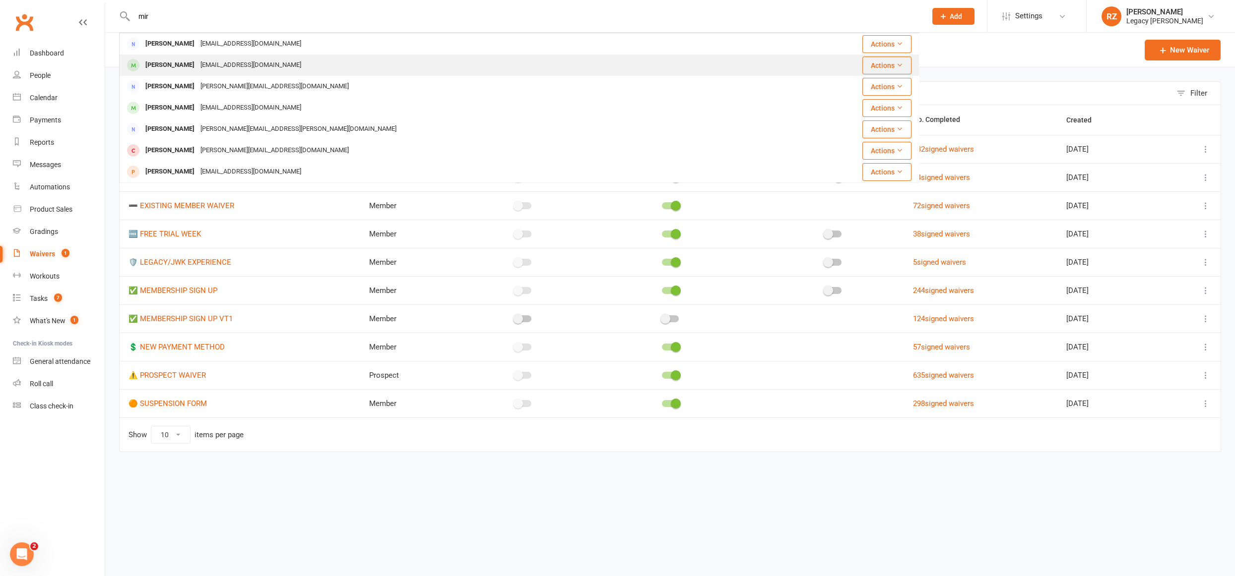
type input "mir"
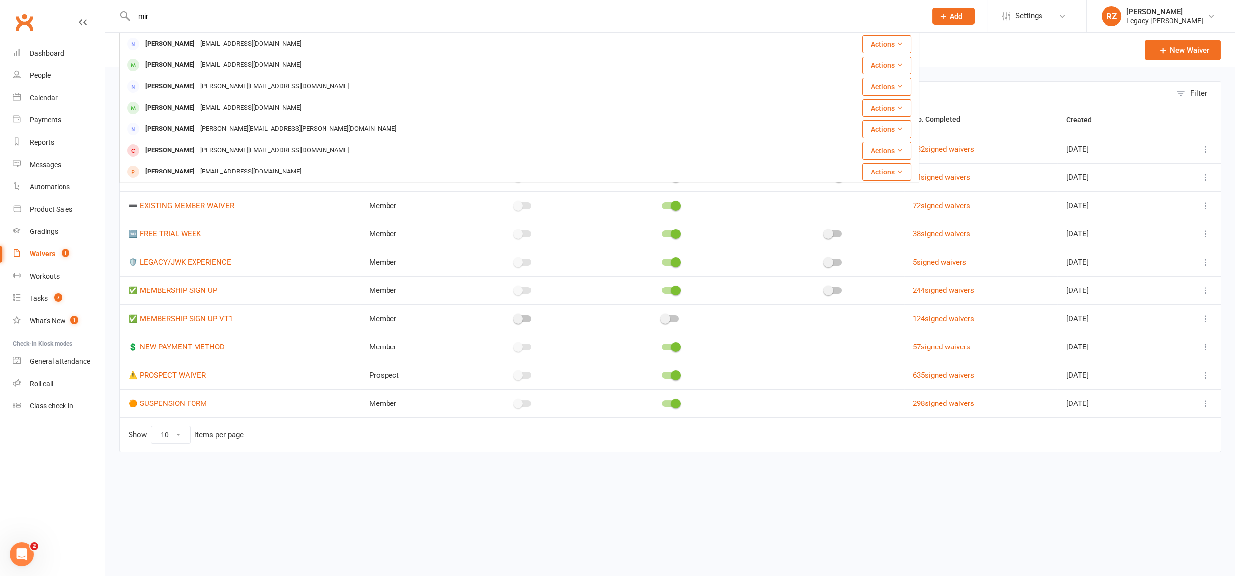
click at [159, 65] on div "Ilija Mirkovic" at bounding box center [169, 65] width 55 height 14
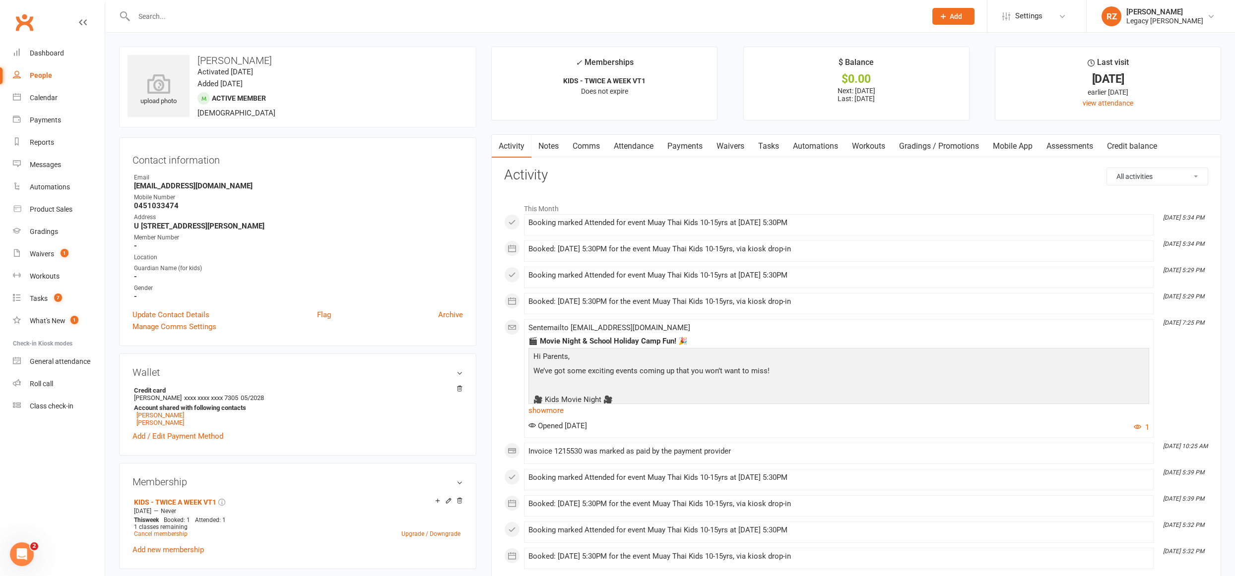
click at [205, 59] on h3 "Ilija Mirkovic" at bounding box center [297, 60] width 340 height 11
drag, startPoint x: 195, startPoint y: 59, endPoint x: 261, endPoint y: 59, distance: 66.0
click at [261, 59] on h3 "Ilija Mirkovic" at bounding box center [297, 60] width 340 height 11
copy h3 "Ilija Mirkovic"
click at [735, 147] on link "Waivers" at bounding box center [730, 146] width 42 height 23
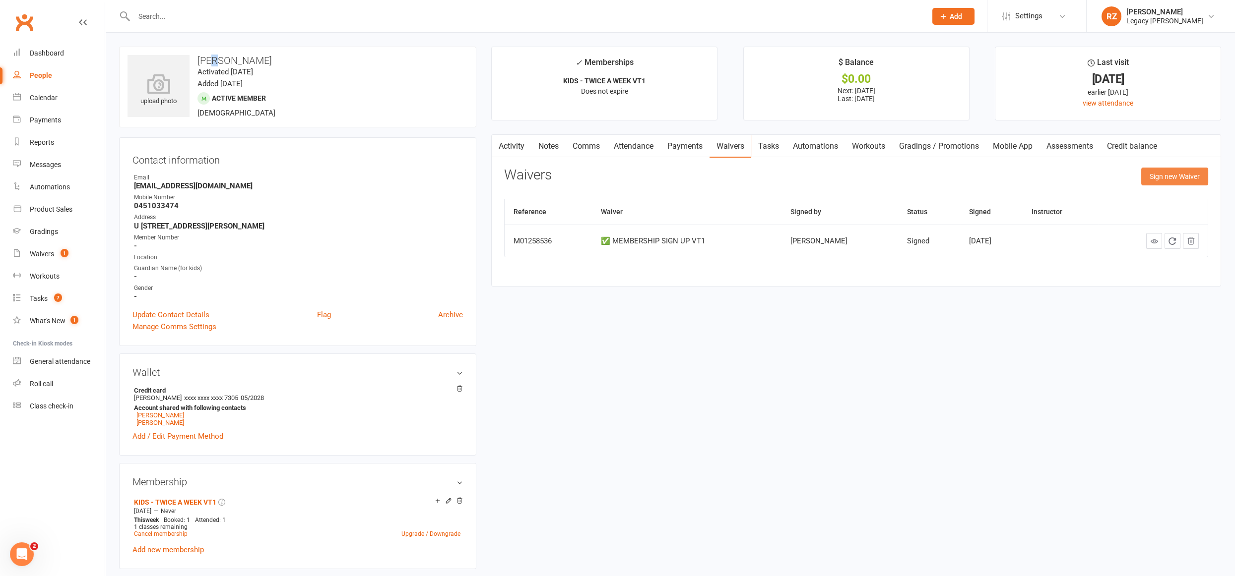
click at [1152, 178] on button "Sign new Waiver" at bounding box center [1174, 177] width 67 height 18
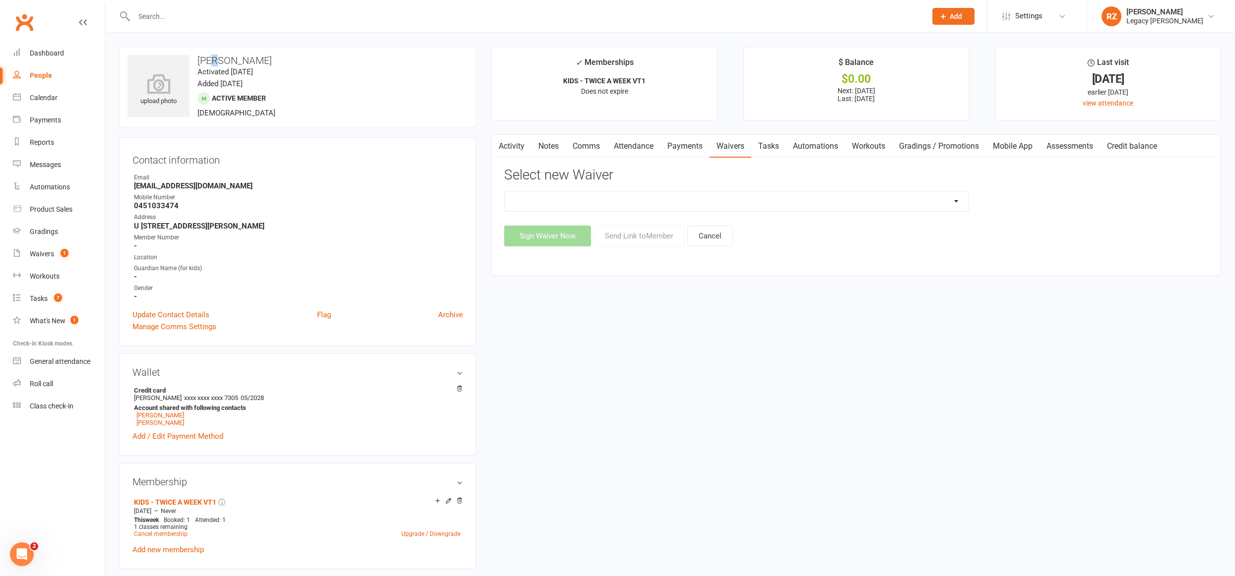
click at [747, 201] on select "❌ CANCELLATION FORM ☑️ CASUAL CLASS / PRIVATE ➖ EXISTING MEMBER WAIVER 🆓 FREE T…" at bounding box center [735, 201] width 463 height 20
select select "10407"
click at [504, 191] on select "❌ CANCELLATION FORM ☑️ CASUAL CLASS / PRIVATE ➖ EXISTING MEMBER WAIVER 🆓 FREE T…" at bounding box center [735, 201] width 463 height 20
click at [633, 236] on button "Send Link to Member" at bounding box center [638, 236] width 91 height 21
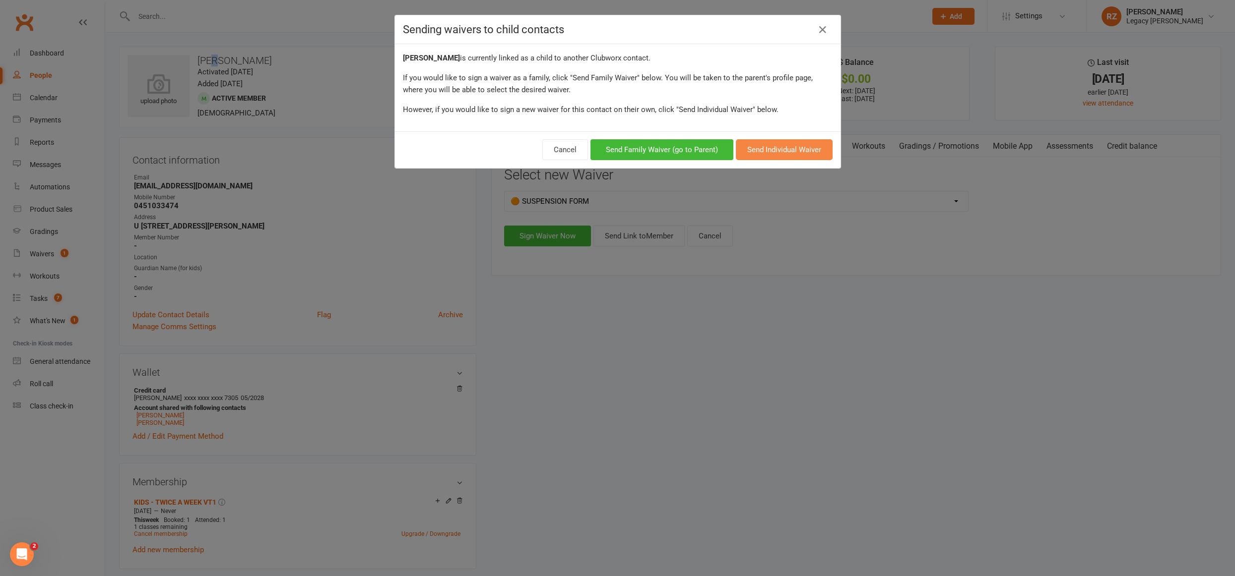
click at [777, 154] on button "Send Individual Waiver" at bounding box center [784, 149] width 97 height 21
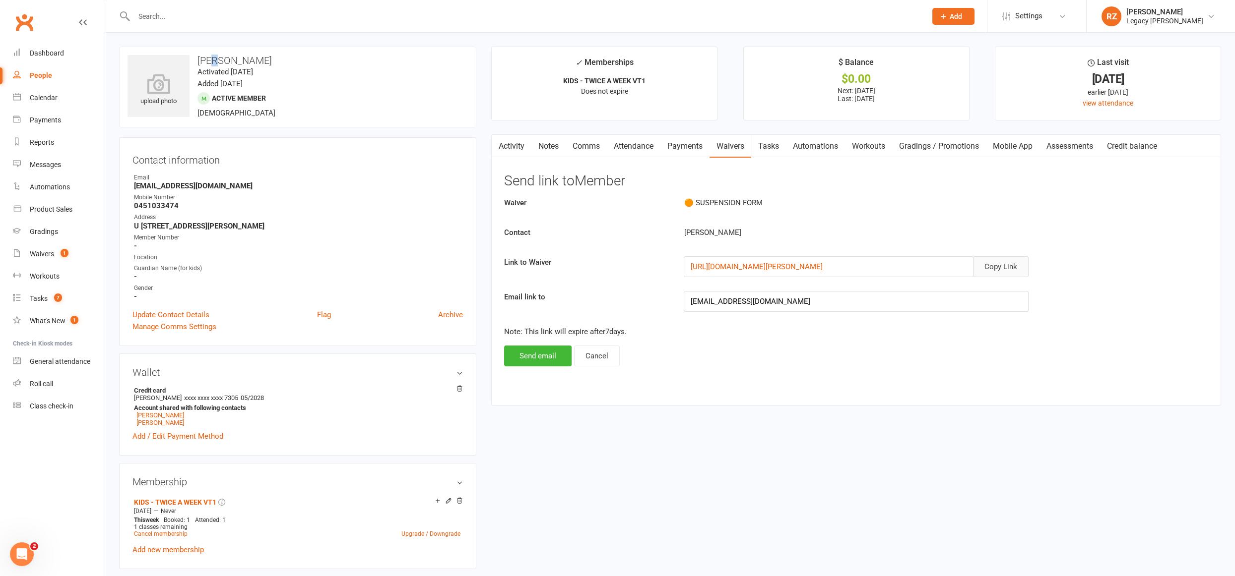
click at [989, 264] on button "Copy Link" at bounding box center [1001, 266] width 56 height 21
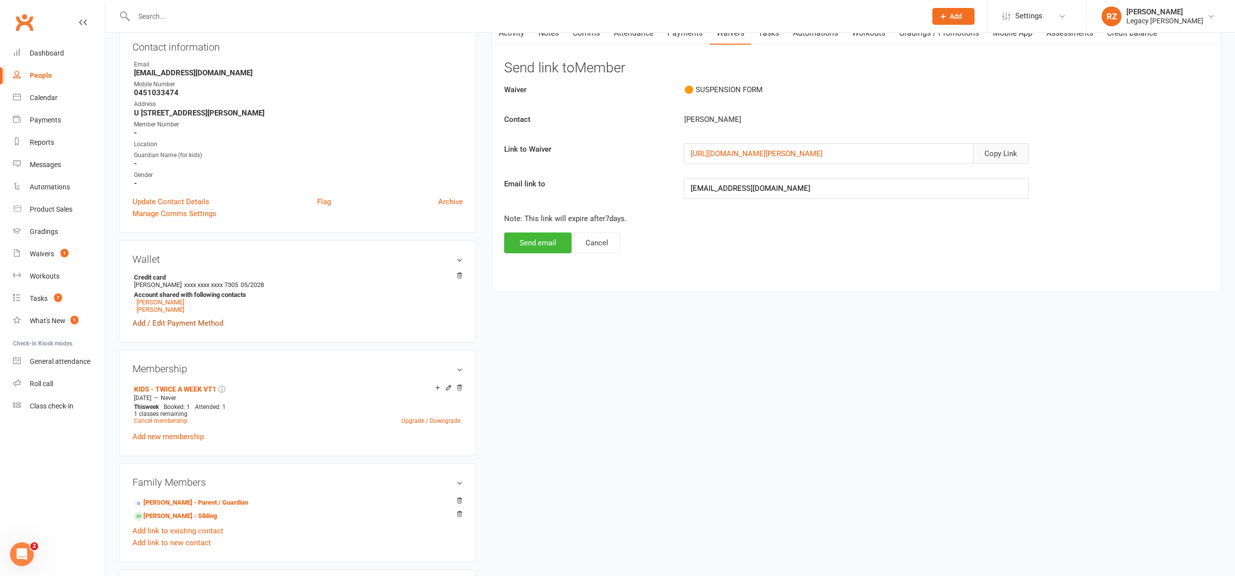
scroll to position [118, 0]
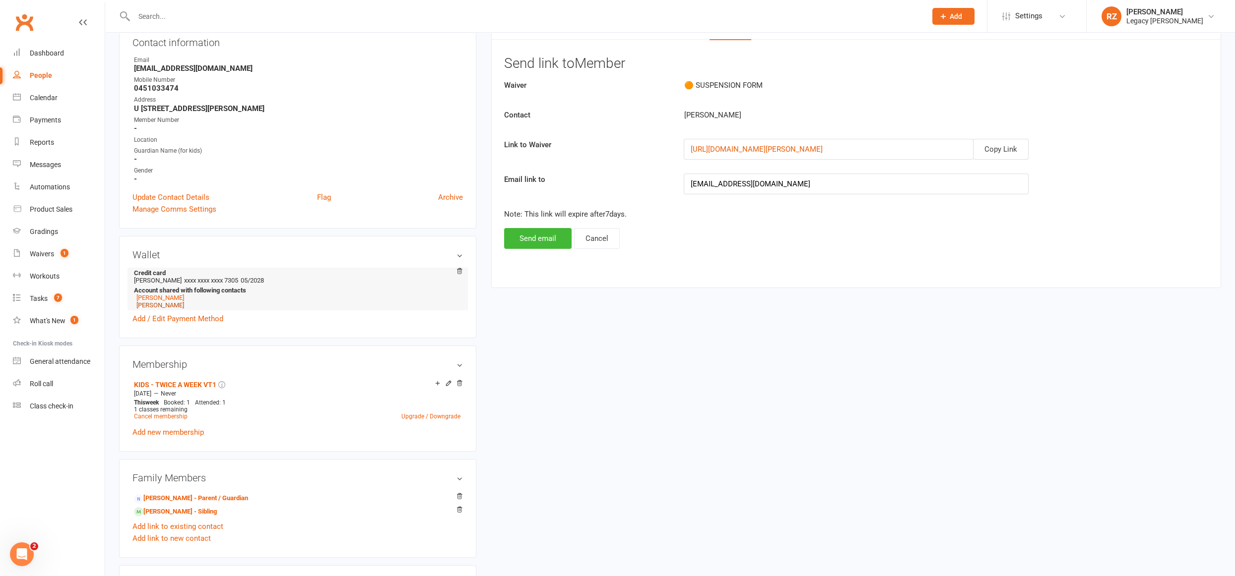
click at [149, 305] on link "Emilia Mirkovic" at bounding box center [160, 305] width 48 height 7
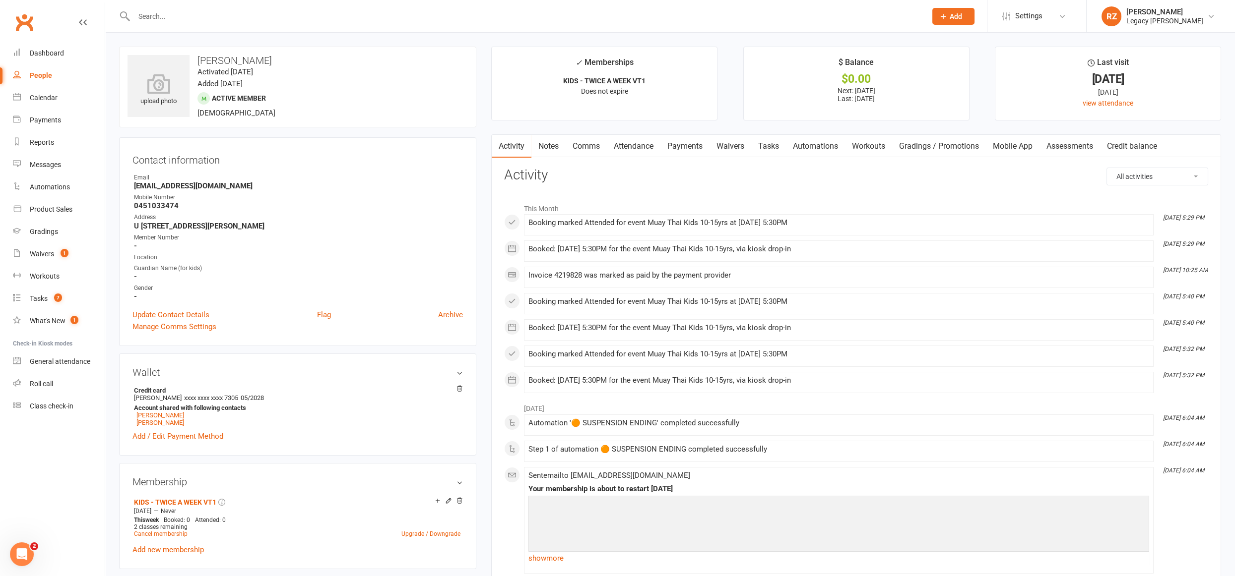
click at [733, 147] on link "Waivers" at bounding box center [730, 146] width 42 height 23
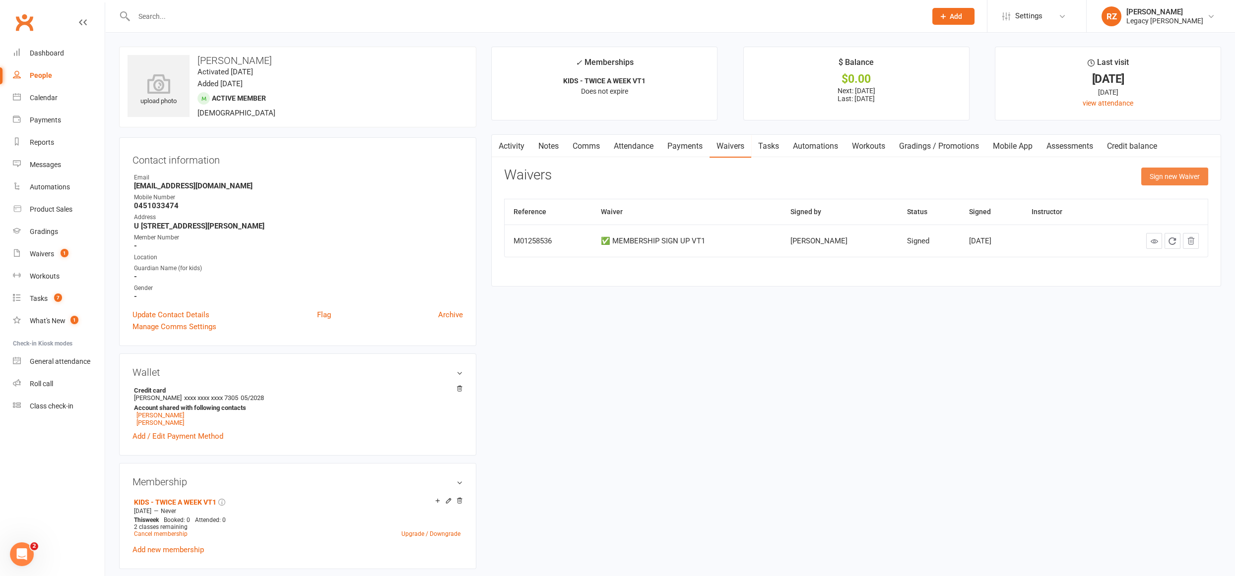
click at [1155, 178] on button "Sign new Waiver" at bounding box center [1174, 177] width 67 height 18
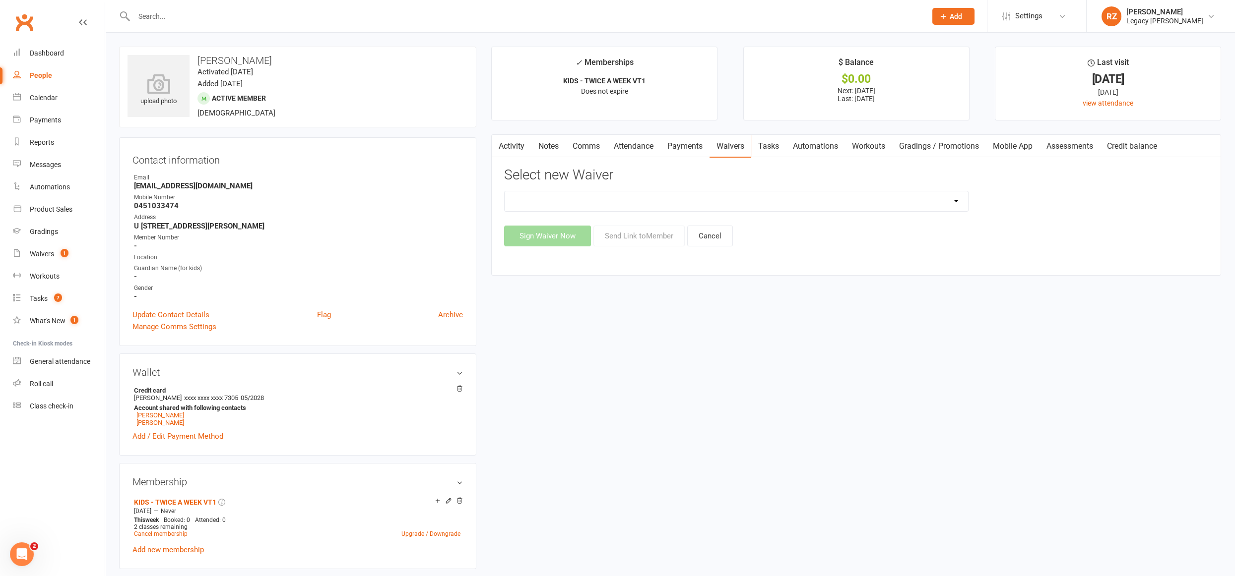
drag, startPoint x: 266, startPoint y: 56, endPoint x: 191, endPoint y: 59, distance: 75.0
click at [191, 59] on h3 "Emilia Mirkovic" at bounding box center [297, 60] width 340 height 11
copy h3 "Emilia Mirkovic"
click at [743, 196] on select "❌ CANCELLATION FORM ☑️ CASUAL CLASS / PRIVATE ➖ EXISTING MEMBER WAIVER 🆓 FREE T…" at bounding box center [735, 201] width 463 height 20
select select "10407"
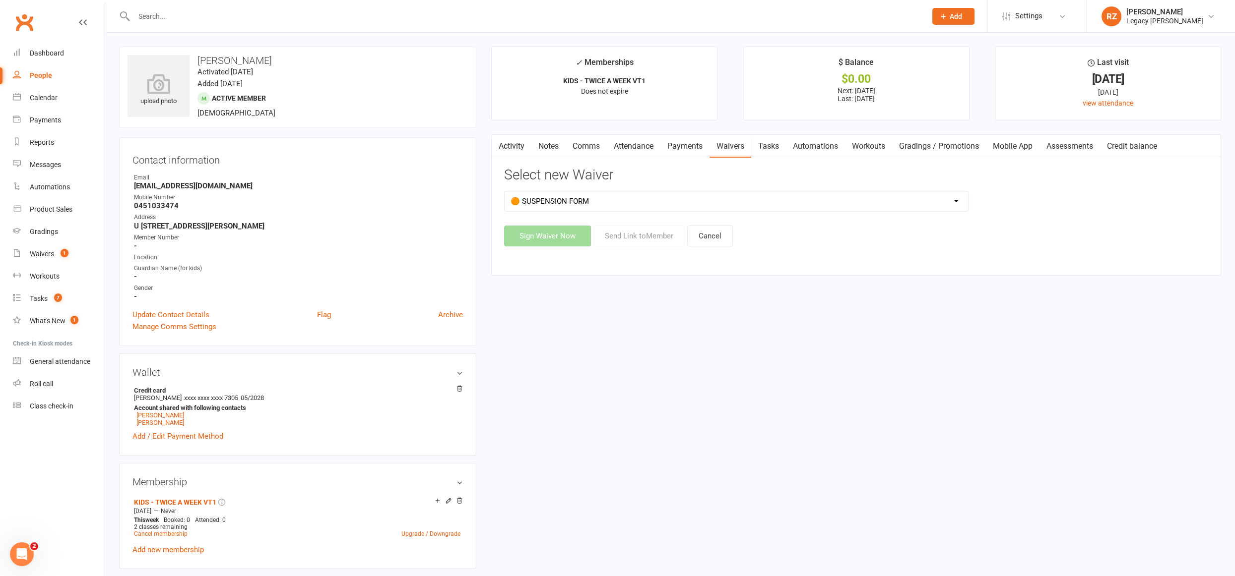
click at [504, 191] on select "❌ CANCELLATION FORM ☑️ CASUAL CLASS / PRIVATE ➖ EXISTING MEMBER WAIVER 🆓 FREE T…" at bounding box center [735, 201] width 463 height 20
click at [639, 242] on button "Send Link to Member" at bounding box center [638, 236] width 91 height 21
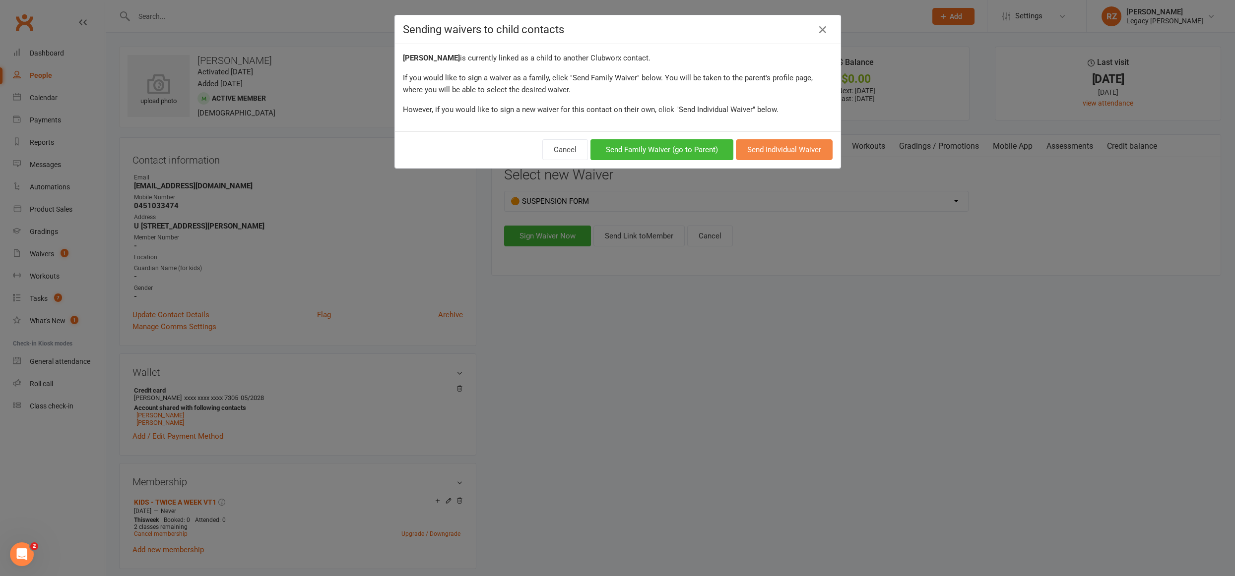
click at [783, 145] on button "Send Individual Waiver" at bounding box center [784, 149] width 97 height 21
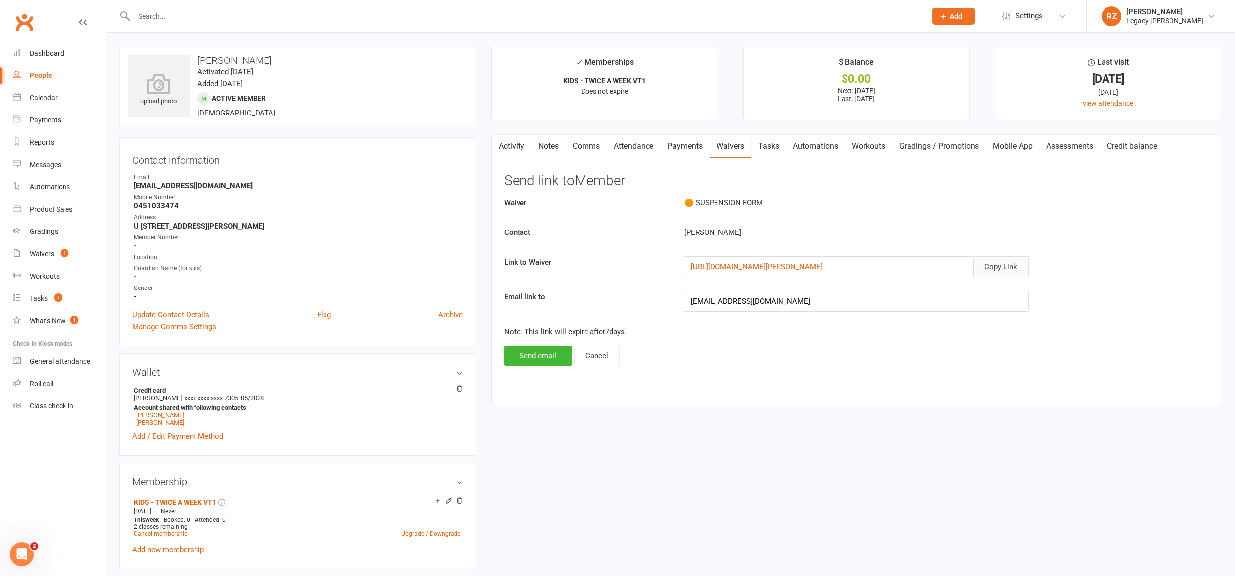
click at [1013, 267] on button "Copy Link" at bounding box center [1001, 266] width 56 height 21
click at [44, 247] on link "Waivers 1" at bounding box center [59, 254] width 92 height 22
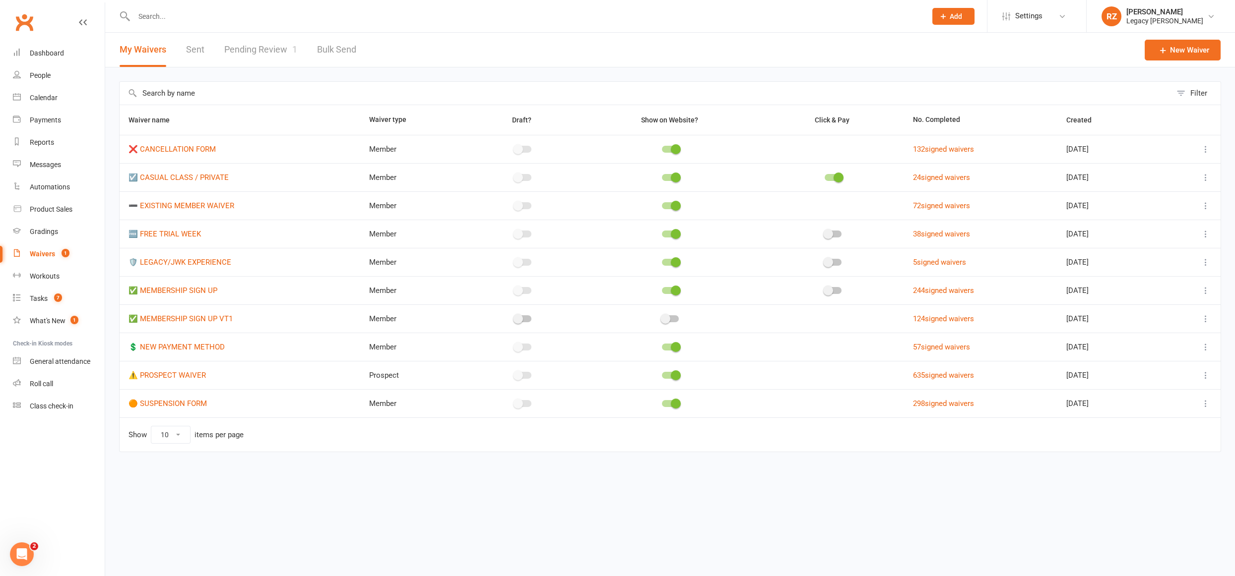
click at [252, 51] on link "Pending Review 1" at bounding box center [260, 50] width 73 height 34
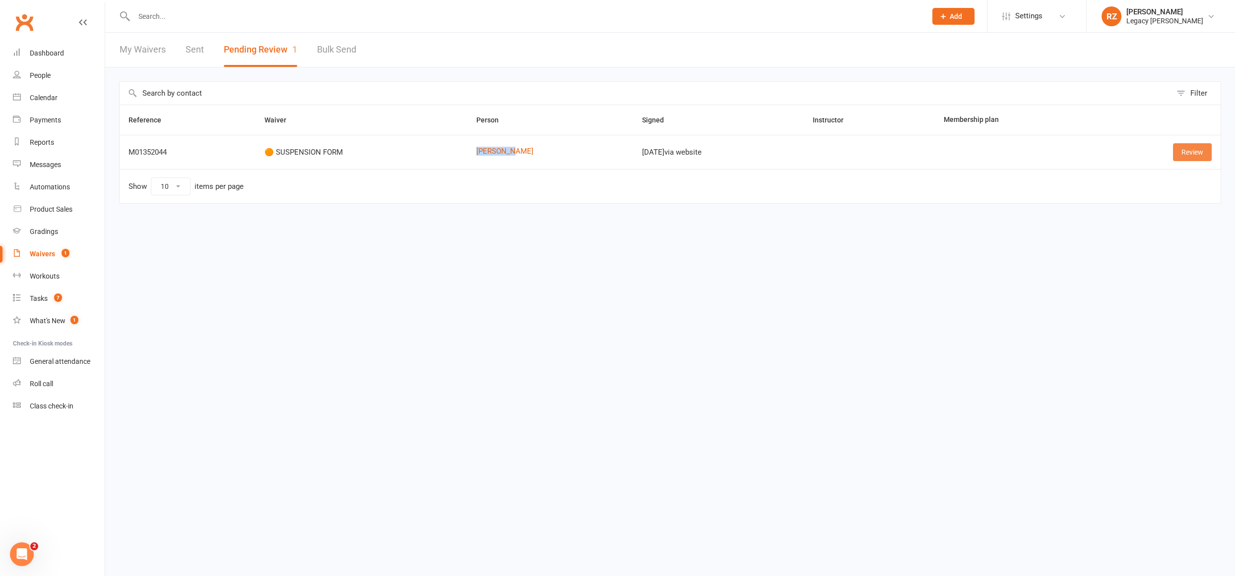
click at [1189, 156] on link "Review" at bounding box center [1192, 152] width 39 height 18
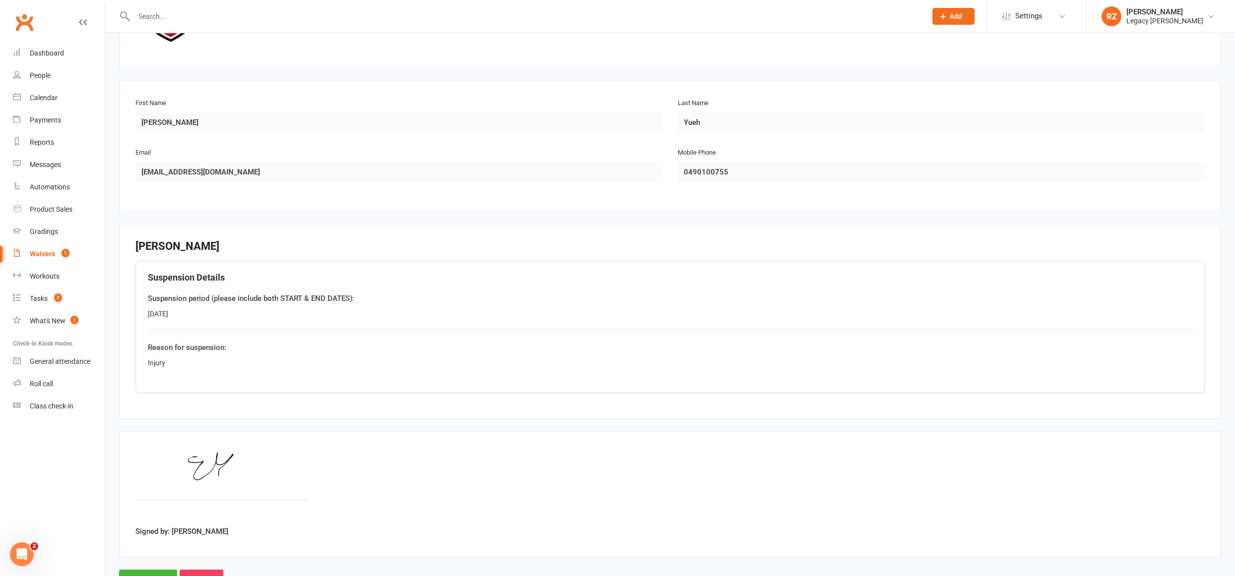
scroll to position [161, 0]
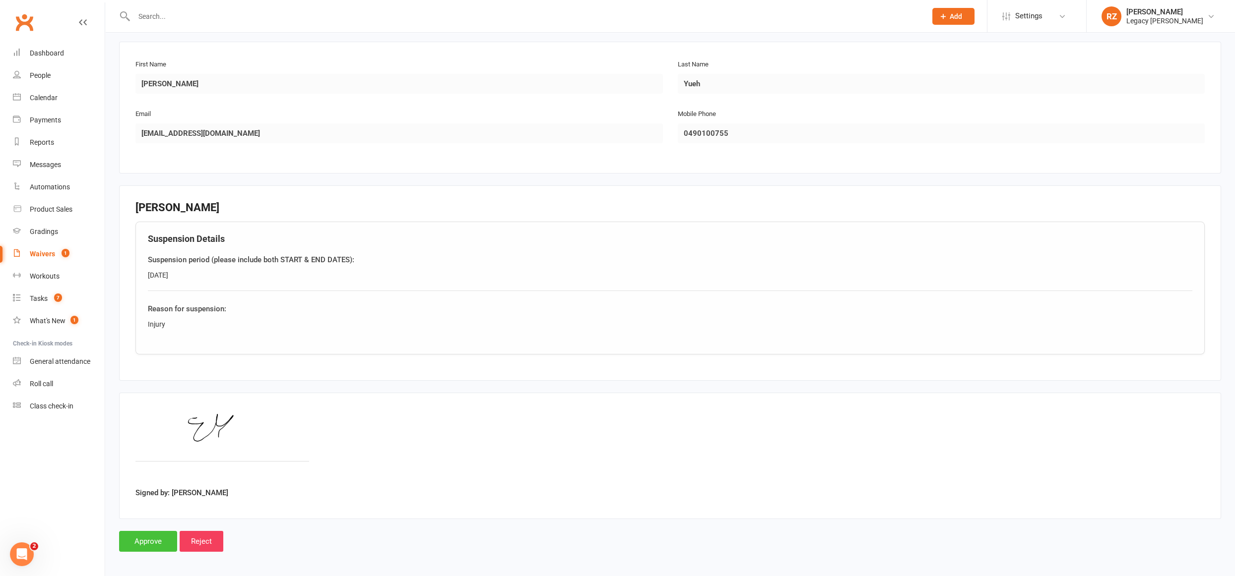
click at [144, 544] on input "Approve" at bounding box center [148, 541] width 58 height 21
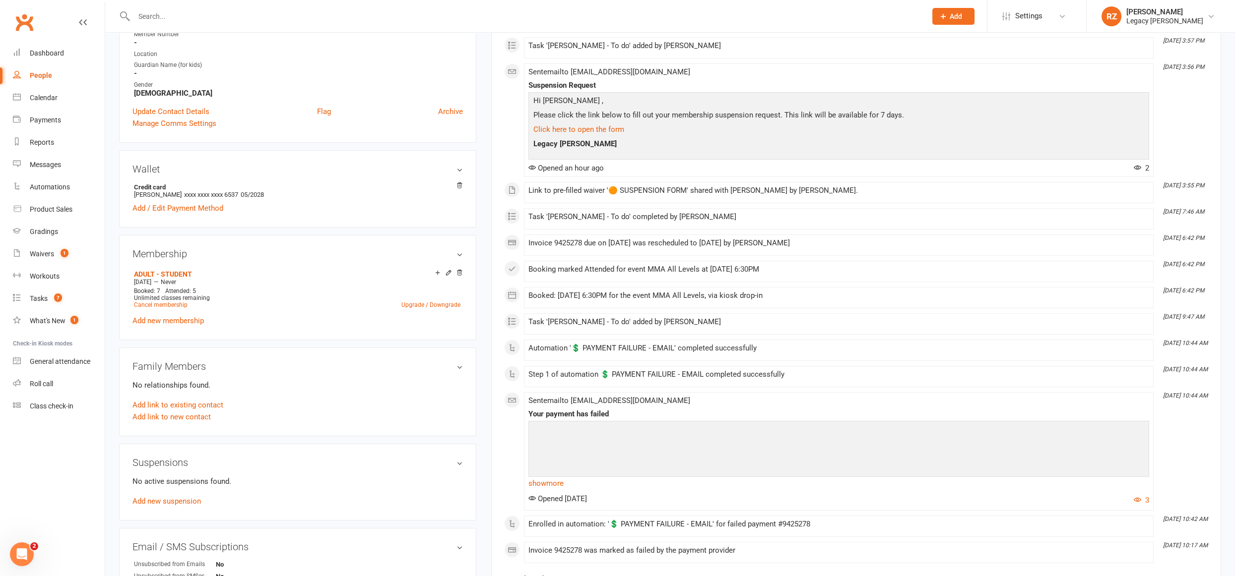
scroll to position [217, 0]
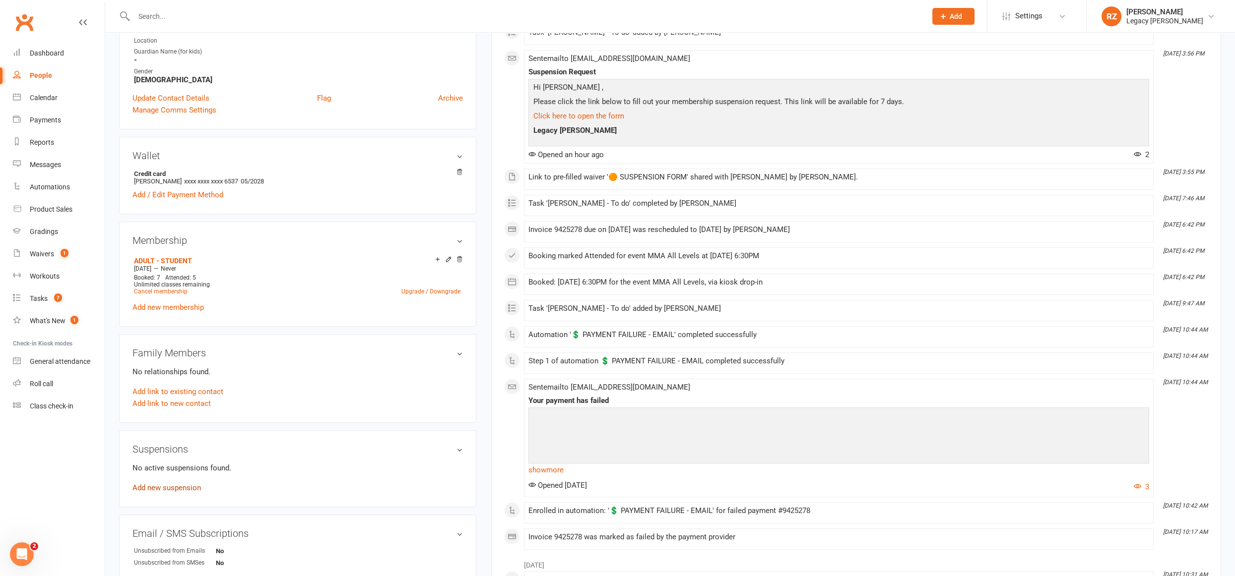
click at [168, 484] on link "Add new suspension" at bounding box center [166, 488] width 68 height 9
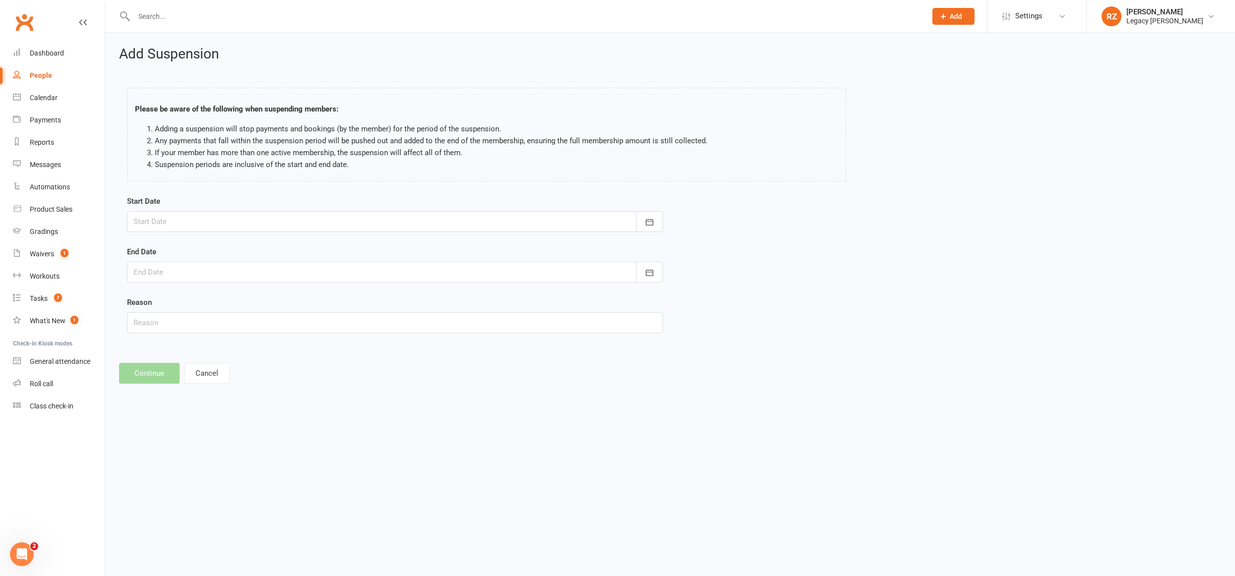
click at [347, 224] on div at bounding box center [395, 221] width 536 height 21
click at [210, 319] on span "16" at bounding box center [211, 322] width 8 height 8
type input "[DATE]"
click at [250, 275] on div at bounding box center [395, 272] width 536 height 21
click at [213, 406] on span "30" at bounding box center [211, 410] width 8 height 8
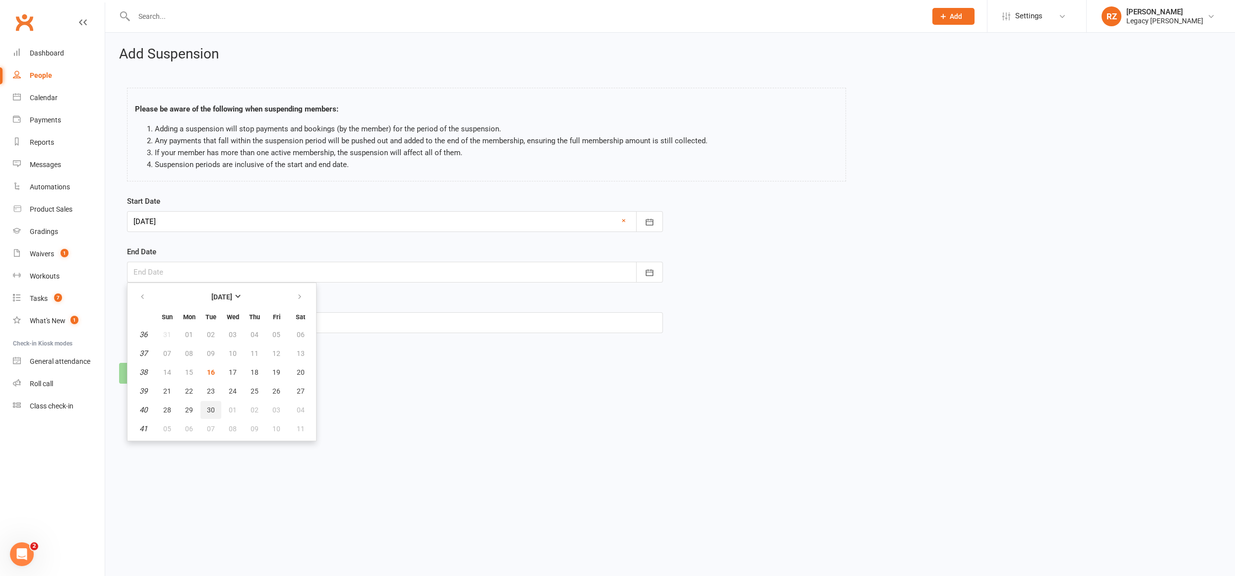
type input "[DATE]"
click at [203, 326] on input "text" at bounding box center [395, 323] width 536 height 21
type input "injury"
click at [159, 375] on button "Continue" at bounding box center [149, 373] width 61 height 21
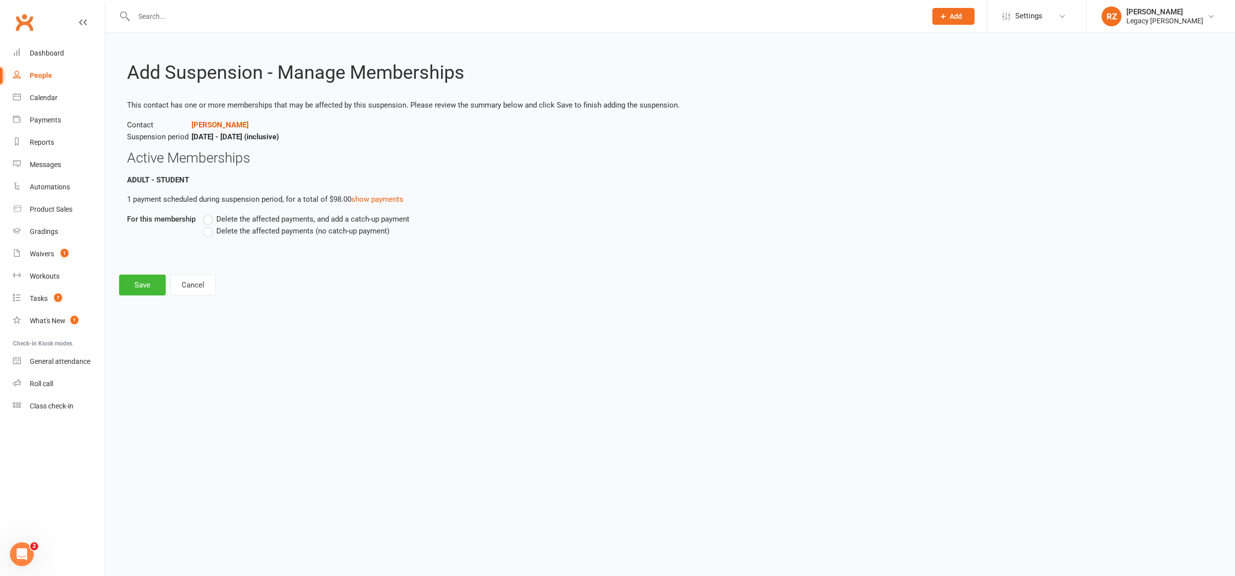
drag, startPoint x: 206, startPoint y: 231, endPoint x: 193, endPoint y: 251, distance: 23.7
click at [206, 231] on label "Delete the affected payments (no catch-up payment)" at bounding box center [296, 231] width 187 height 12
click at [206, 225] on input "Delete the affected payments (no catch-up payment)" at bounding box center [206, 225] width 6 height 0
click at [156, 289] on button "Save" at bounding box center [142, 285] width 47 height 21
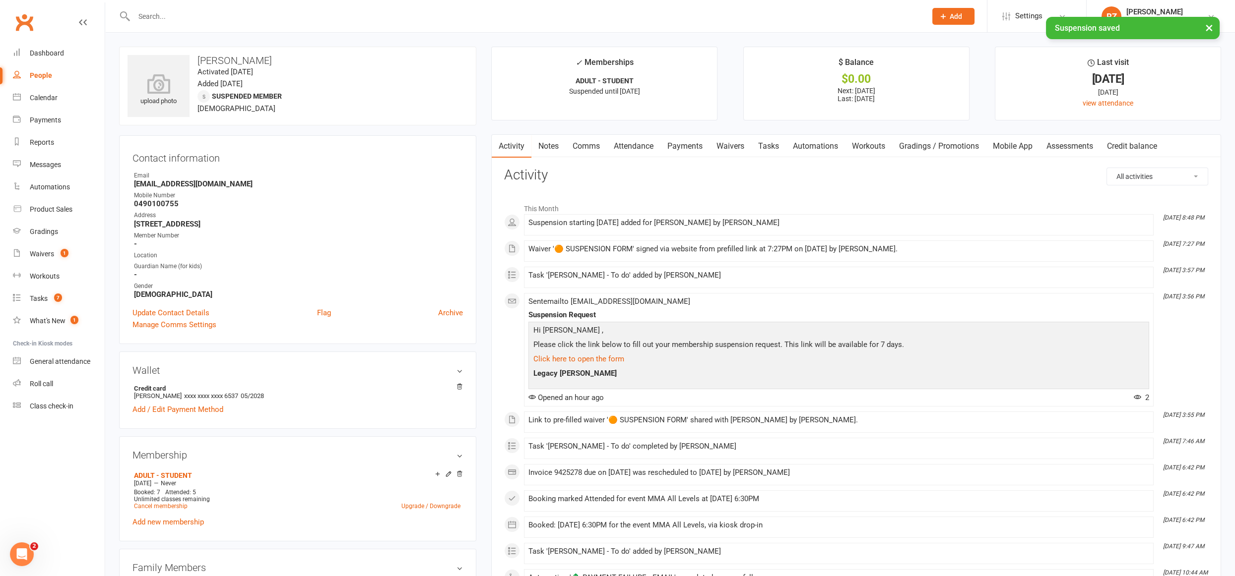
click at [699, 148] on link "Payments" at bounding box center [684, 146] width 49 height 23
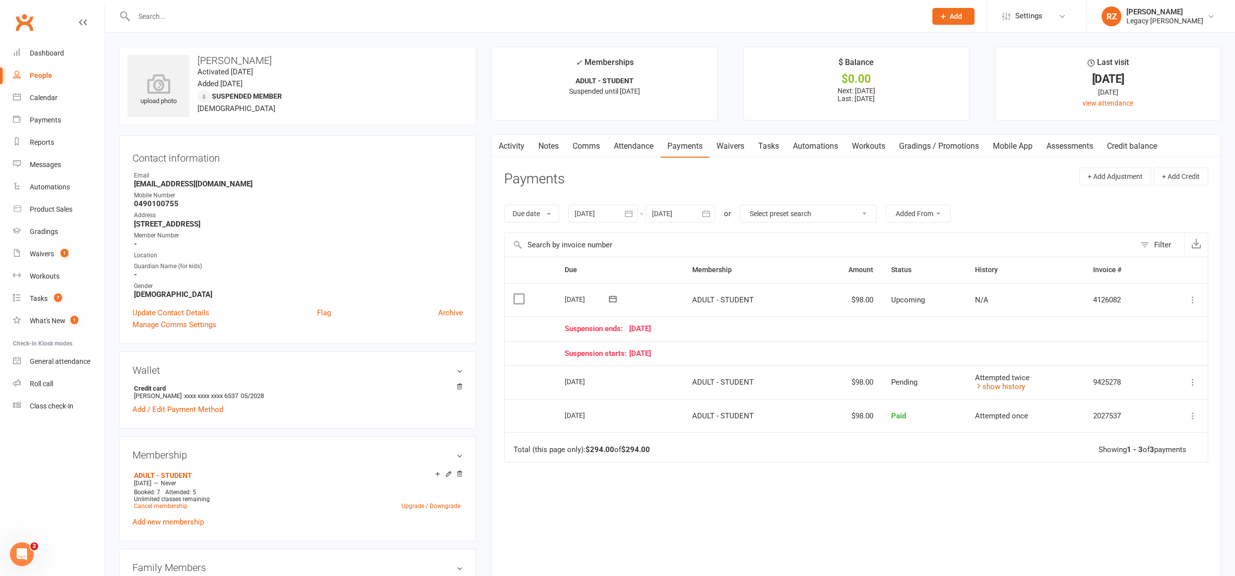
click at [1191, 295] on icon at bounding box center [1193, 300] width 10 height 10
click at [1126, 435] on link "Bulk reschedule from this date" at bounding box center [1139, 439] width 117 height 20
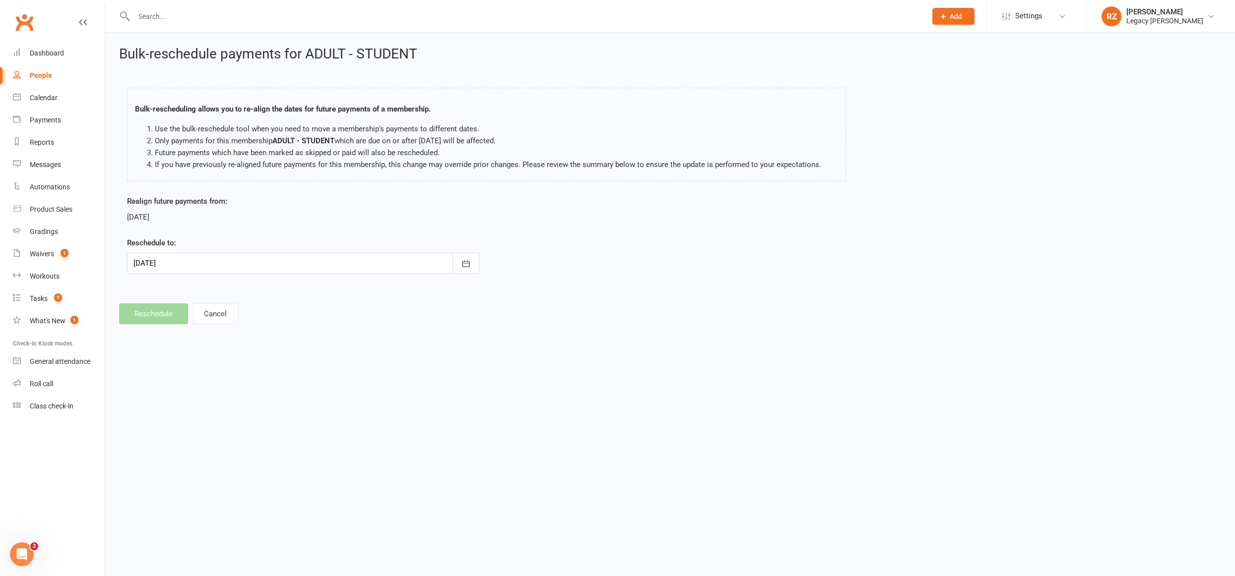
drag, startPoint x: 301, startPoint y: 261, endPoint x: 282, endPoint y: 264, distance: 19.2
click at [301, 261] on div at bounding box center [303, 263] width 352 height 21
click at [277, 342] on span "10" at bounding box center [276, 345] width 8 height 8
type input "[DATE]"
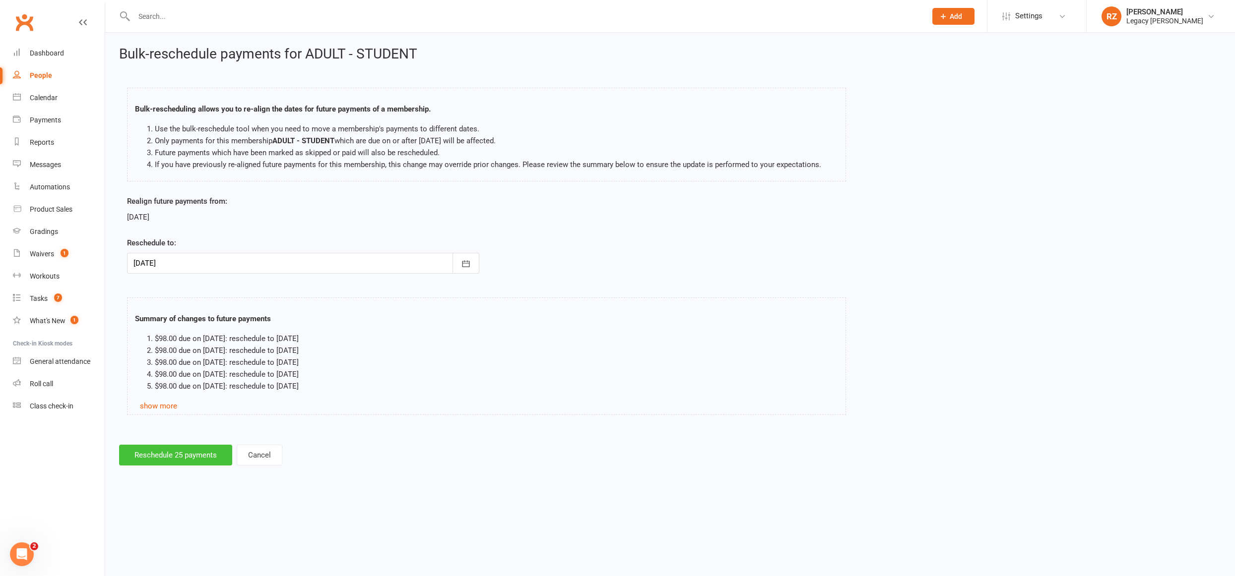
click at [164, 461] on button "Reschedule 25 payments" at bounding box center [175, 455] width 113 height 21
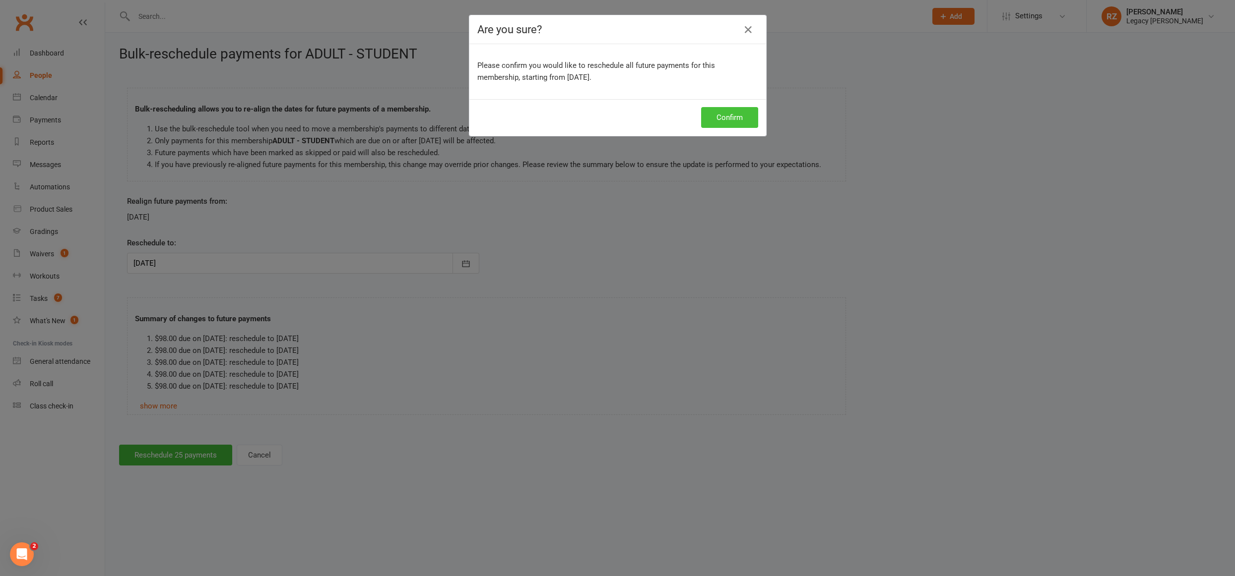
click at [742, 114] on button "Confirm" at bounding box center [729, 117] width 57 height 21
